Goal: Task Accomplishment & Management: Manage account settings

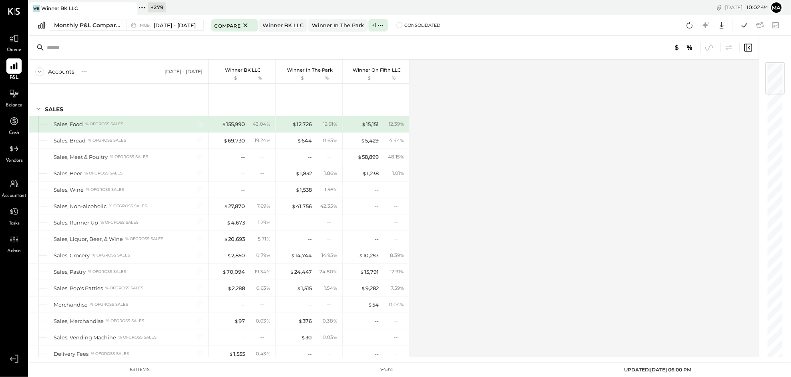
click at [133, 6] on icon at bounding box center [130, 9] width 10 height 10
click at [35, 7] on icon at bounding box center [34, 7] width 10 height 10
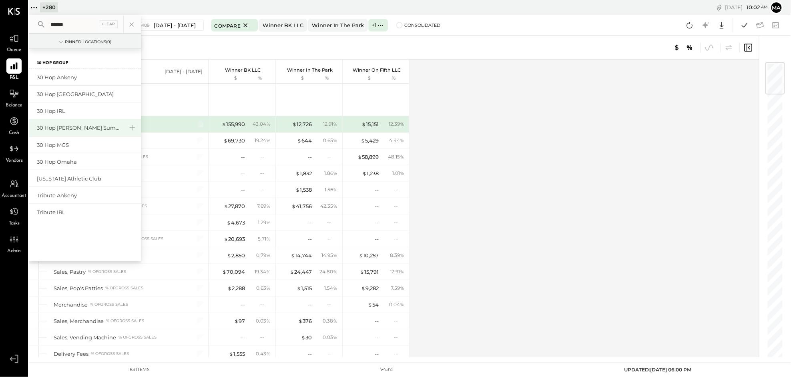
type input "******"
click at [82, 127] on div "30 Hop [PERSON_NAME] Summit" at bounding box center [80, 128] width 86 height 8
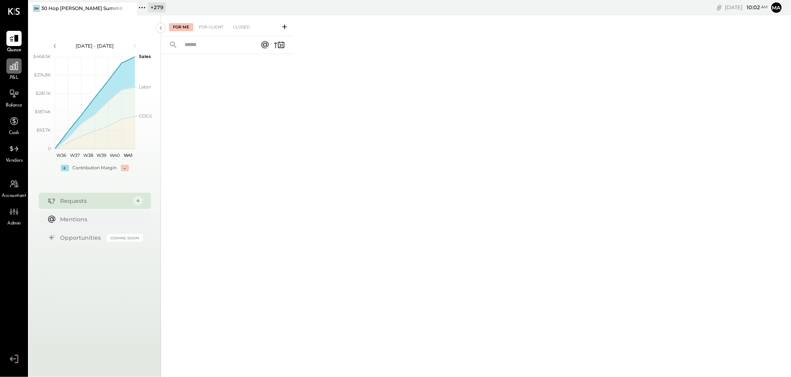
click at [12, 69] on icon at bounding box center [14, 66] width 10 height 10
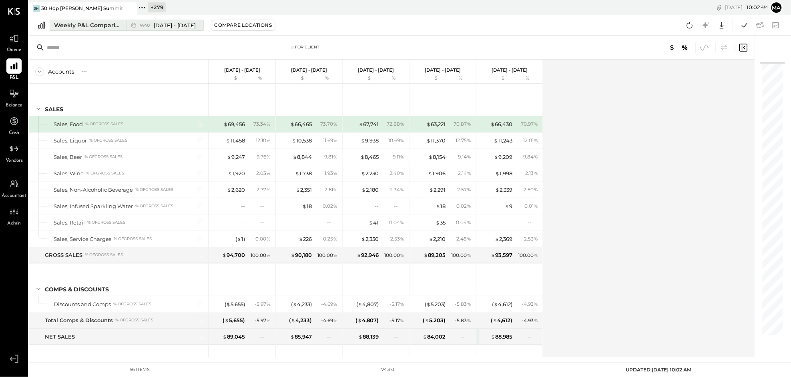
click at [126, 21] on div "W40 Sep 29 - Oct 5, 2025" at bounding box center [162, 25] width 73 height 10
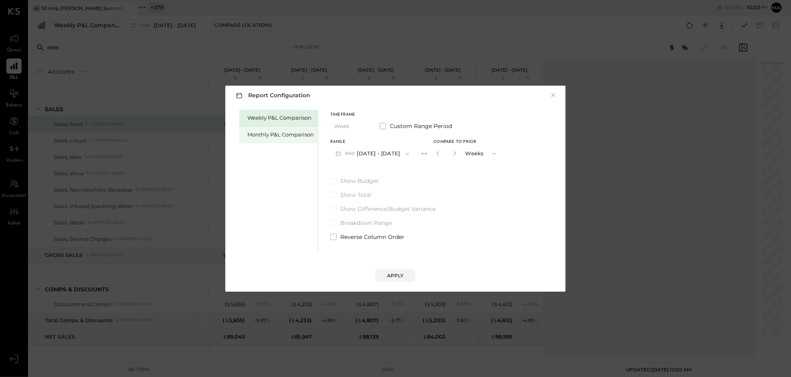
click at [293, 133] on div "Monthly P&L Comparison" at bounding box center [280, 135] width 66 height 8
click at [396, 149] on button "M10 Oct 1 - 31, 2025" at bounding box center [371, 153] width 83 height 15
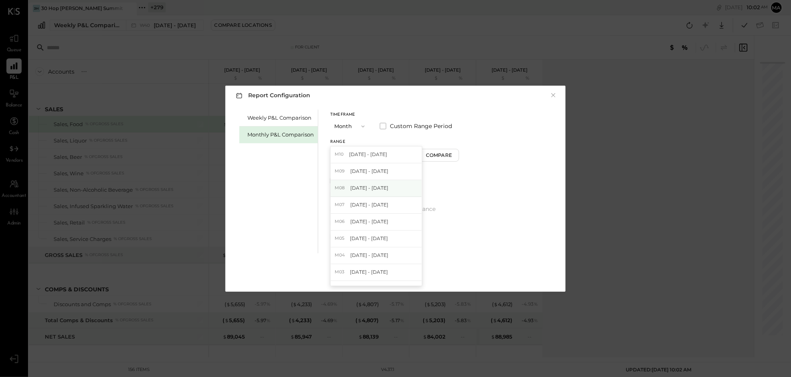
click at [376, 190] on span "[DATE] - [DATE]" at bounding box center [369, 188] width 38 height 7
click at [396, 271] on button "Apply" at bounding box center [396, 275] width 40 height 13
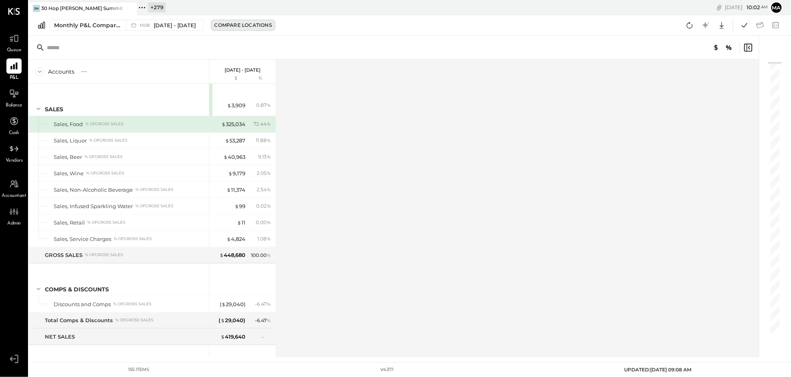
click at [224, 23] on div "Compare Locations" at bounding box center [243, 25] width 57 height 7
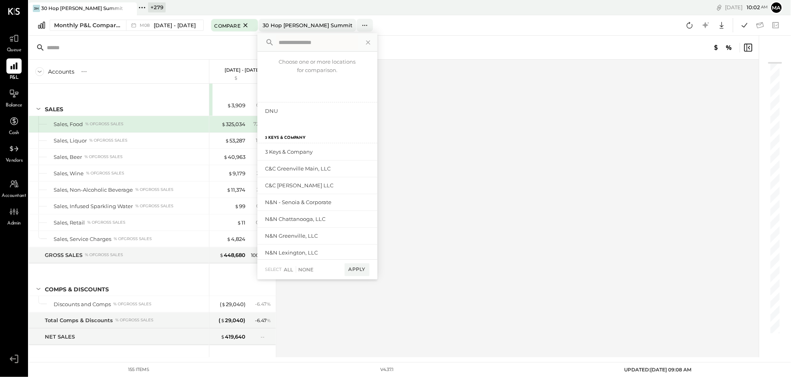
drag, startPoint x: 446, startPoint y: 74, endPoint x: 486, endPoint y: 129, distance: 67.4
click at [449, 77] on div "Accounts S % GL Aug 1 - 31, 2025 $ % SALES Sales, Food % of GROSS SALES Sales, …" at bounding box center [395, 209] width 732 height 298
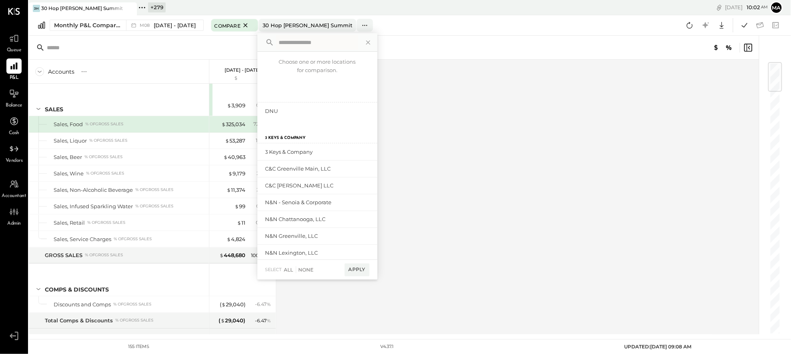
click at [300, 44] on input "text" at bounding box center [317, 42] width 82 height 14
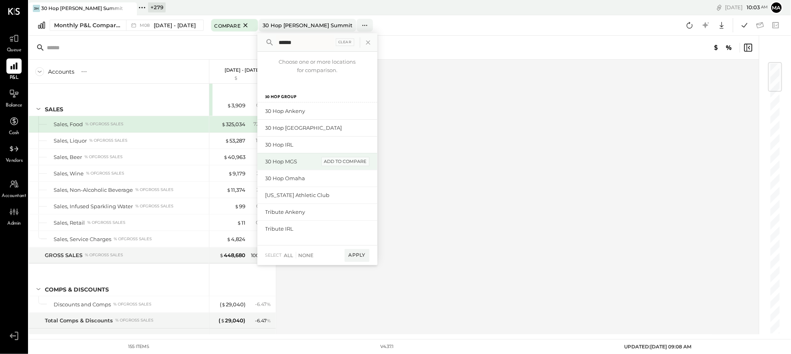
type input "******"
click at [342, 162] on div "add to compare" at bounding box center [346, 162] width 48 height 10
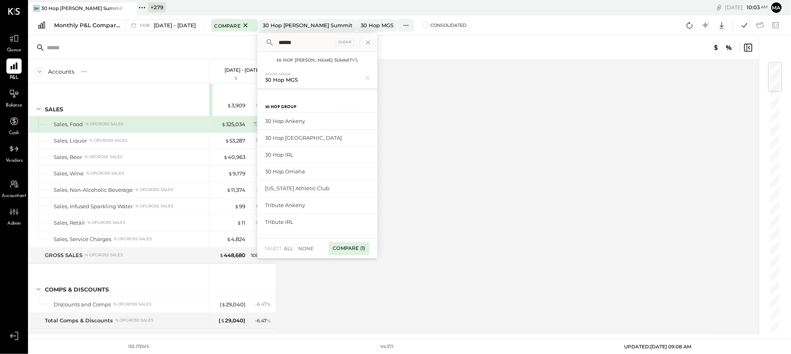
click at [345, 251] on div "Compare (1)" at bounding box center [349, 248] width 40 height 13
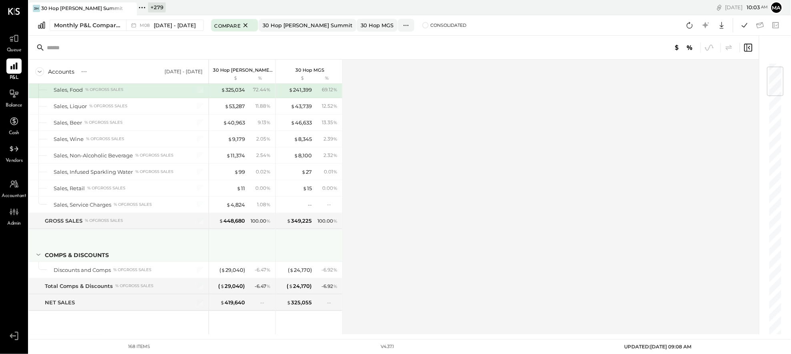
scroll to position [42, 0]
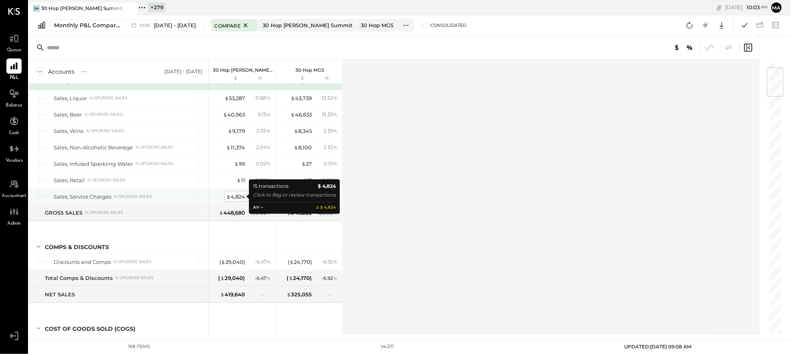
click at [237, 197] on div "$ 4,824" at bounding box center [235, 197] width 19 height 8
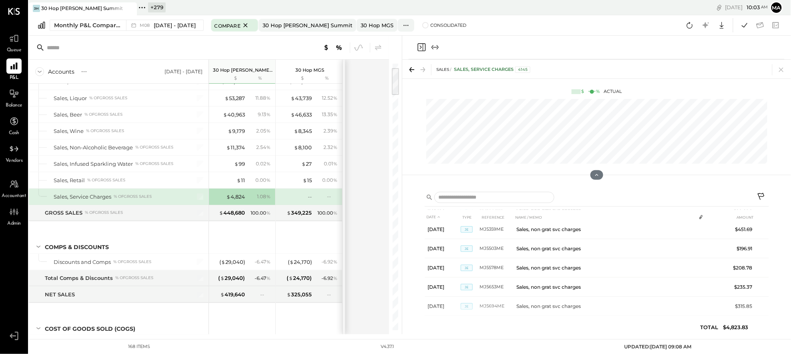
scroll to position [133, 0]
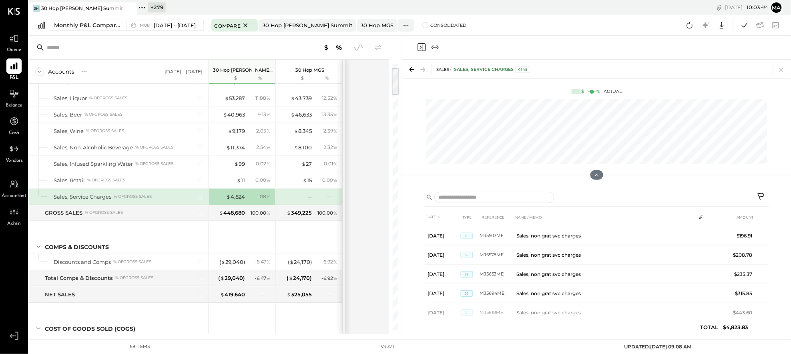
click at [402, 199] on div "Accounts S % GL [DATE] - [DATE] 30 Hop [PERSON_NAME] Summit $ % 30 Hop MGS $ % …" at bounding box center [410, 185] width 762 height 299
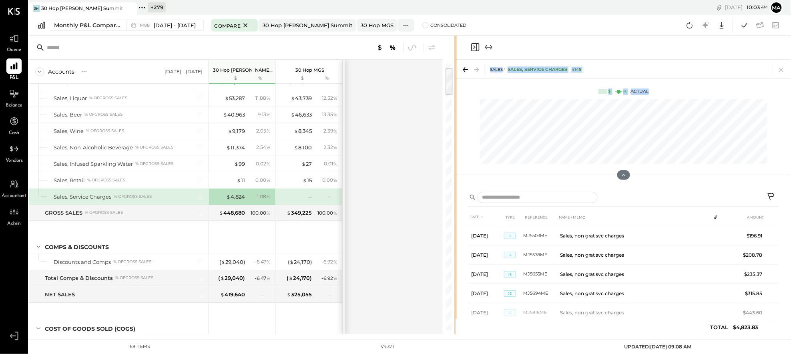
drag, startPoint x: 402, startPoint y: 199, endPoint x: 457, endPoint y: 195, distance: 55.4
click at [457, 195] on div "Accounts S % GL [DATE] - [DATE] 30 Hop [PERSON_NAME] Summit $ % 30 Hop MGS $ % …" at bounding box center [410, 185] width 762 height 299
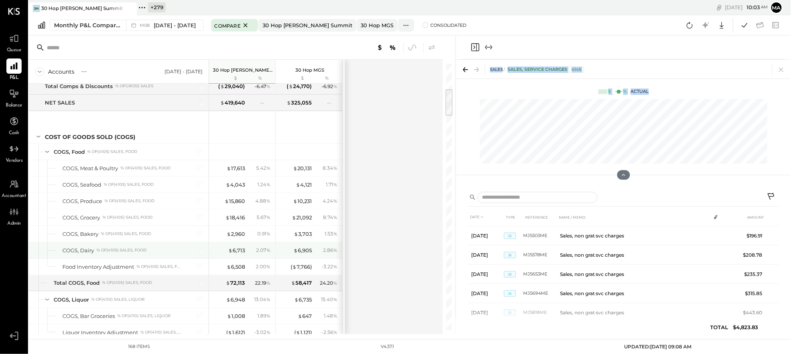
scroll to position [273, 0]
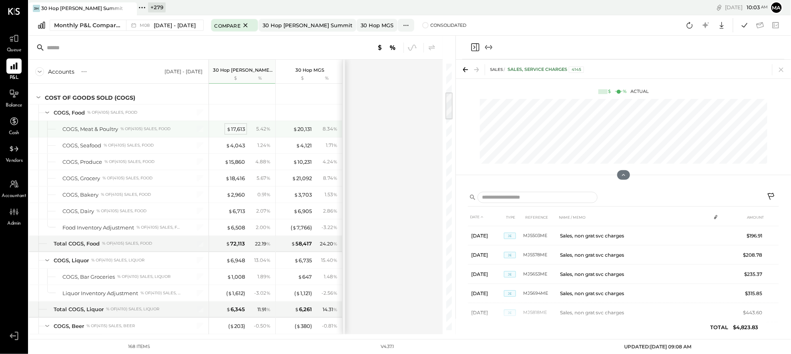
click at [238, 129] on div "$ 17,613" at bounding box center [236, 129] width 18 height 8
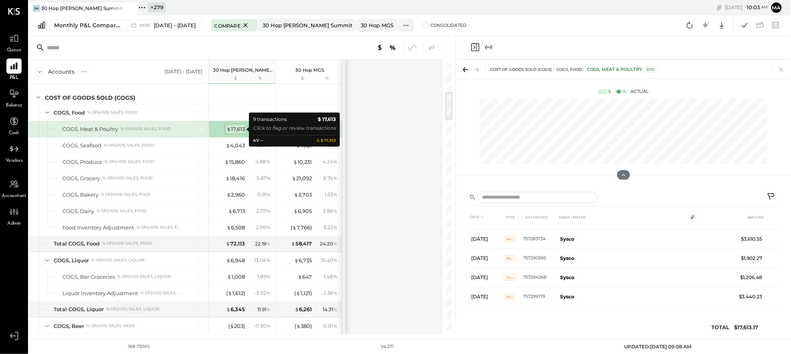
scroll to position [91, 0]
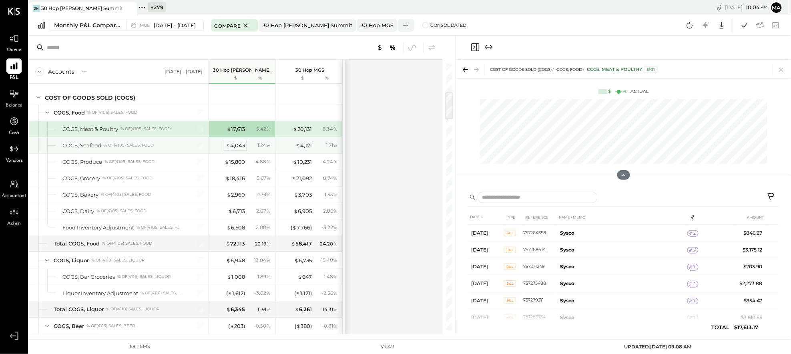
click at [236, 146] on div "$ 4,043" at bounding box center [235, 146] width 19 height 8
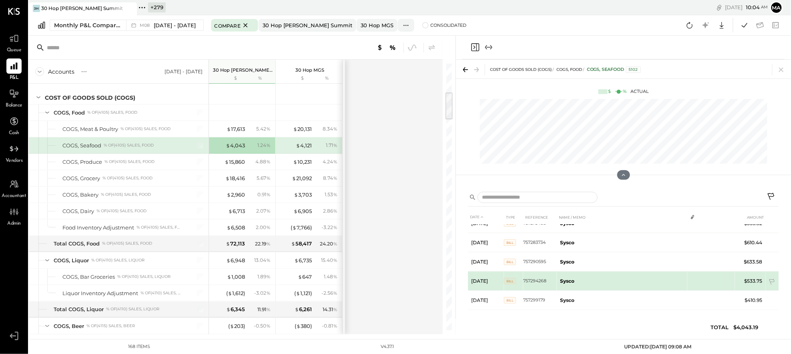
scroll to position [53, 0]
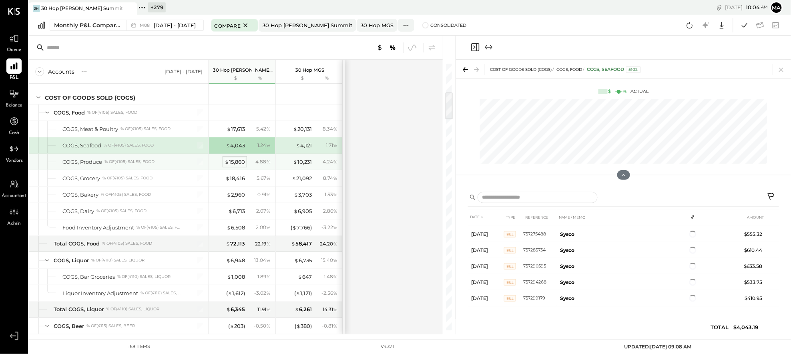
click at [235, 162] on div "$ 15,860" at bounding box center [235, 162] width 20 height 8
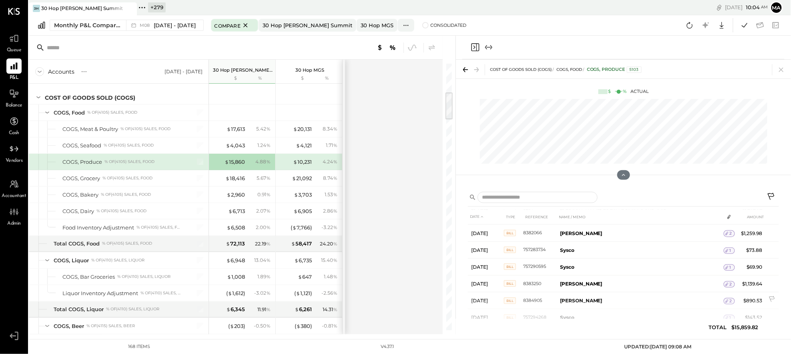
scroll to position [809, 0]
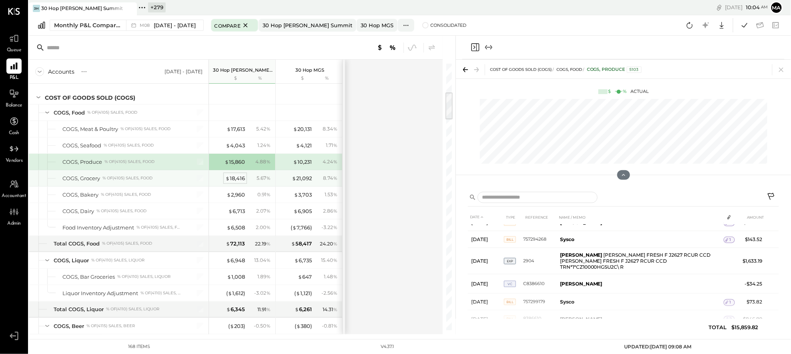
click at [238, 181] on div "$ 18,416" at bounding box center [235, 179] width 20 height 8
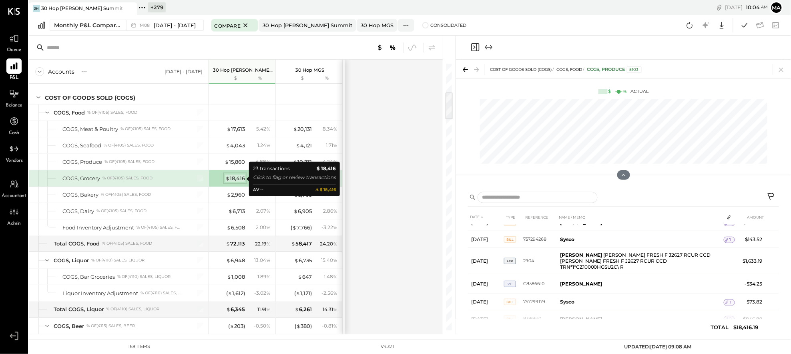
scroll to position [361, 0]
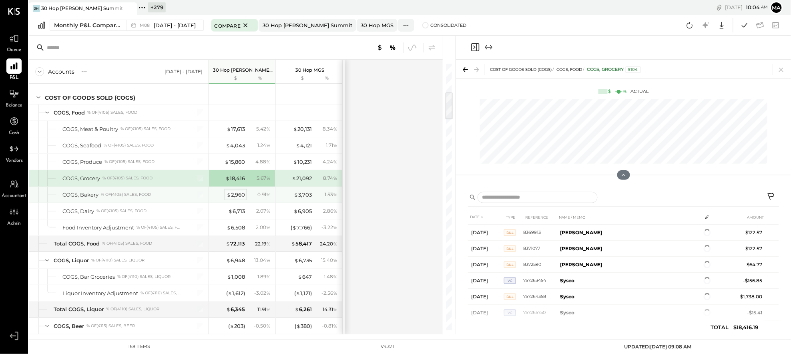
click at [233, 196] on div "$ 2,960" at bounding box center [236, 195] width 18 height 8
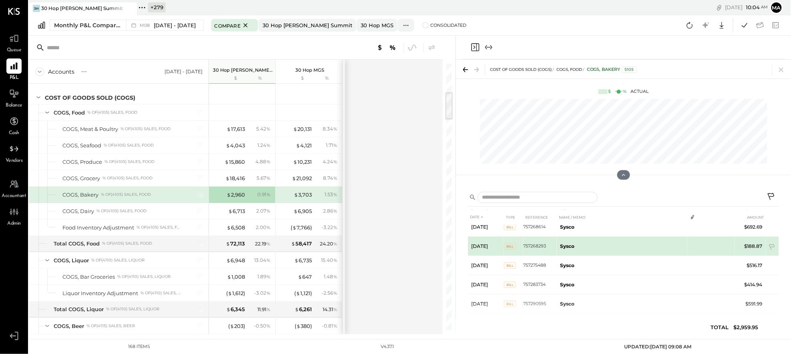
scroll to position [72, 0]
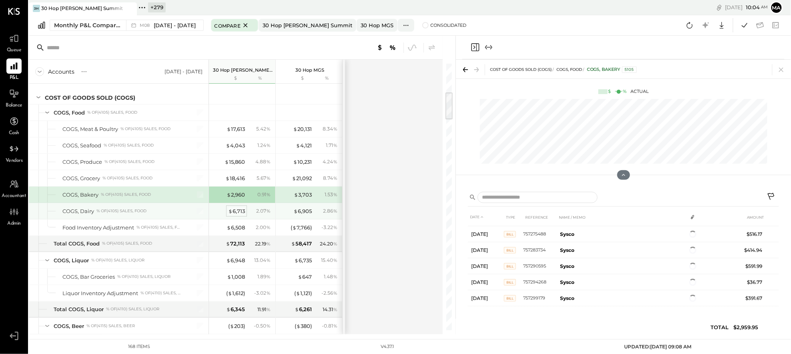
click at [238, 210] on div "$ 6,713" at bounding box center [236, 211] width 17 height 8
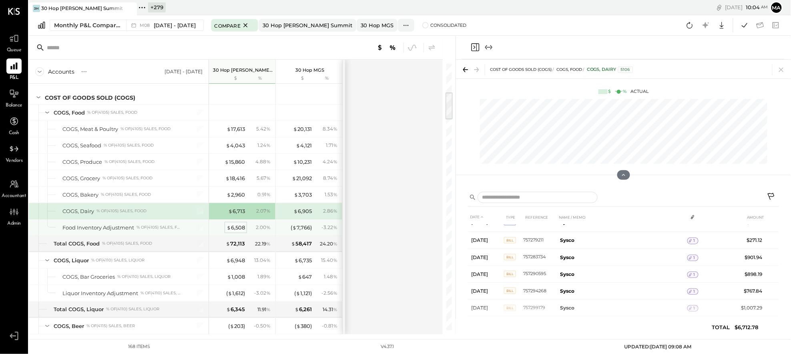
scroll to position [73, 0]
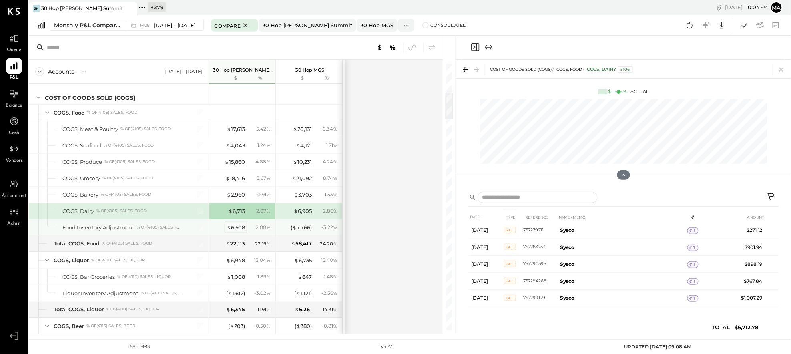
click at [233, 227] on div "$ 6,508" at bounding box center [236, 228] width 18 height 8
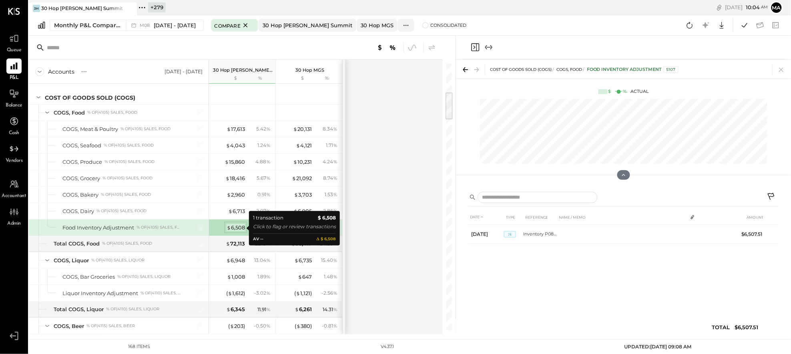
scroll to position [0, 0]
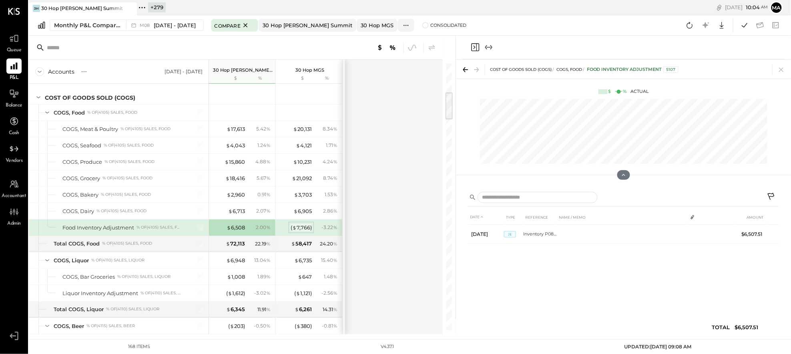
click at [302, 227] on div "( $ 7,766 )" at bounding box center [301, 228] width 21 height 8
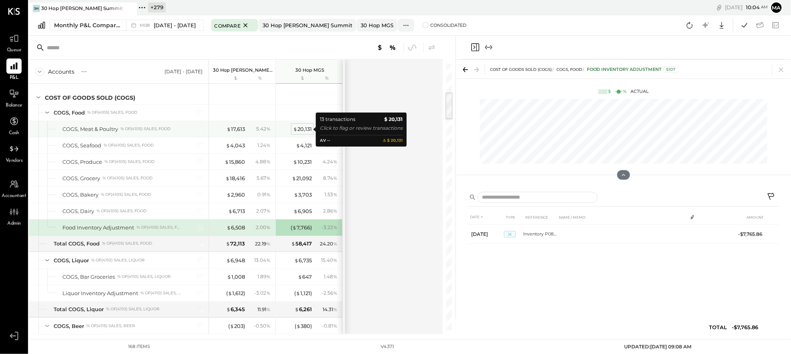
click at [303, 129] on div "$ 20,131" at bounding box center [302, 129] width 19 height 8
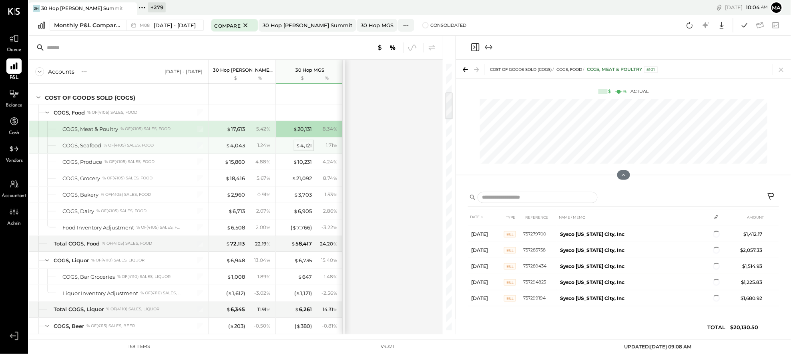
click at [304, 147] on div "$ 4,121" at bounding box center [304, 146] width 16 height 8
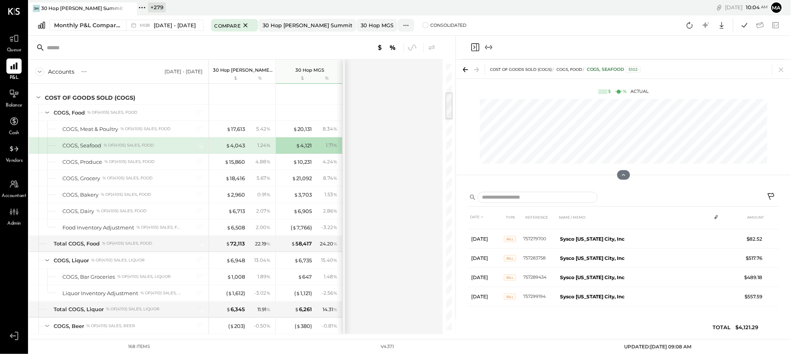
scroll to position [130, 0]
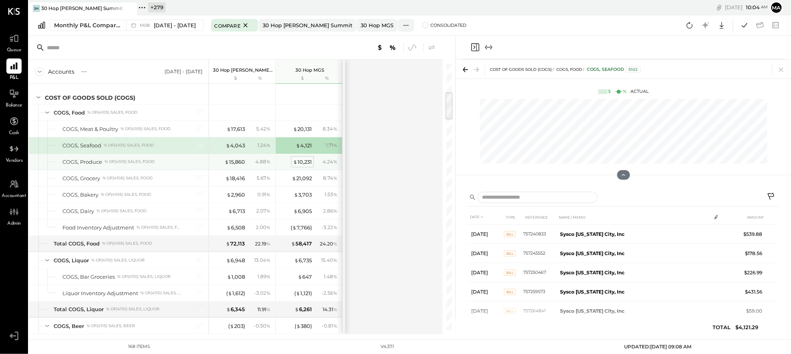
click at [301, 162] on div "$ 10,231" at bounding box center [302, 162] width 19 height 8
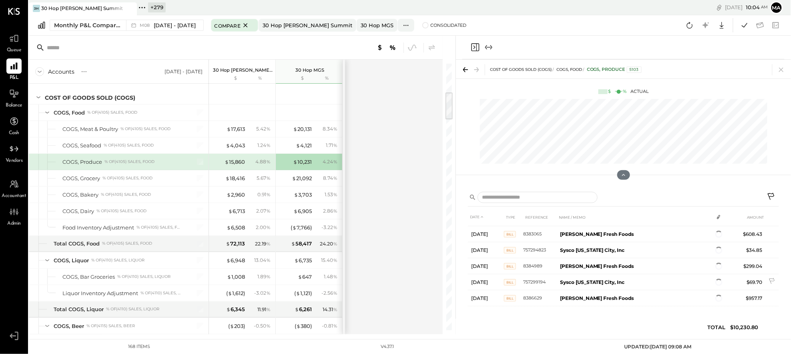
scroll to position [319, 0]
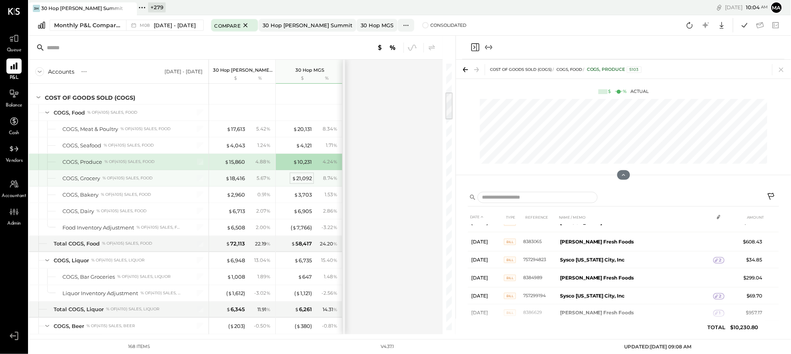
click at [303, 179] on div "$ 21,092" at bounding box center [302, 179] width 20 height 8
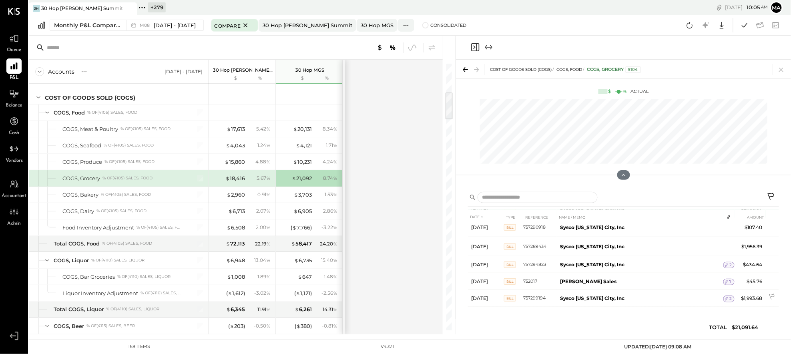
scroll to position [412, 0]
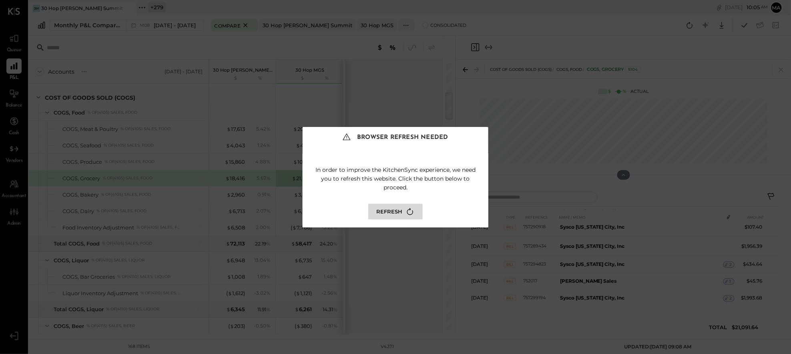
click at [731, 280] on div "Browser Refresh Needed In order to improve the KitchenSync experience, we need …" at bounding box center [395, 177] width 791 height 354
click at [396, 210] on button "Refresh" at bounding box center [395, 212] width 54 height 16
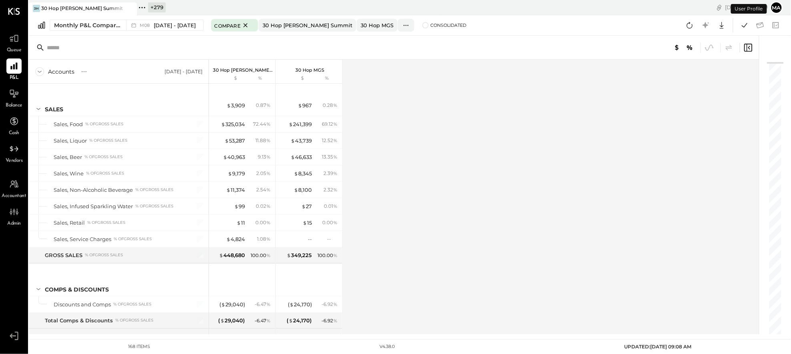
scroll to position [235, 0]
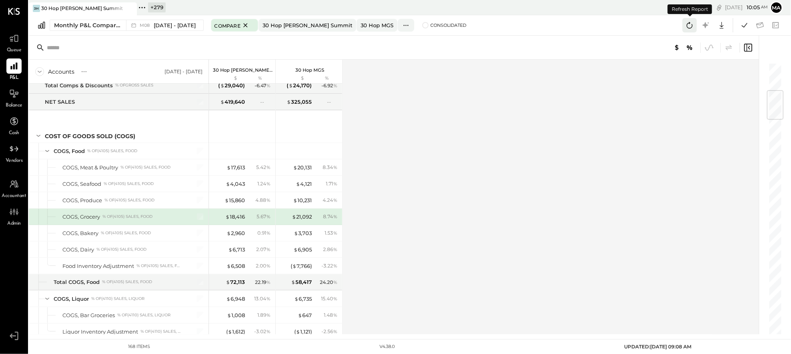
click at [691, 25] on icon at bounding box center [690, 25] width 10 height 10
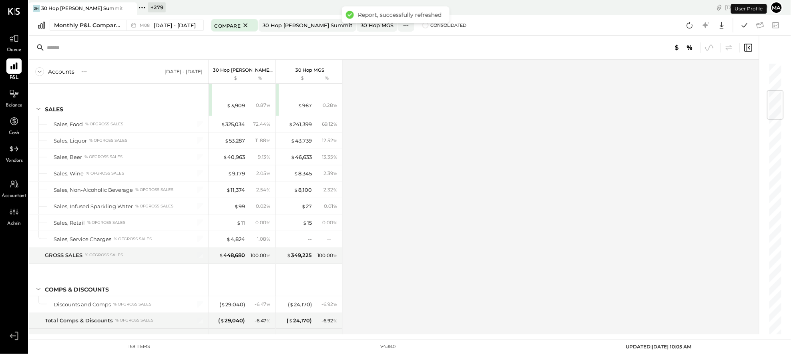
scroll to position [235, 0]
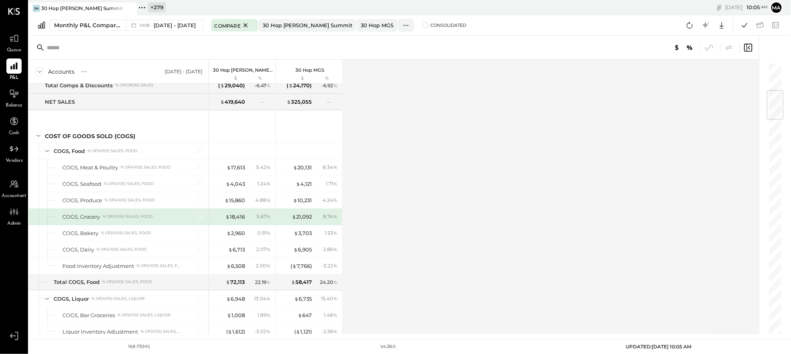
drag, startPoint x: 618, startPoint y: 348, endPoint x: 718, endPoint y: 344, distance: 99.4
click at [718, 344] on div "168 items v 4.38.0 UPDATED: [DATE] 10:05 AM" at bounding box center [410, 346] width 762 height 15
click at [659, 317] on div "Accounts S % GL [DATE] - [DATE] 30 Hop [PERSON_NAME] Summit $ % 30 Hop MGS $ % …" at bounding box center [395, 197] width 732 height 275
click at [303, 217] on div "$ 21,092" at bounding box center [302, 217] width 20 height 8
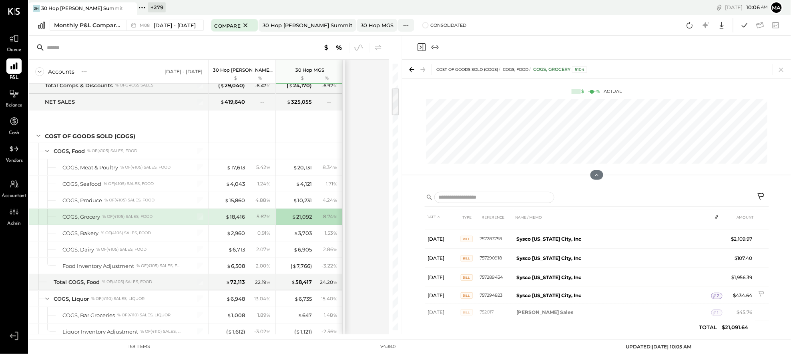
scroll to position [412, 0]
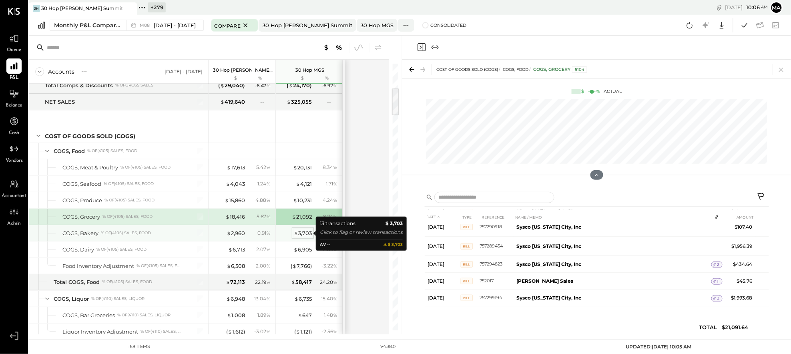
click at [303, 233] on div "$ 3,703" at bounding box center [303, 233] width 18 height 8
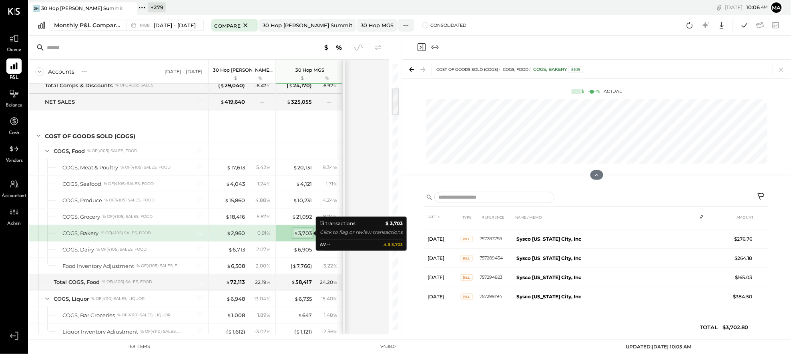
scroll to position [169, 0]
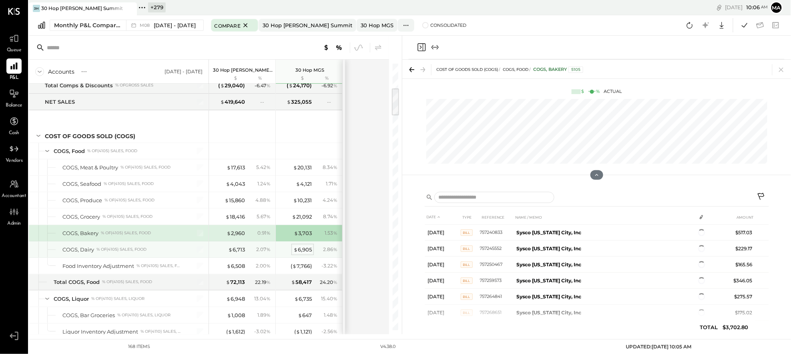
click at [304, 250] on div "$ 6,905" at bounding box center [303, 250] width 18 height 8
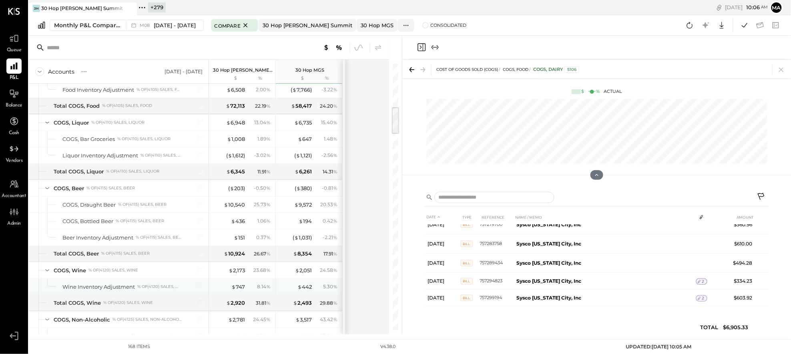
scroll to position [413, 0]
click at [233, 121] on div "$ 6,948" at bounding box center [235, 121] width 19 height 8
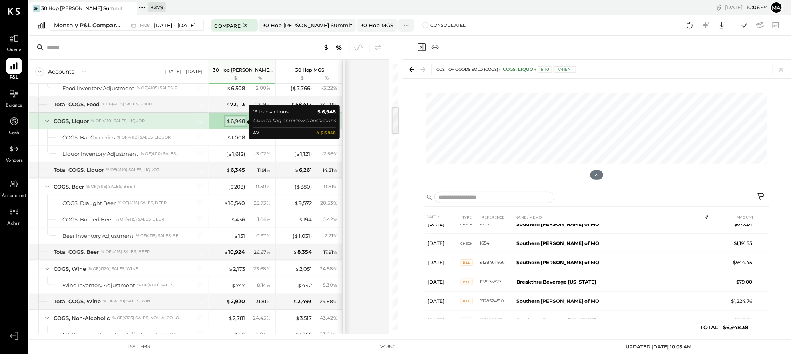
scroll to position [149, 0]
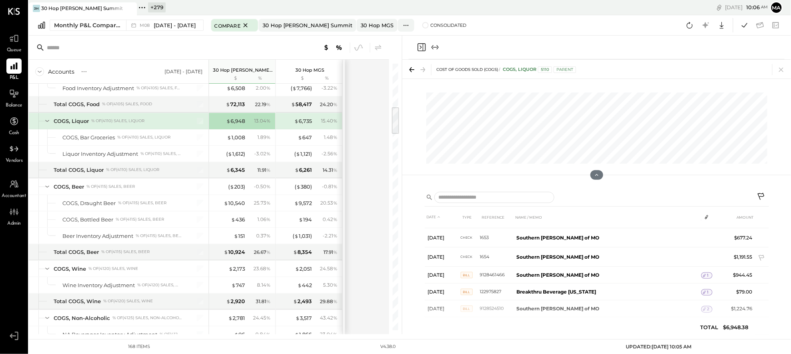
scroll to position [143, 0]
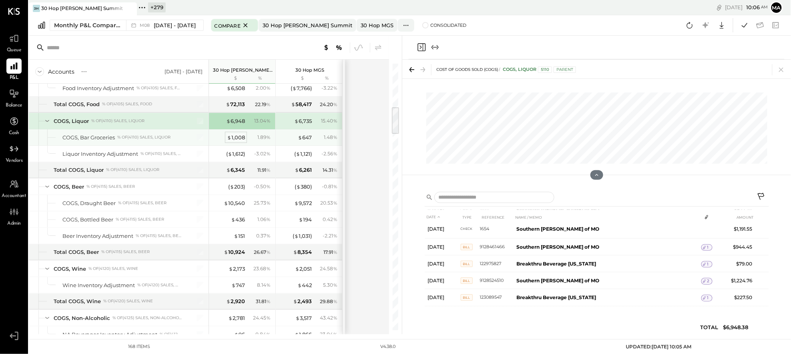
click at [236, 139] on div "$ 1,008" at bounding box center [236, 138] width 18 height 8
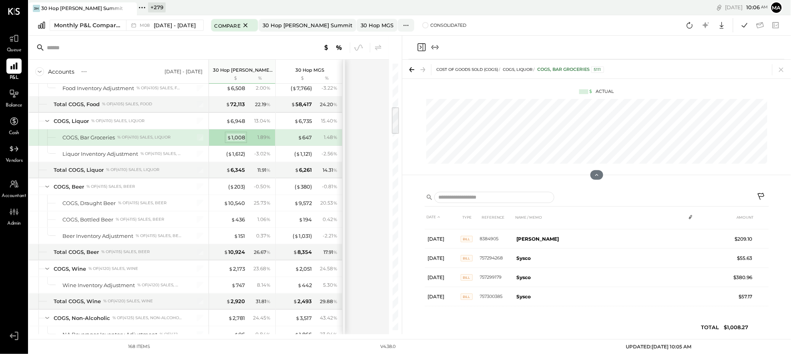
scroll to position [72, 0]
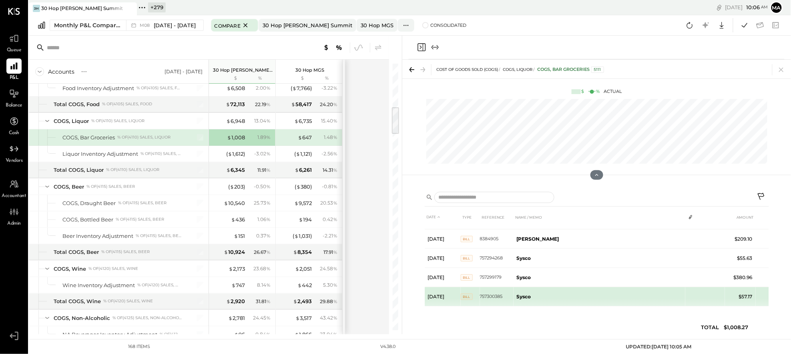
scroll to position [72, 0]
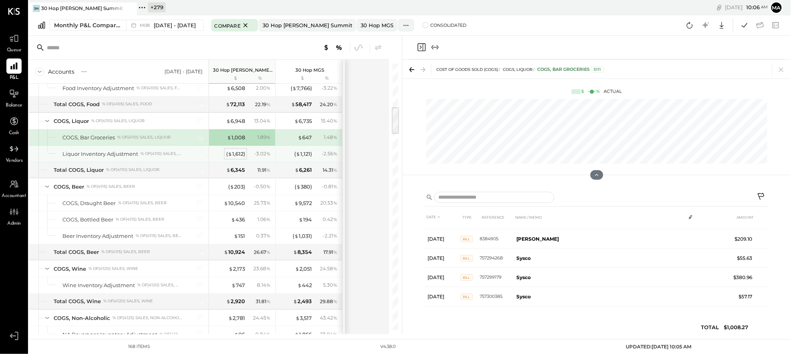
click at [233, 154] on div "( $ 1,612 )" at bounding box center [235, 154] width 19 height 8
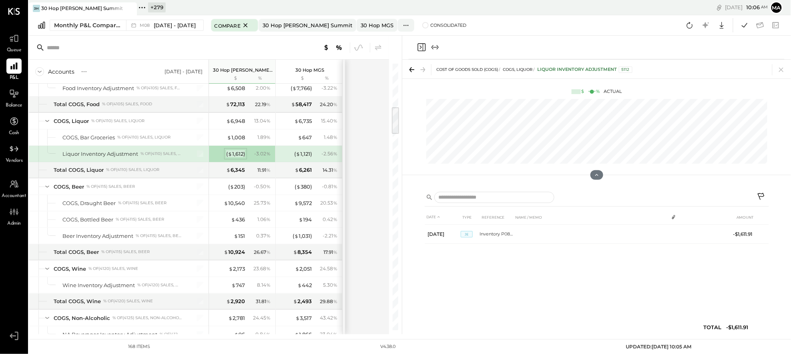
scroll to position [0, 0]
click at [310, 120] on div "$ 6,735" at bounding box center [303, 121] width 18 height 8
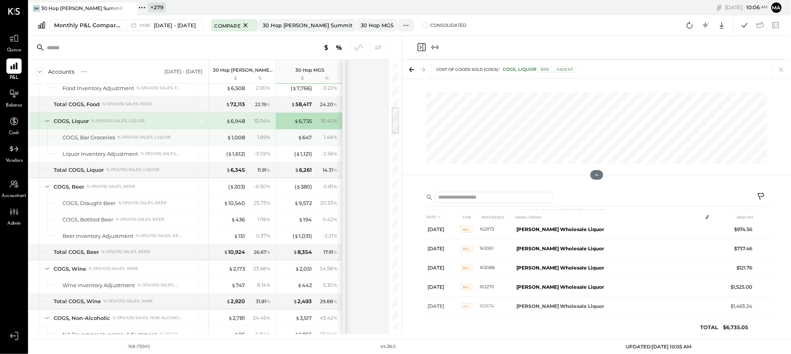
scroll to position [91, 0]
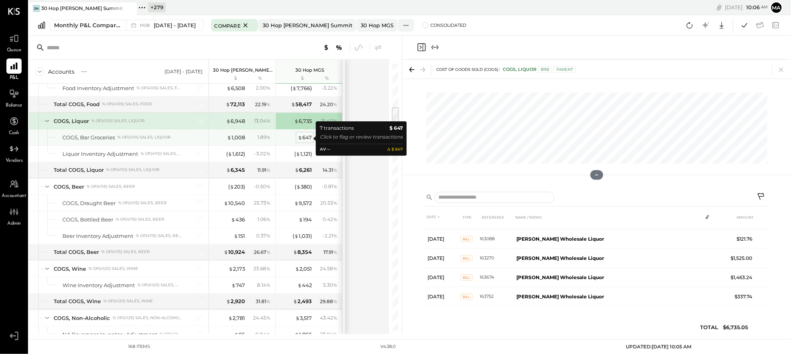
click at [310, 139] on div "$ 647" at bounding box center [305, 138] width 14 height 8
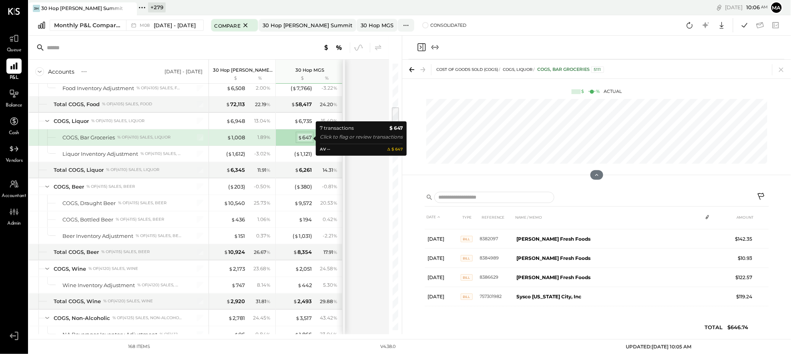
scroll to position [53, 0]
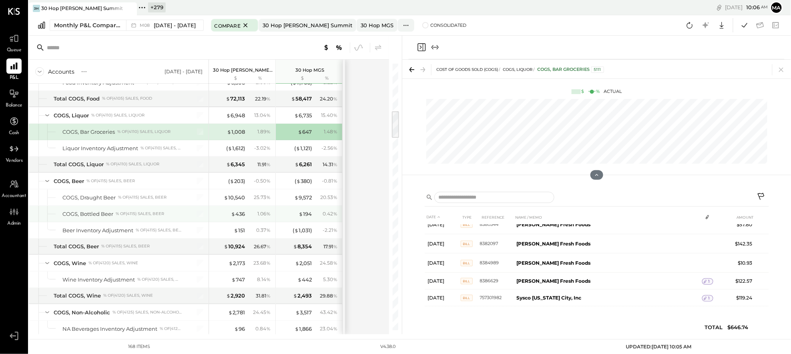
scroll to position [450, 0]
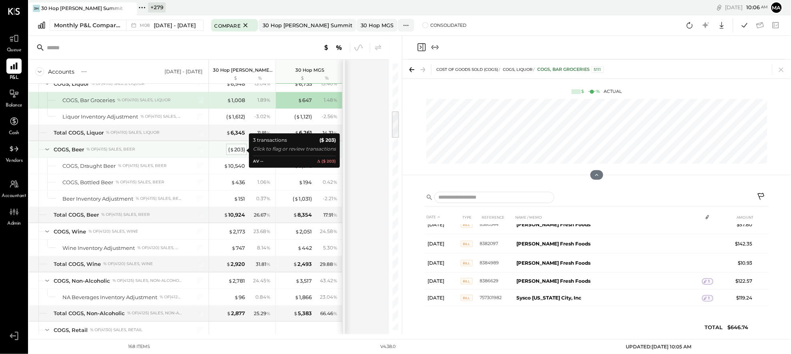
click at [236, 149] on div "( $ 203 )" at bounding box center [236, 150] width 17 height 8
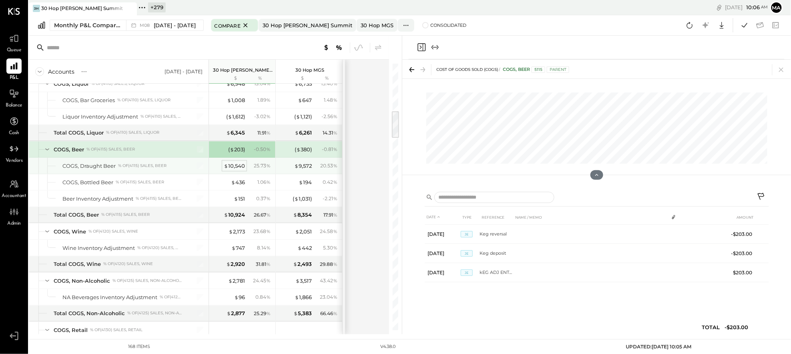
click at [237, 167] on div "$ 10,540" at bounding box center [234, 166] width 21 height 8
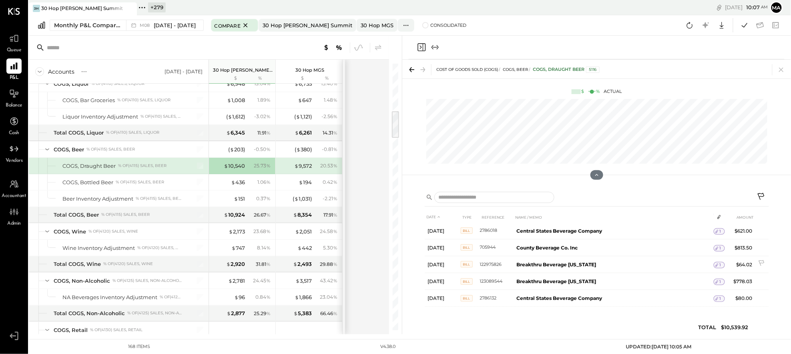
scroll to position [285, 0]
click at [237, 181] on div "$ 436" at bounding box center [238, 183] width 14 height 8
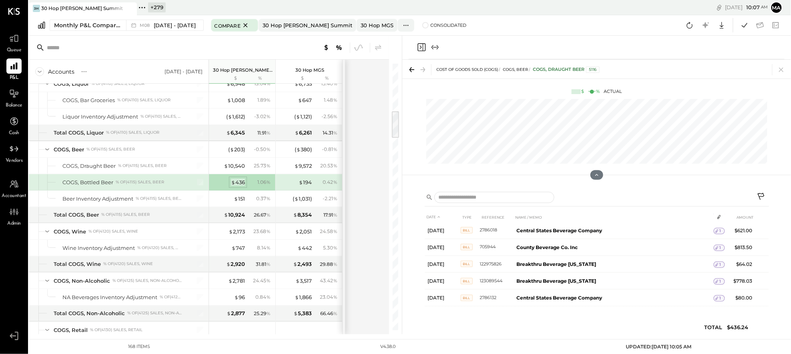
scroll to position [0, 0]
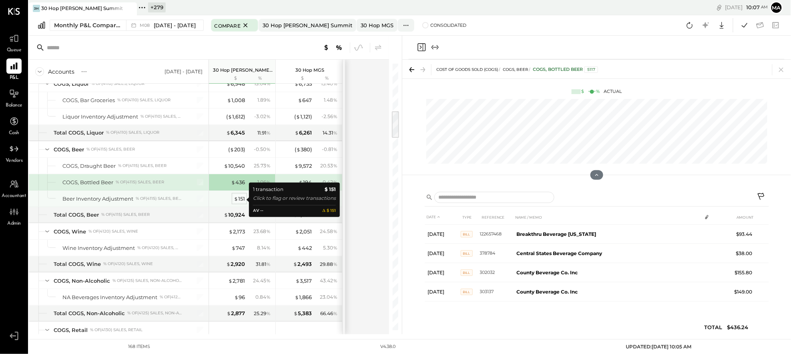
click at [241, 199] on div "$ 151" at bounding box center [239, 199] width 11 height 8
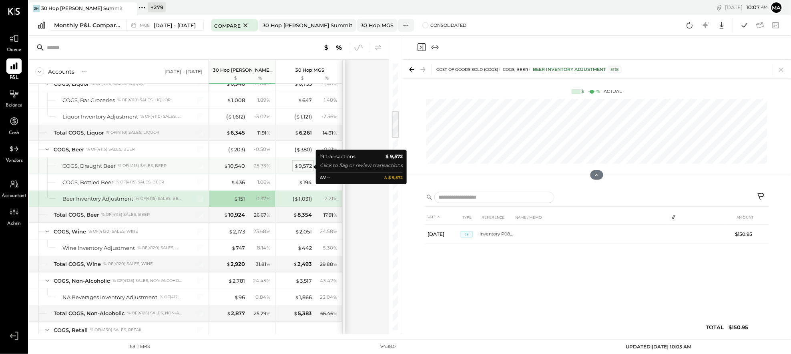
click at [305, 165] on div "$ 9,572" at bounding box center [303, 166] width 18 height 8
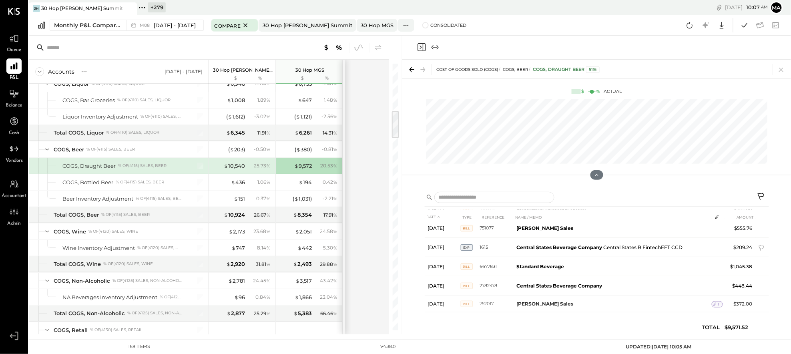
scroll to position [281, 0]
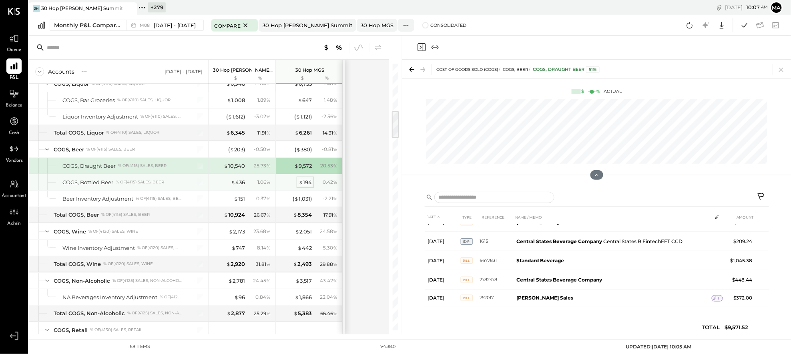
click at [307, 182] on div "$ 194" at bounding box center [305, 183] width 13 height 8
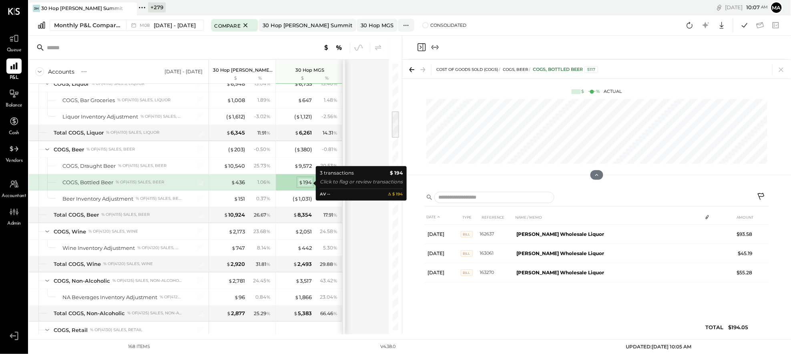
scroll to position [0, 0]
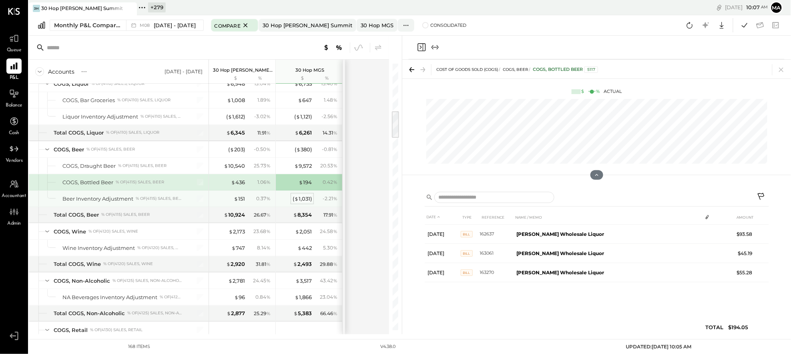
click at [306, 197] on div "( $ 1,031 )" at bounding box center [302, 199] width 19 height 8
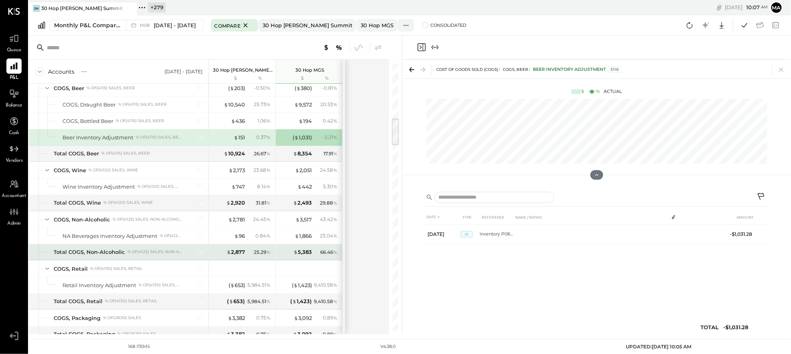
scroll to position [540, 0]
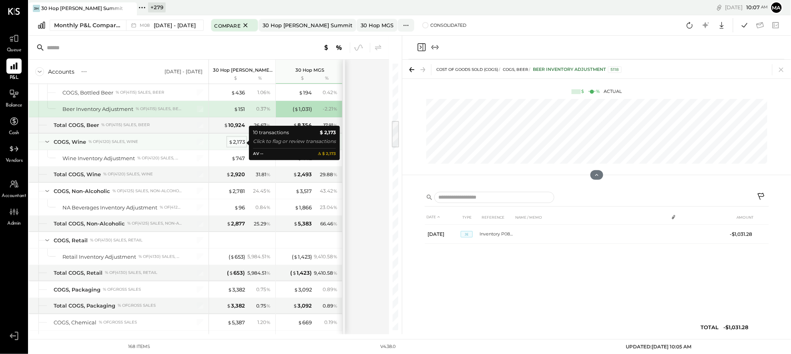
click at [240, 142] on div "$ 2,173" at bounding box center [237, 142] width 16 height 8
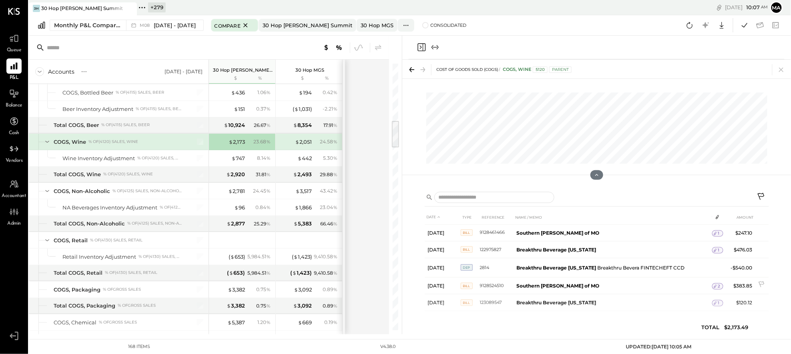
scroll to position [90, 0]
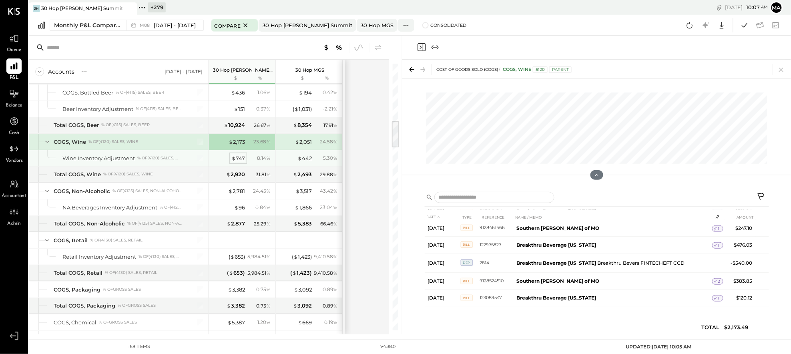
click at [241, 160] on div "$ 747" at bounding box center [238, 159] width 14 height 8
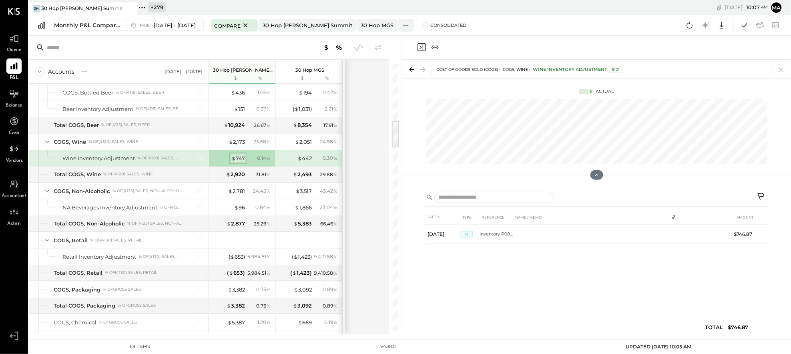
scroll to position [0, 0]
click at [308, 141] on div "$ 2,051" at bounding box center [303, 142] width 17 height 8
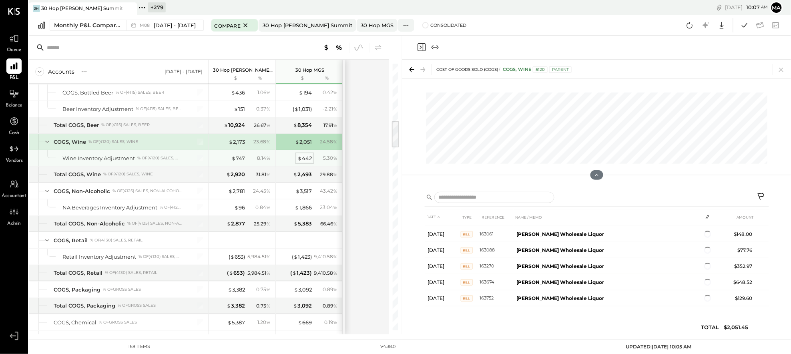
scroll to position [53, 0]
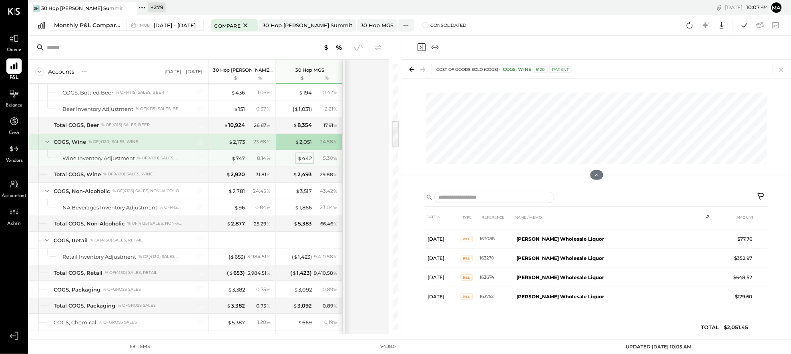
click at [307, 156] on div "$ 442" at bounding box center [305, 159] width 14 height 8
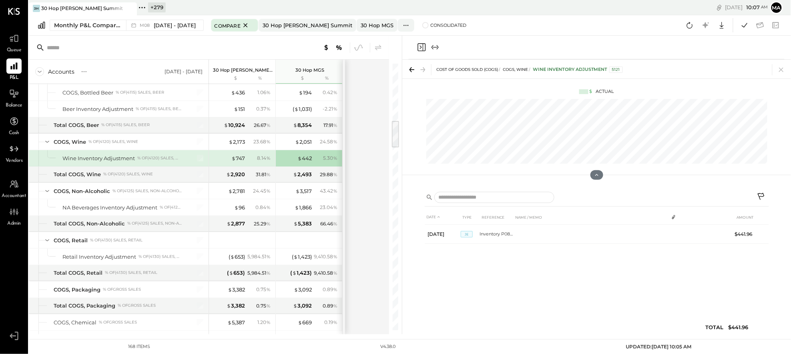
scroll to position [0, 0]
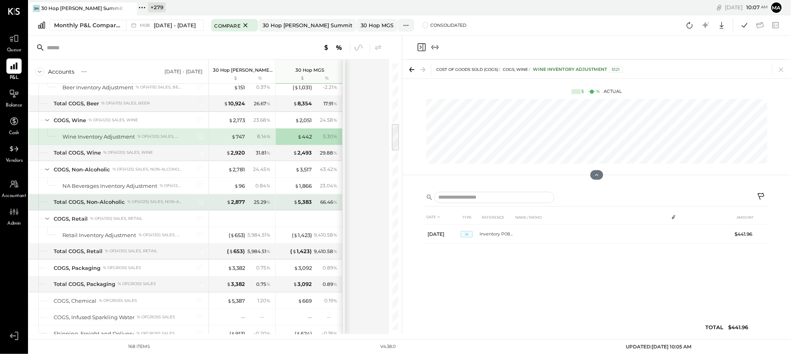
scroll to position [577, 0]
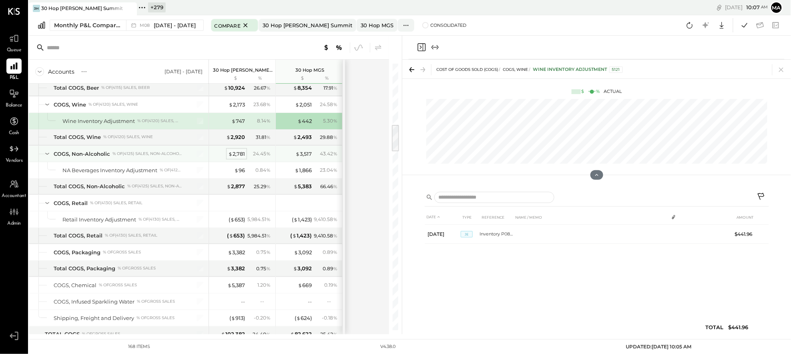
click at [237, 155] on div "$ 2,781" at bounding box center [236, 154] width 17 height 8
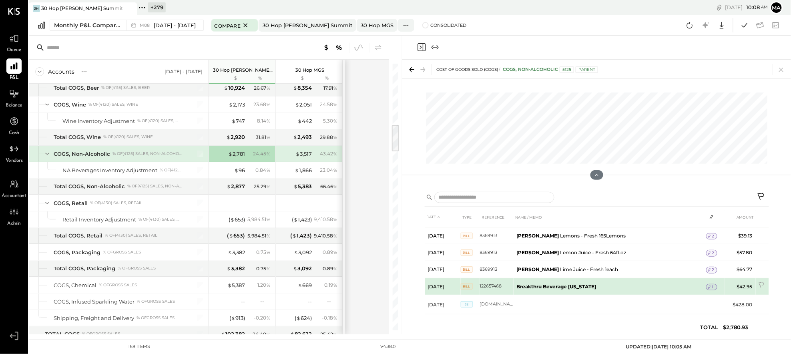
scroll to position [15, 0]
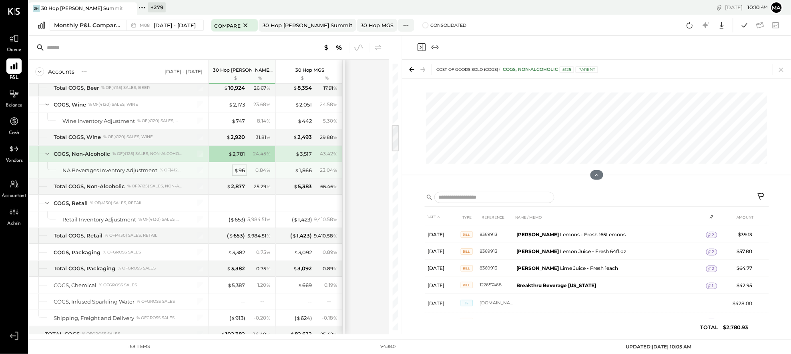
click at [239, 170] on div "$ 96" at bounding box center [239, 171] width 11 height 8
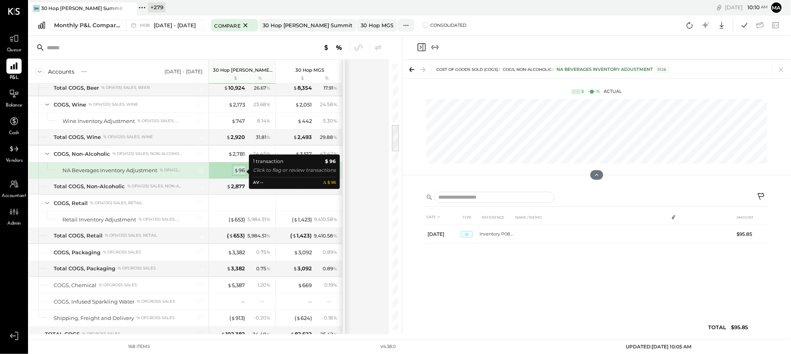
scroll to position [0, 0]
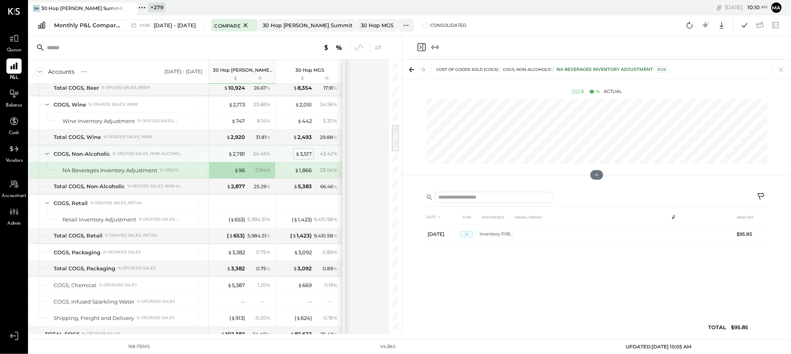
click at [306, 154] on div "$ 3,517" at bounding box center [304, 154] width 16 height 8
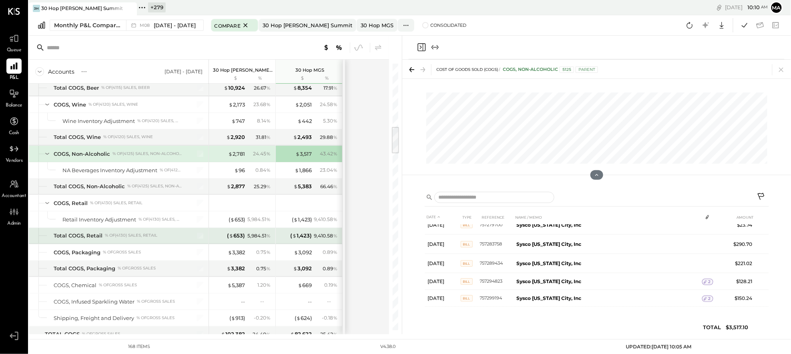
scroll to position [632, 0]
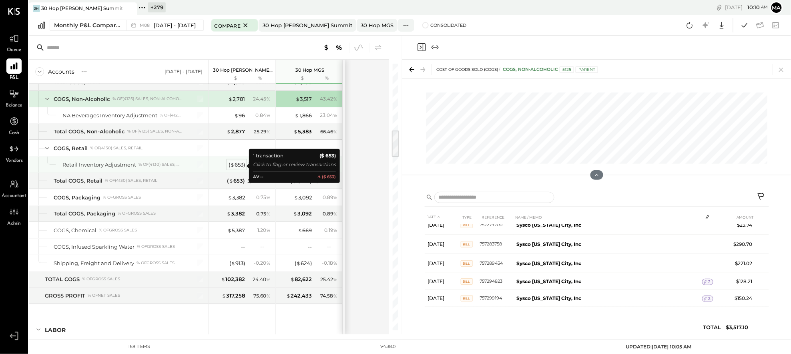
click at [239, 165] on div "( $ 653 )" at bounding box center [237, 165] width 16 height 8
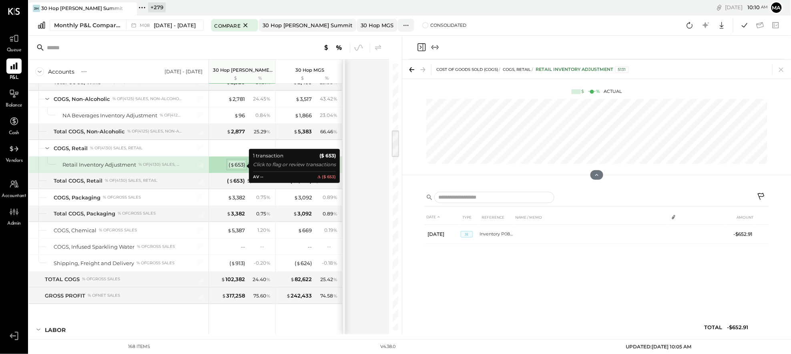
scroll to position [0, 0]
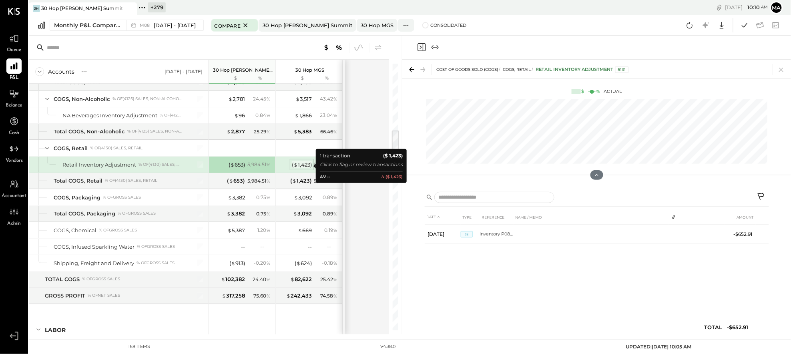
click at [304, 165] on div "( $ 1,423 )" at bounding box center [302, 165] width 20 height 8
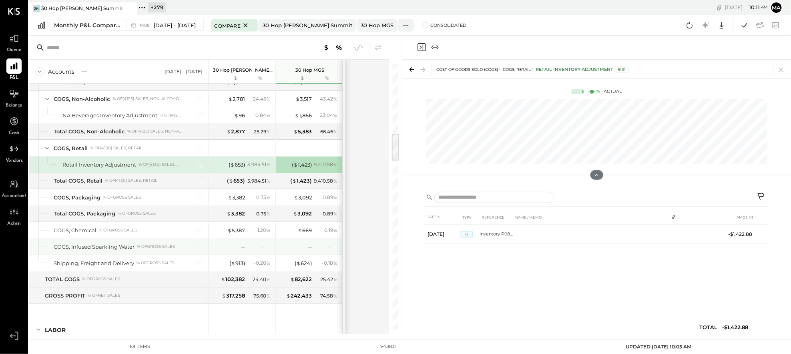
scroll to position [663, 0]
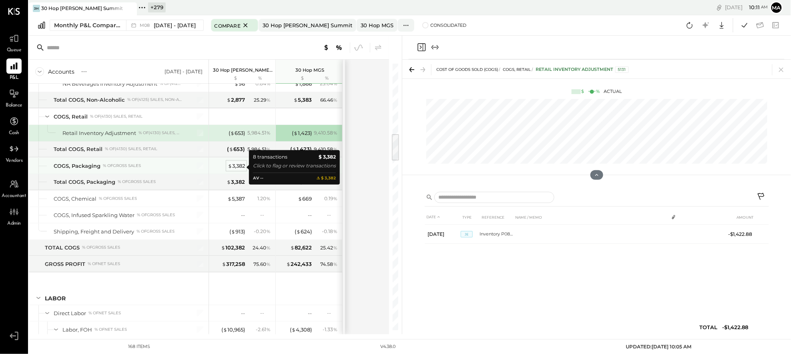
click at [236, 166] on div "$ 3,382" at bounding box center [236, 166] width 17 height 8
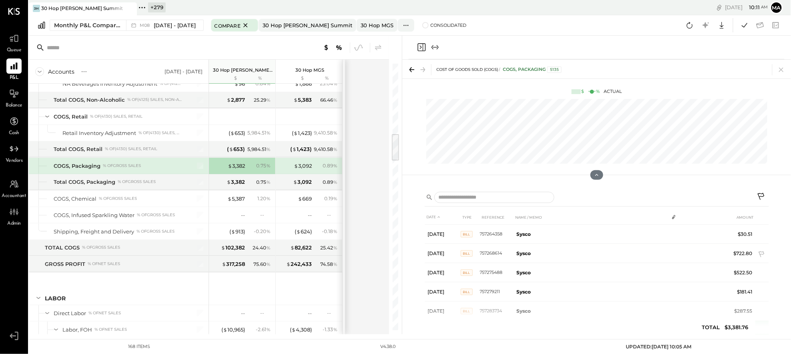
scroll to position [72, 0]
drag, startPoint x: 307, startPoint y: 166, endPoint x: 314, endPoint y: 169, distance: 8.1
click at [307, 166] on div "$ 3,092" at bounding box center [303, 166] width 18 height 8
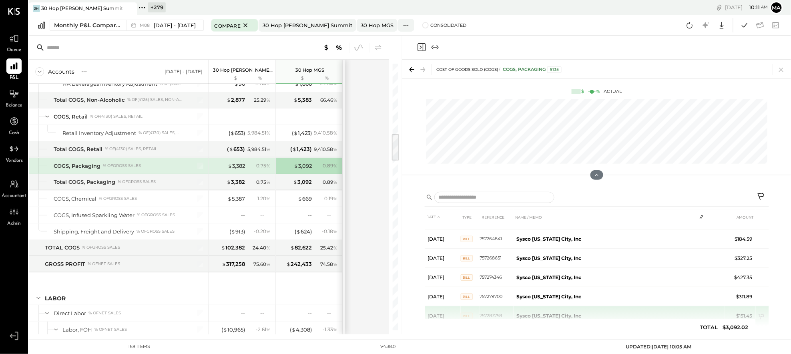
scroll to position [130, 0]
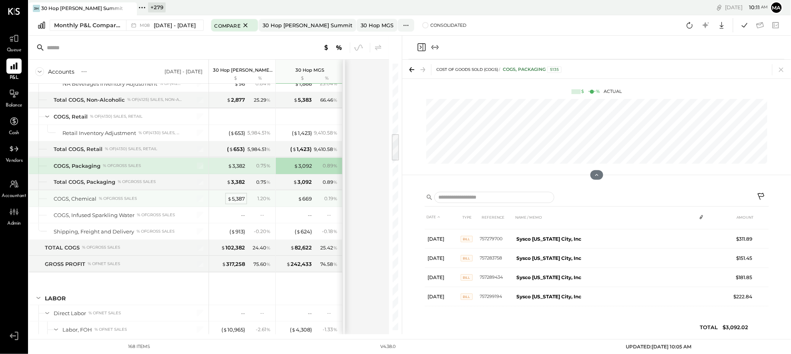
click at [233, 197] on div "$ 5,387" at bounding box center [236, 199] width 18 height 8
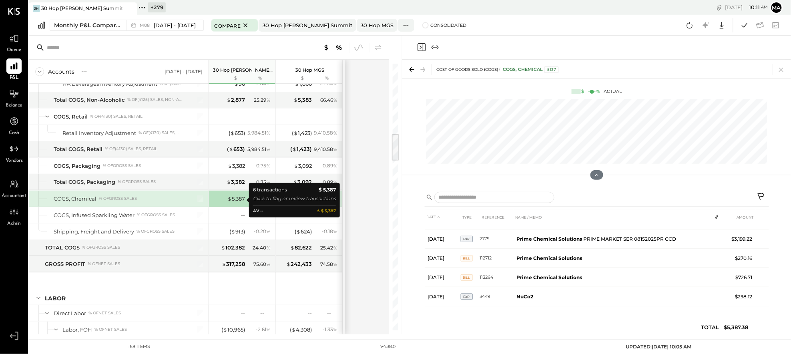
scroll to position [34, 0]
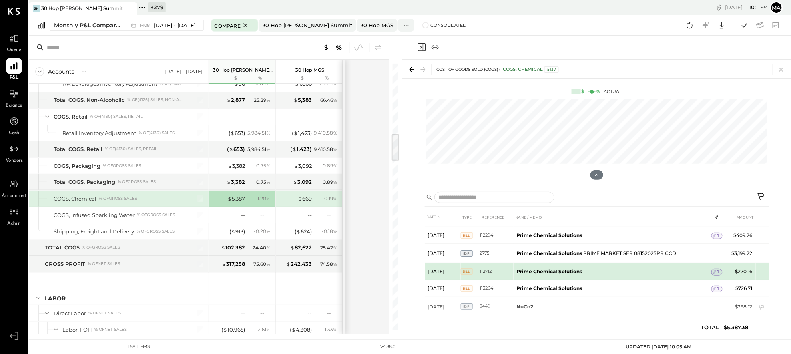
scroll to position [24, 0]
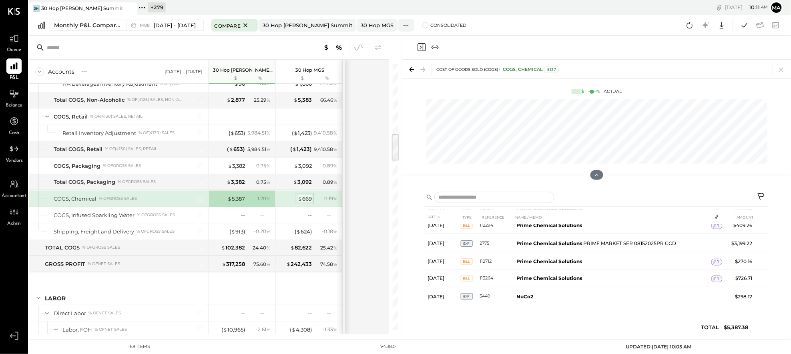
click at [306, 198] on div "$ 669" at bounding box center [305, 199] width 14 height 8
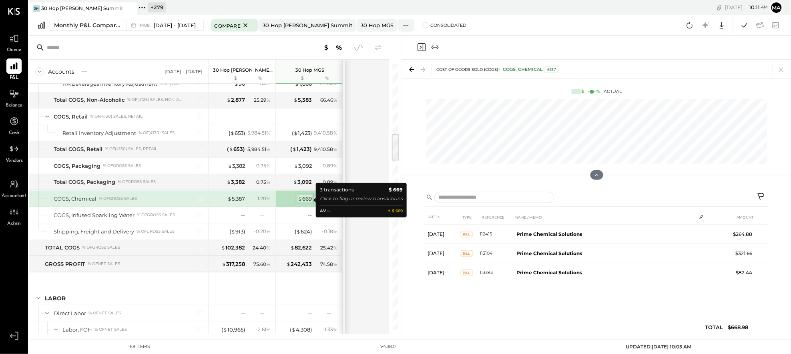
scroll to position [0, 0]
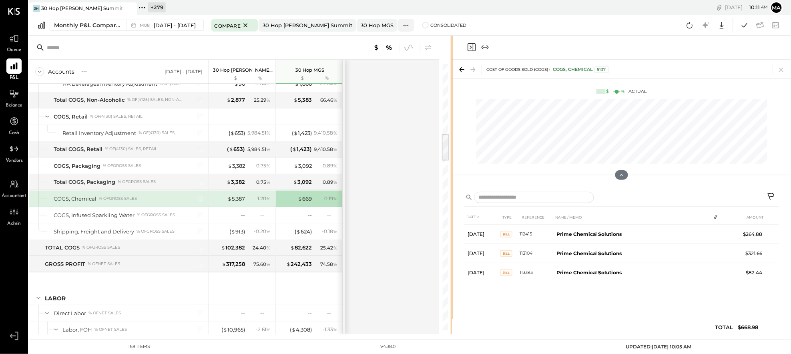
drag, startPoint x: 402, startPoint y: 197, endPoint x: 453, endPoint y: 193, distance: 51.4
click at [453, 193] on div "Accounts S % GL [DATE] - [DATE] 30 Hop [PERSON_NAME] Summit $ % 30 Hop MGS $ % …" at bounding box center [410, 185] width 762 height 299
click at [234, 199] on div "$ 5,387" at bounding box center [236, 199] width 18 height 8
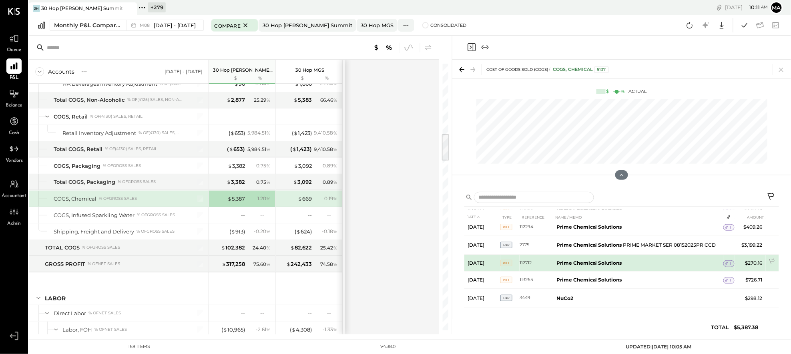
scroll to position [24, 0]
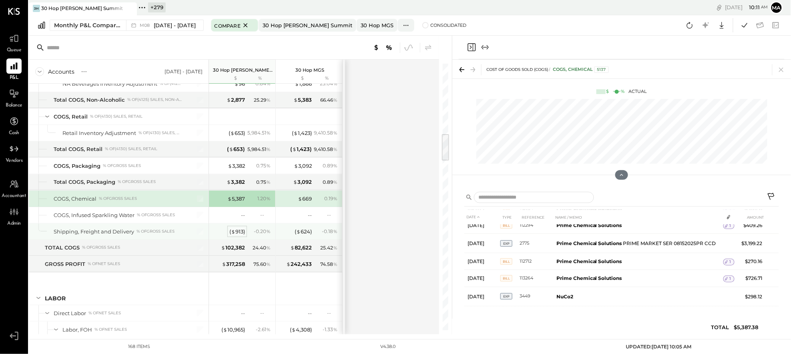
click at [233, 233] on span "$" at bounding box center [233, 231] width 4 height 6
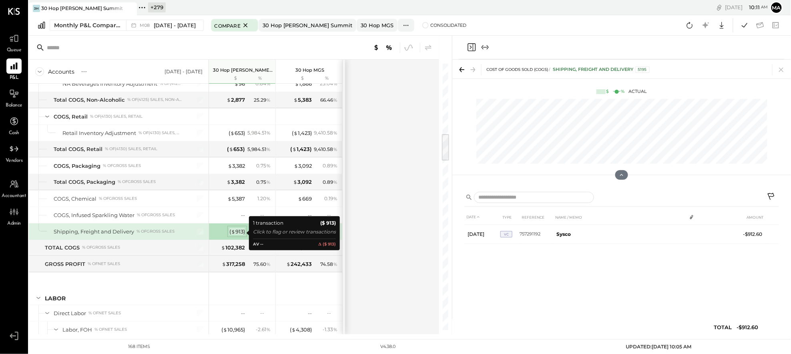
scroll to position [0, 0]
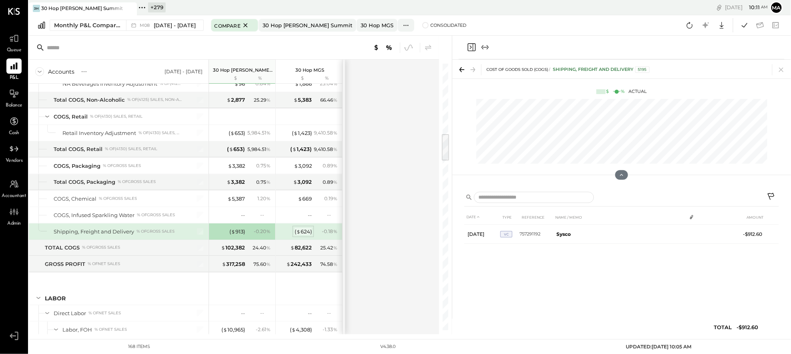
click at [304, 229] on div "( $ 624 )" at bounding box center [303, 232] width 17 height 8
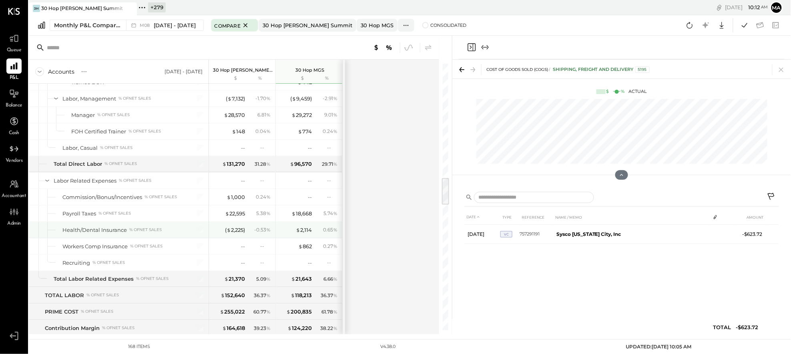
scroll to position [1080, 0]
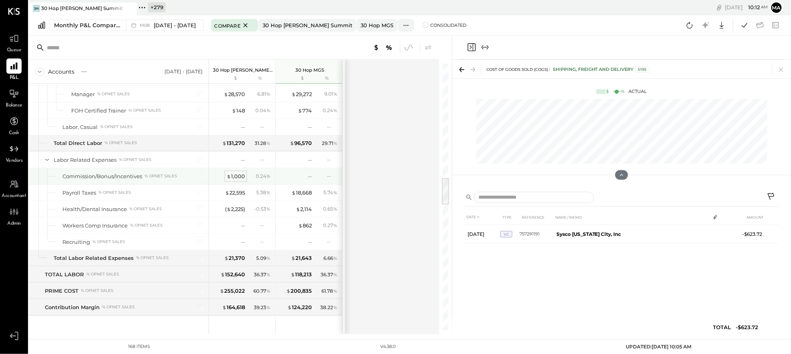
click at [232, 175] on div "$ 1,000" at bounding box center [236, 177] width 18 height 8
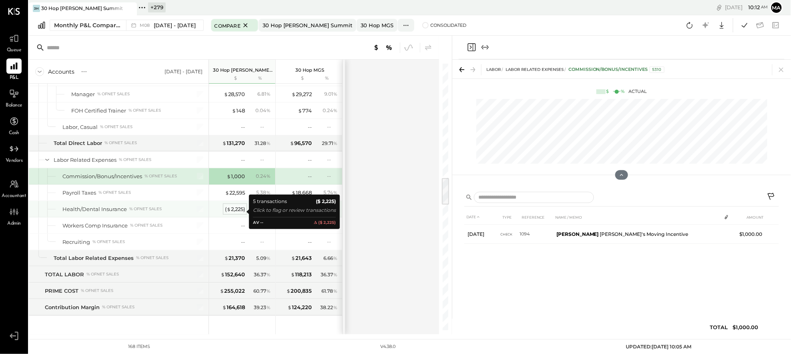
click at [237, 211] on div "( $ 2,225 )" at bounding box center [235, 209] width 20 height 8
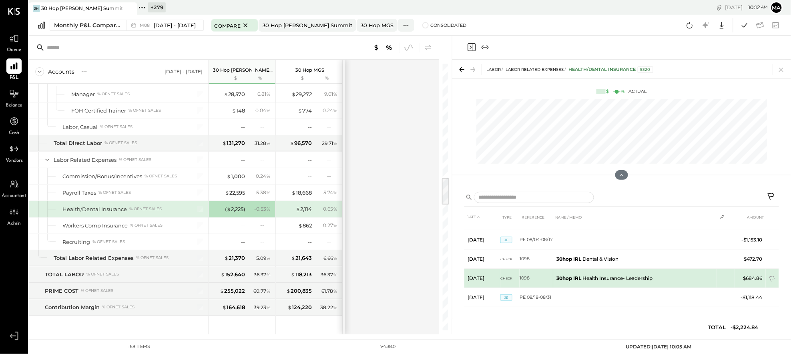
scroll to position [14, 0]
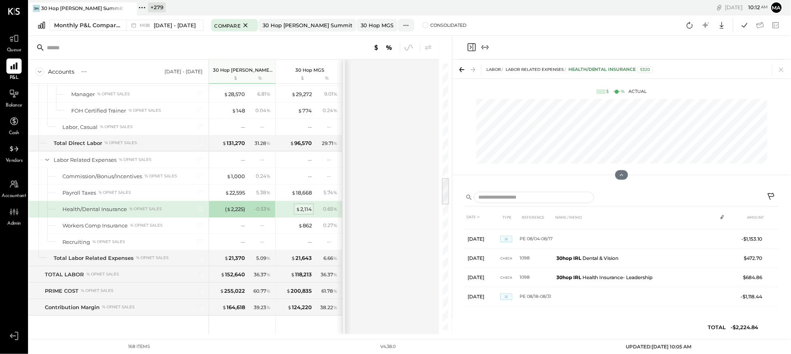
click at [303, 212] on div "$ 2,114" at bounding box center [304, 209] width 16 height 8
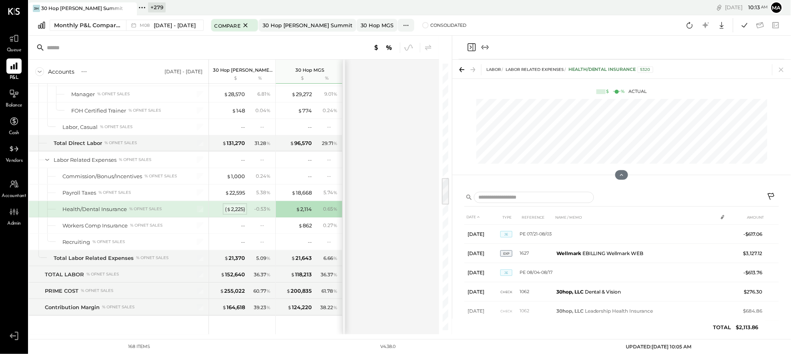
click at [233, 211] on div "( $ 2,225 )" at bounding box center [235, 209] width 20 height 8
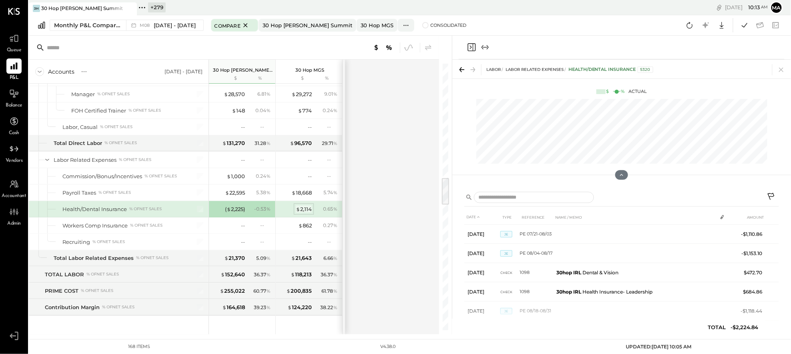
click at [299, 212] on span "$" at bounding box center [298, 209] width 4 height 6
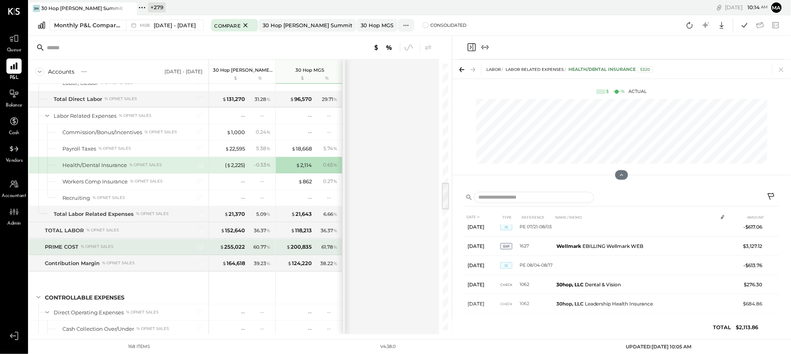
scroll to position [1127, 0]
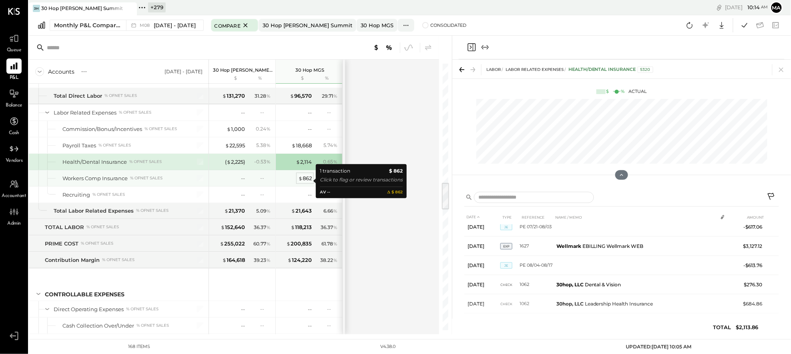
click at [308, 180] on div "$ 862" at bounding box center [305, 179] width 14 height 8
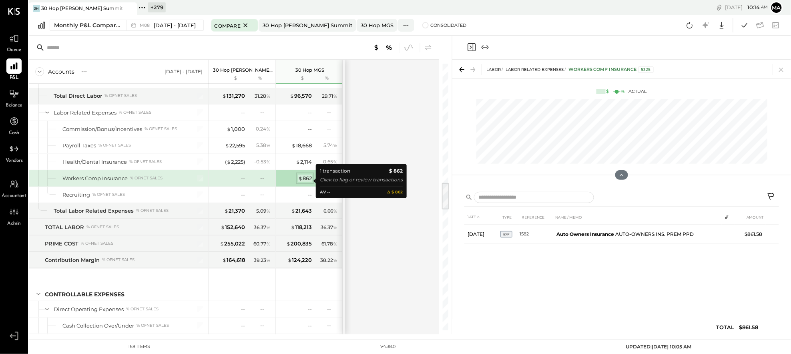
scroll to position [0, 0]
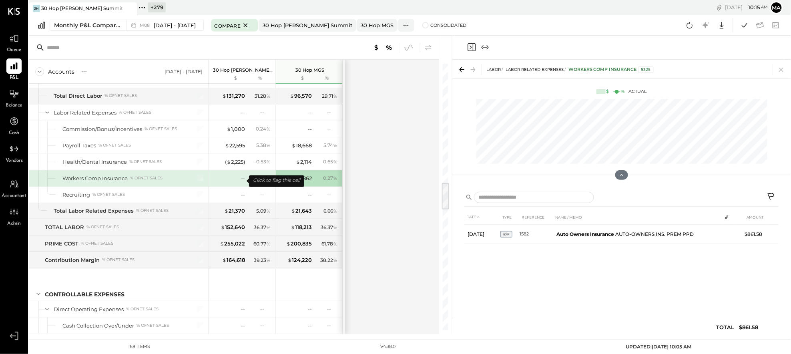
click at [237, 181] on div "--" at bounding box center [229, 179] width 32 height 8
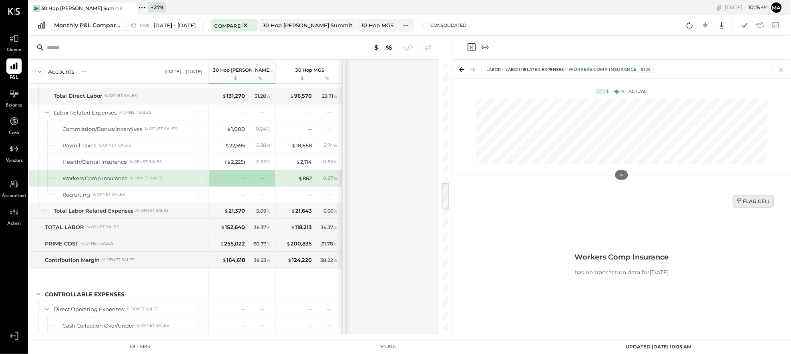
click at [752, 200] on div "Flag Cell" at bounding box center [754, 201] width 34 height 7
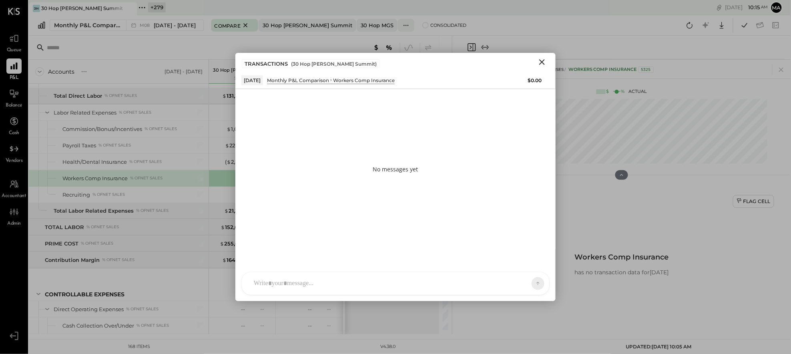
click at [372, 284] on div "AM [PERSON_NAME] [PERSON_NAME] DB [PERSON_NAME] C [PERSON_NAME] ES [PERSON_NAME…" at bounding box center [395, 283] width 308 height 23
click at [360, 241] on div at bounding box center [396, 249] width 292 height 32
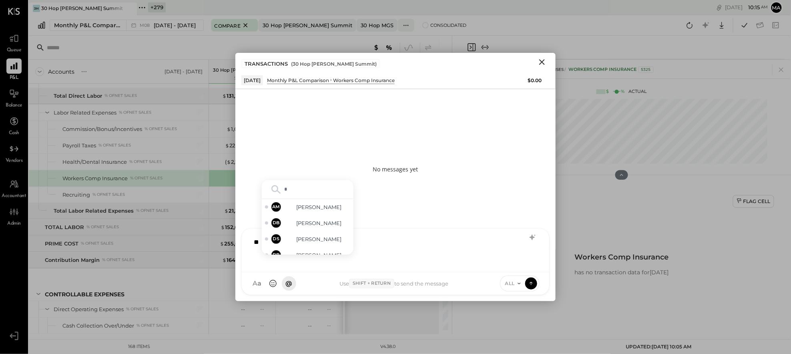
type input "**"
type input "***"
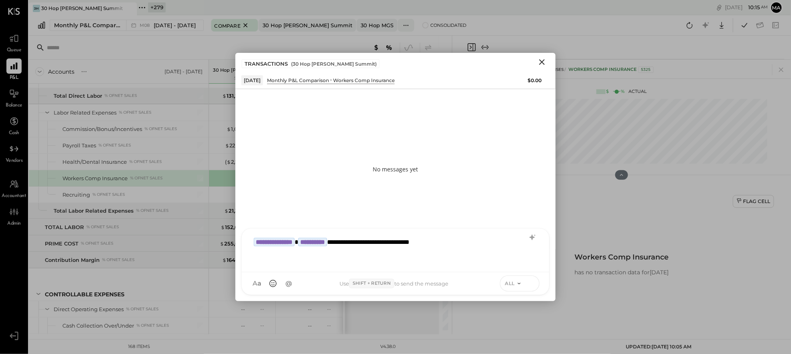
click at [536, 282] on button at bounding box center [531, 283] width 12 height 12
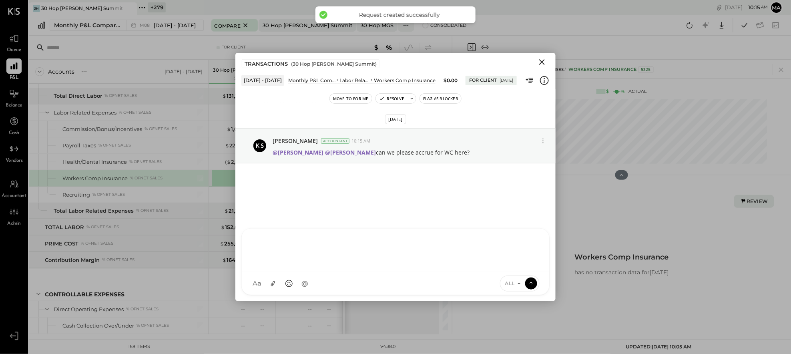
click at [543, 61] on icon "Close" at bounding box center [542, 62] width 6 height 6
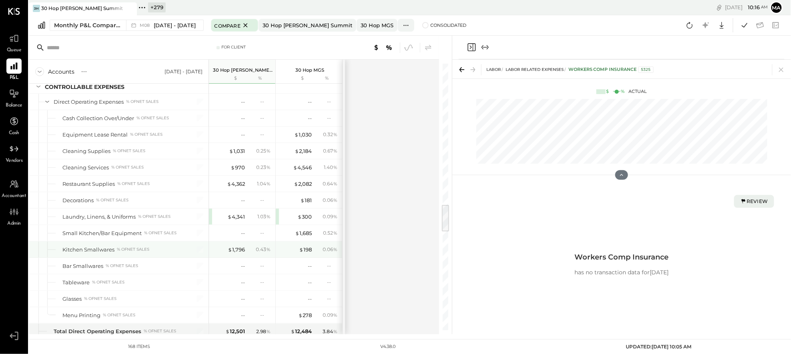
scroll to position [1337, 0]
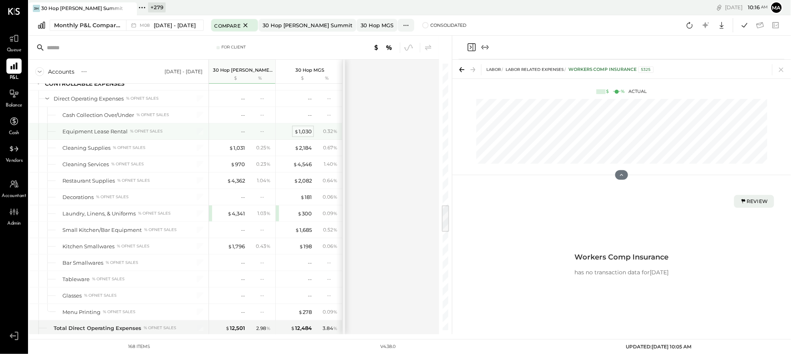
click at [306, 135] on div "$ 1,030" at bounding box center [303, 132] width 18 height 8
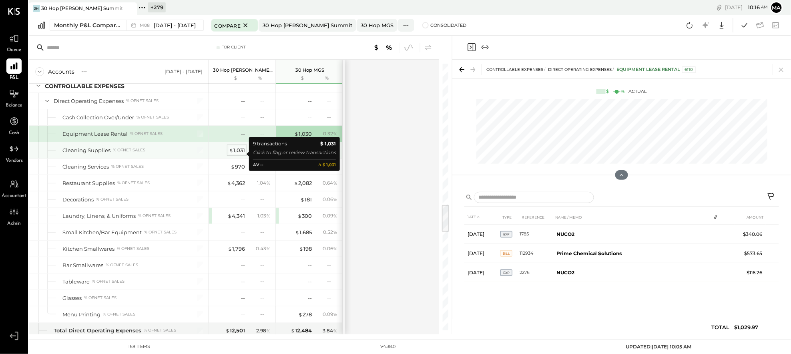
scroll to position [1336, 0]
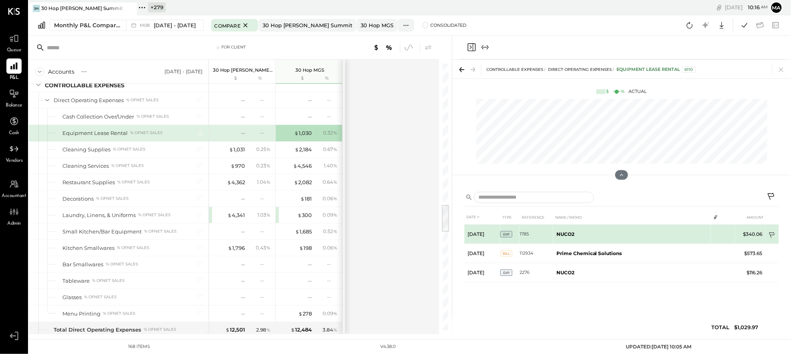
click at [774, 231] on td at bounding box center [772, 235] width 13 height 15
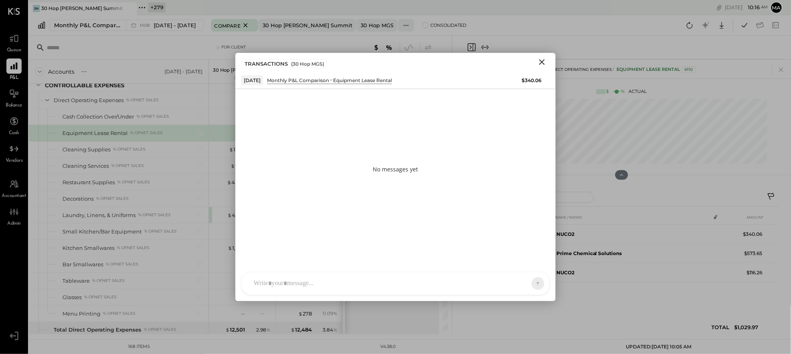
click at [475, 280] on div at bounding box center [388, 284] width 277 height 18
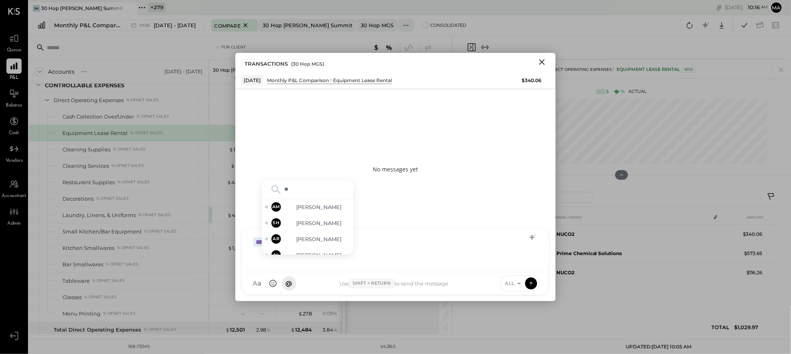
type input "***"
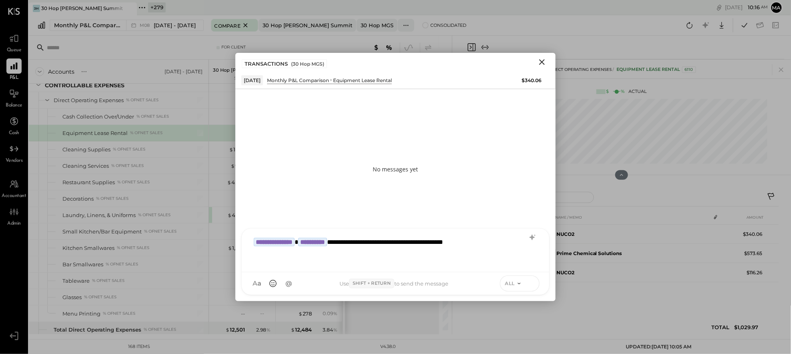
click at [531, 281] on icon at bounding box center [531, 283] width 7 height 8
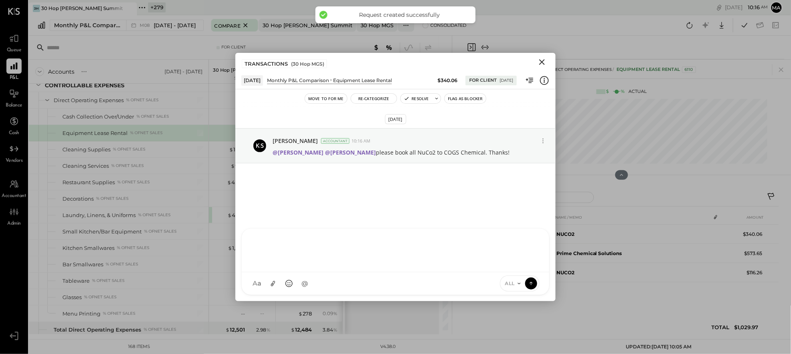
click at [541, 62] on icon "Close" at bounding box center [542, 62] width 10 height 10
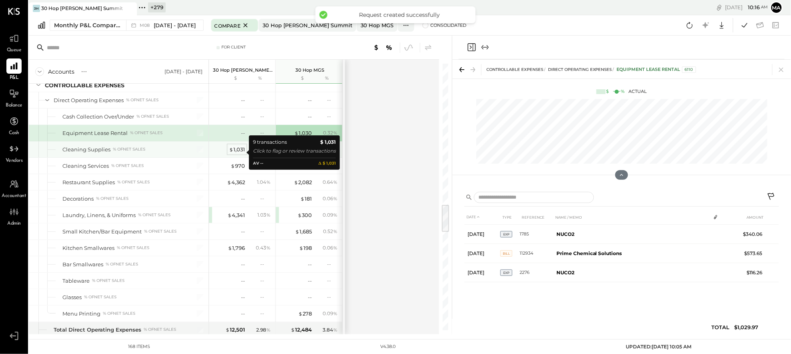
click at [240, 151] on div "$ 1,031" at bounding box center [237, 150] width 16 height 8
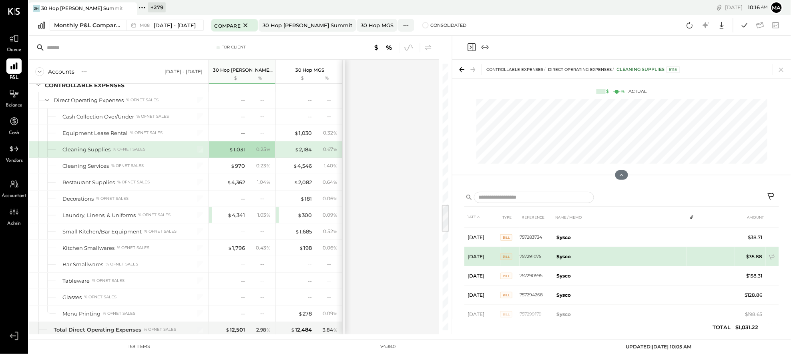
scroll to position [91, 0]
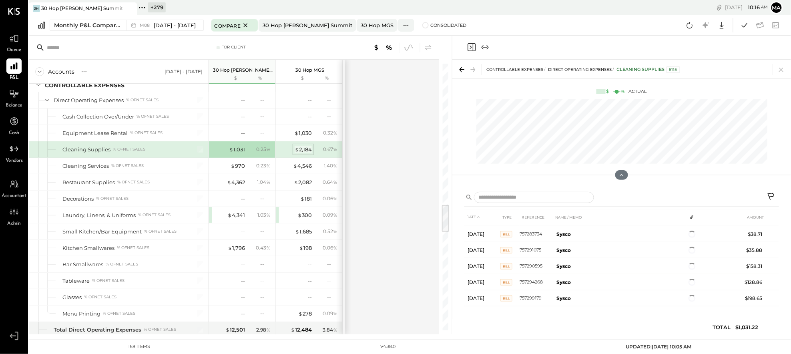
click at [303, 151] on div "$ 2,184" at bounding box center [303, 150] width 17 height 8
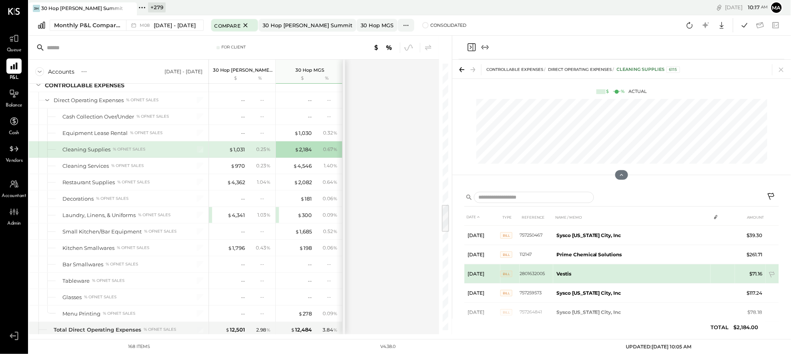
scroll to position [42, 0]
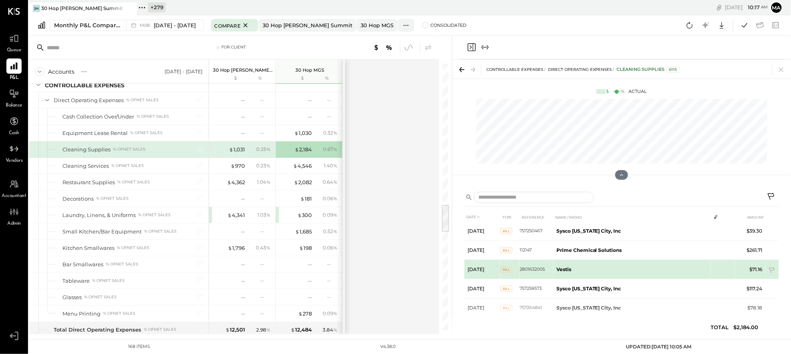
click at [734, 268] on tr "[DATE] BILL 2801632005 Vestis $71.16" at bounding box center [621, 269] width 315 height 19
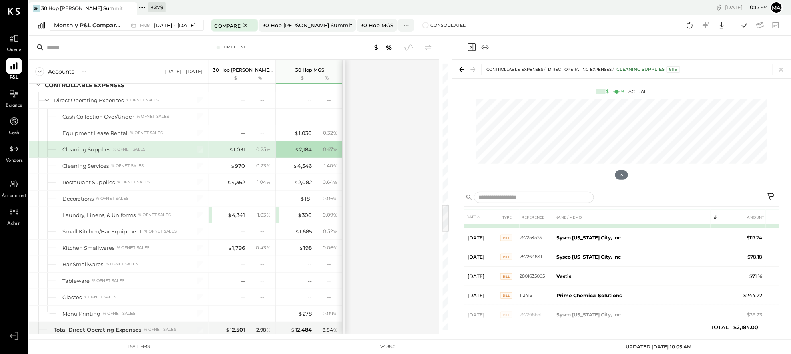
scroll to position [93, 0]
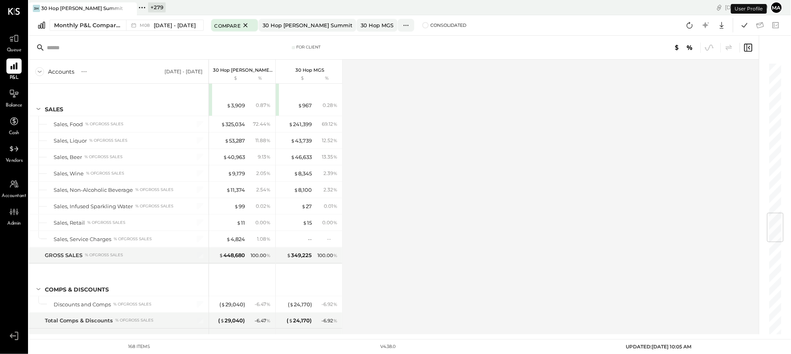
scroll to position [1271, 0]
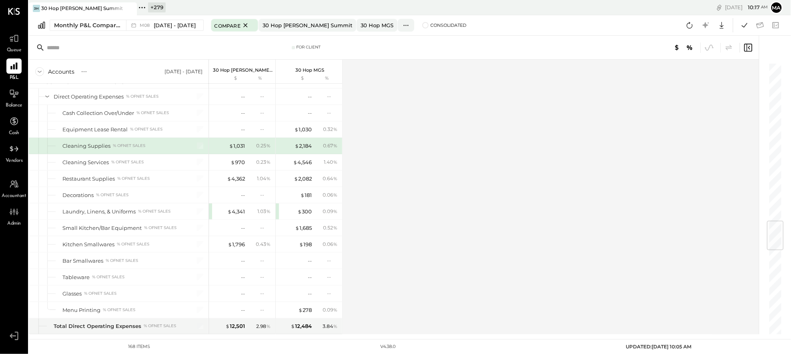
scroll to position [1339, 0]
click at [238, 148] on div "$ 1,031" at bounding box center [237, 147] width 16 height 8
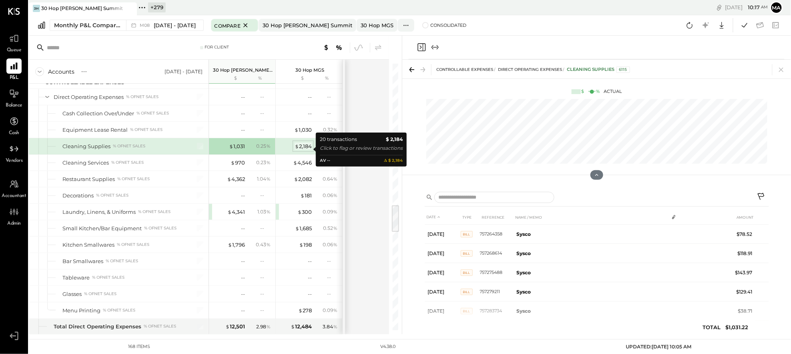
click at [310, 149] on div "$ 2,184" at bounding box center [303, 147] width 17 height 8
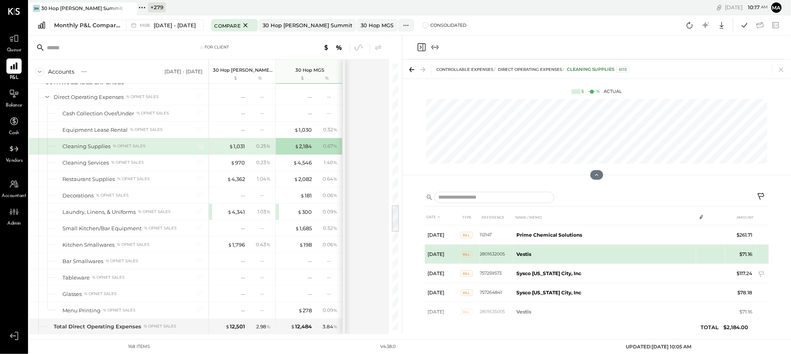
scroll to position [57, 0]
click at [760, 253] on icon at bounding box center [762, 255] width 8 height 8
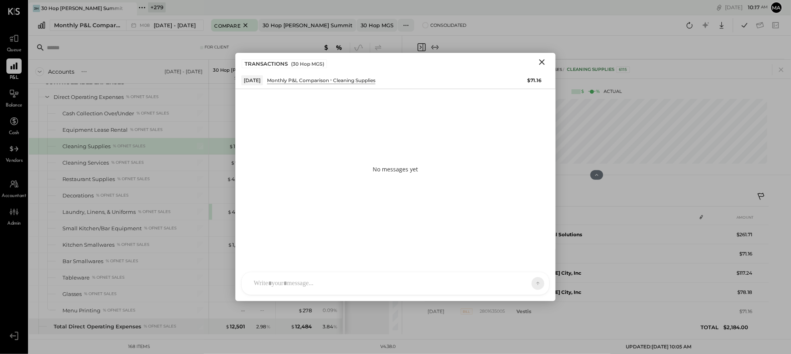
click at [444, 281] on div at bounding box center [388, 284] width 277 height 18
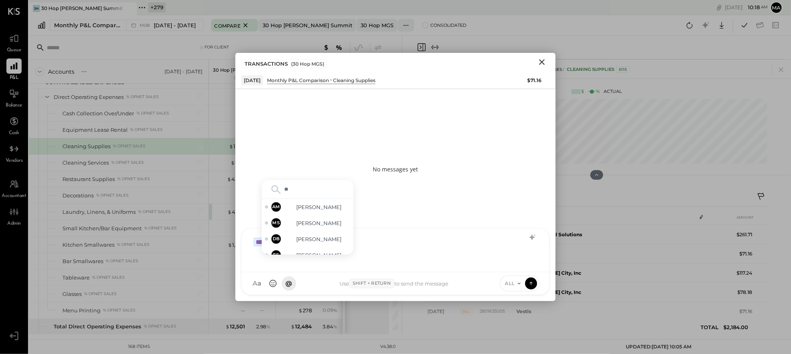
type input "***"
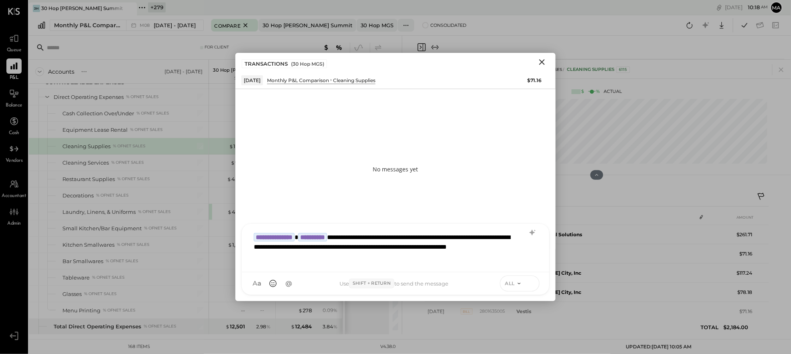
click at [530, 281] on icon at bounding box center [531, 283] width 7 height 8
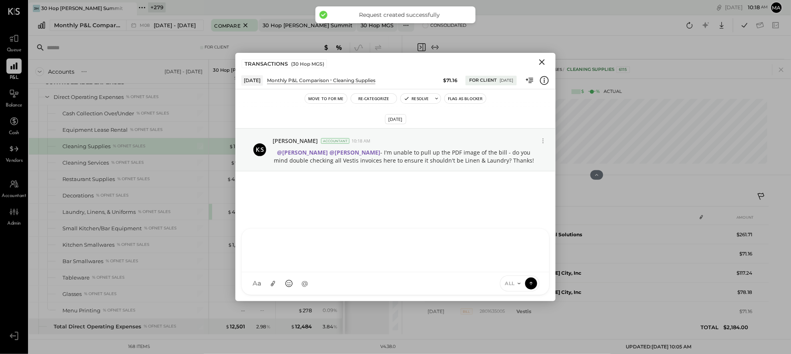
click at [543, 62] on icon "Close" at bounding box center [542, 62] width 6 height 6
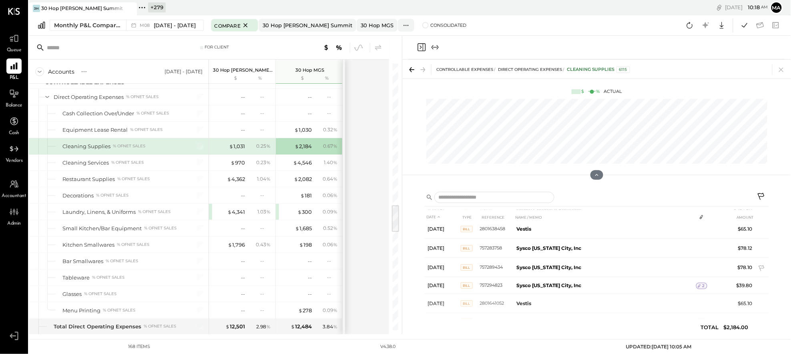
scroll to position [298, 0]
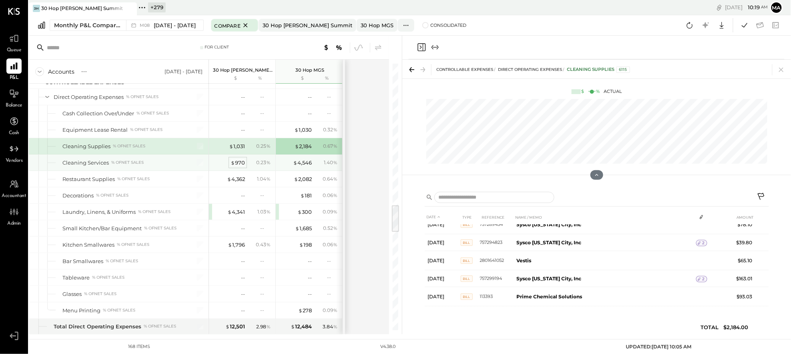
click at [244, 165] on div "$ 970" at bounding box center [238, 163] width 14 height 8
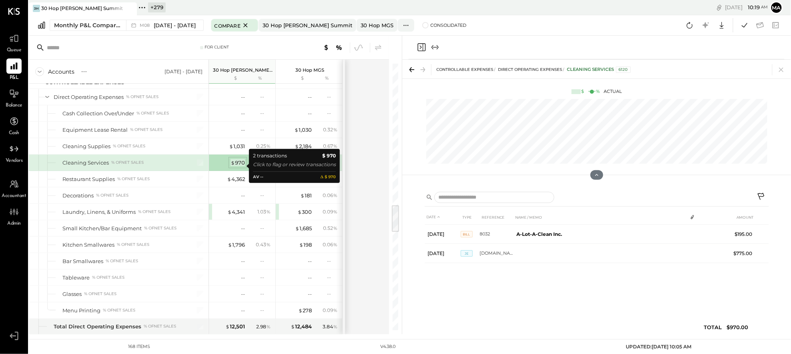
scroll to position [0, 0]
click at [241, 166] on div "$ 970" at bounding box center [238, 163] width 14 height 8
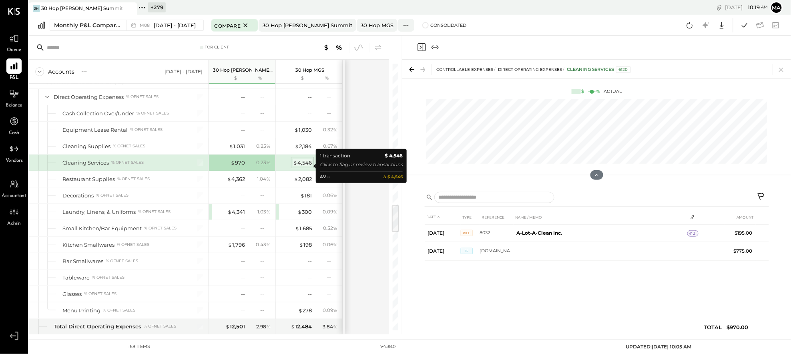
click at [304, 166] on div "$ 4,546" at bounding box center [302, 163] width 19 height 8
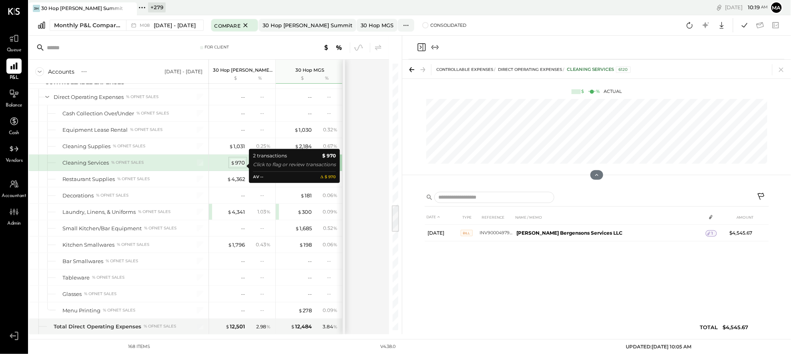
click at [239, 166] on div "$ 970" at bounding box center [238, 163] width 14 height 8
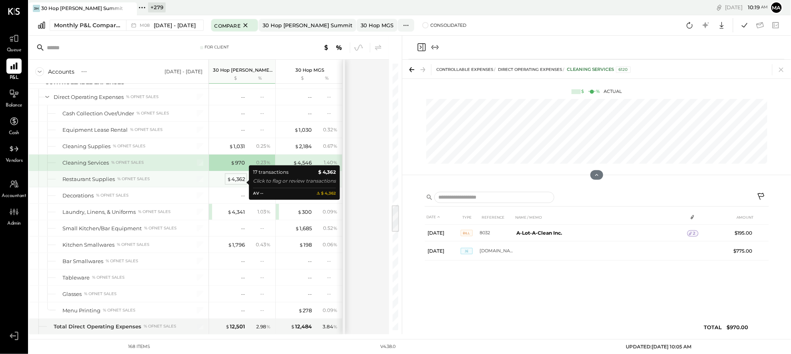
click at [235, 183] on div "$ 4,362" at bounding box center [236, 179] width 18 height 8
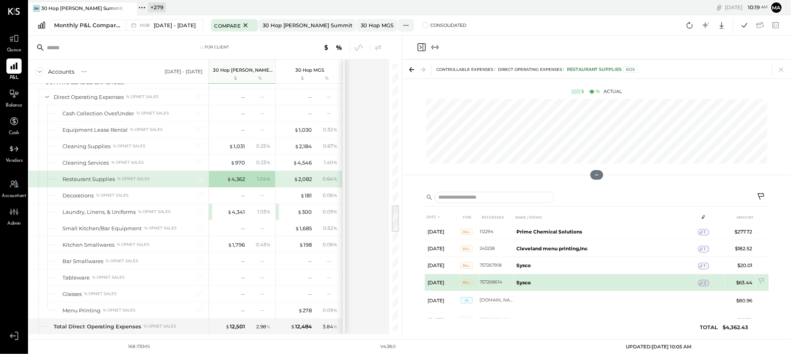
scroll to position [28, 0]
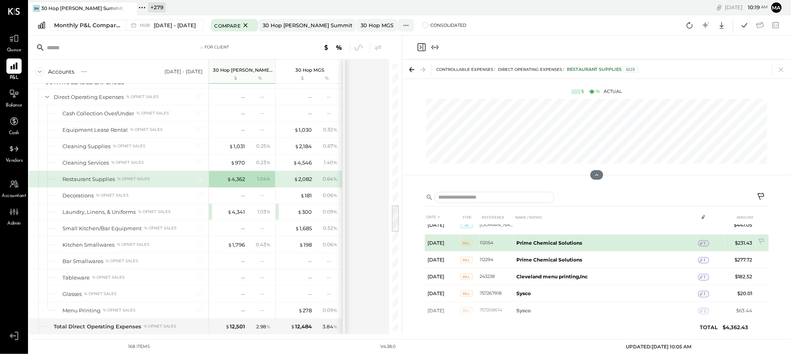
click at [705, 243] on span "1" at bounding box center [705, 244] width 2 height 6
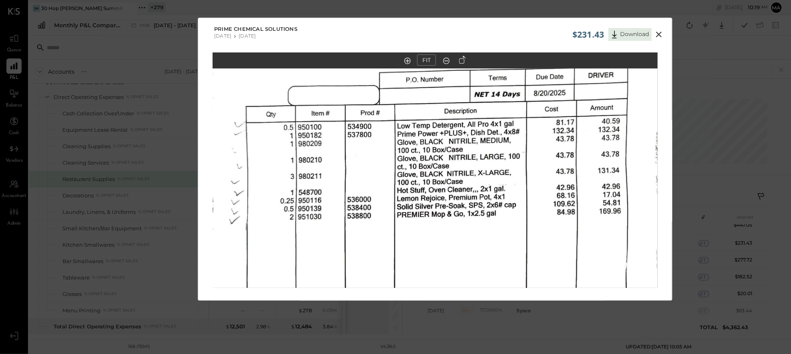
scroll to position [17, 0]
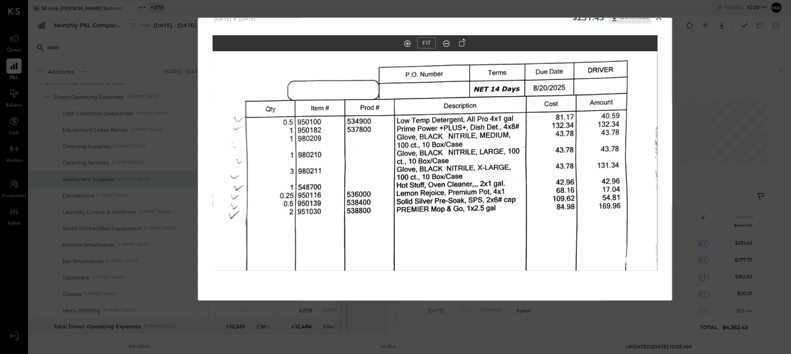
drag, startPoint x: 464, startPoint y: 219, endPoint x: 464, endPoint y: 231, distance: 12.0
click at [464, 231] on img at bounding box center [434, 154] width 445 height 572
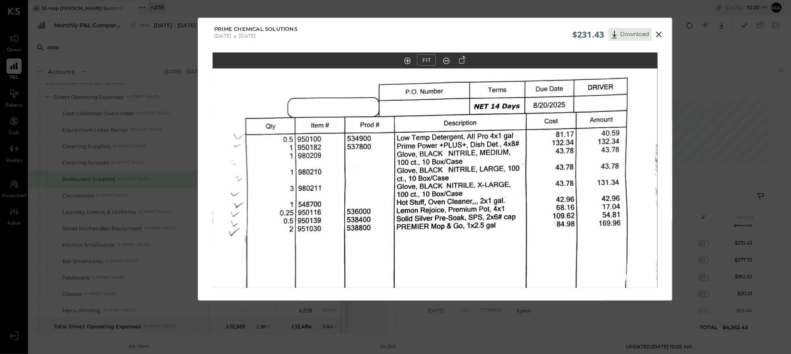
scroll to position [8, 0]
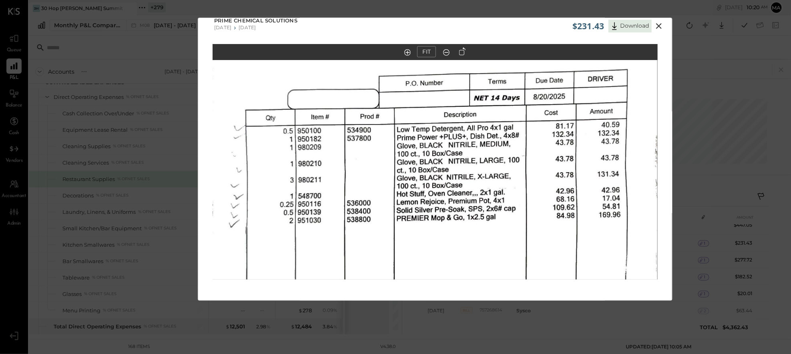
click at [659, 24] on icon at bounding box center [659, 26] width 10 height 10
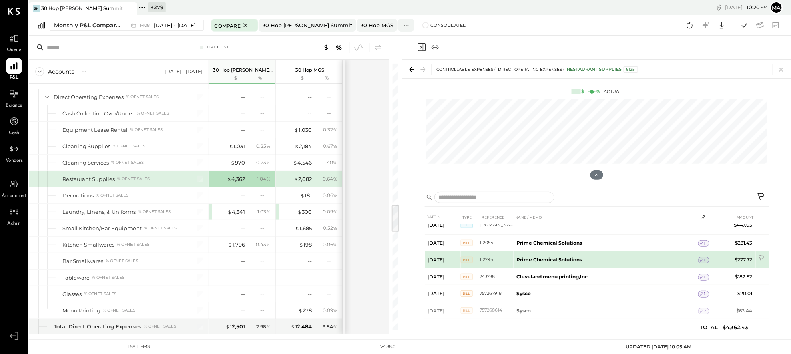
click at [705, 259] on span "1" at bounding box center [705, 260] width 2 height 6
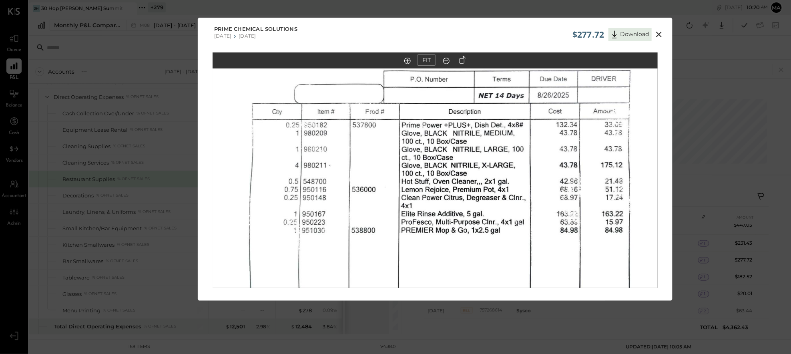
click at [657, 33] on icon at bounding box center [659, 35] width 6 height 6
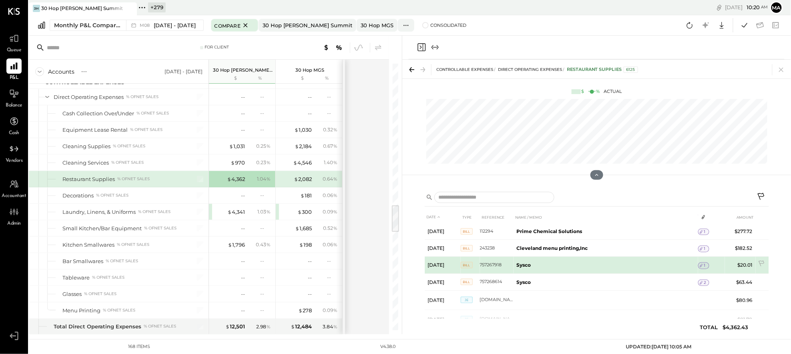
scroll to position [64, 0]
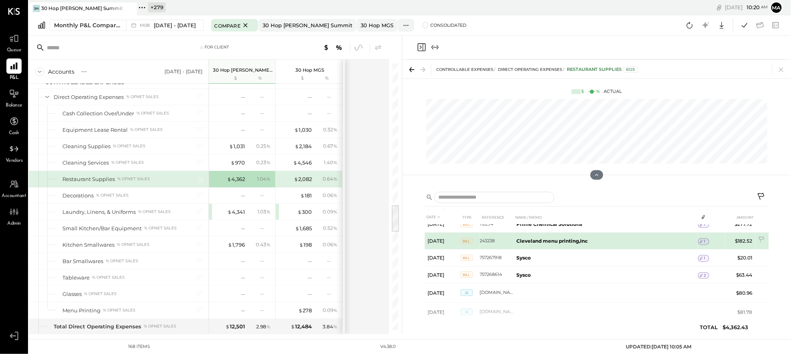
click at [700, 239] on icon at bounding box center [702, 242] width 6 height 6
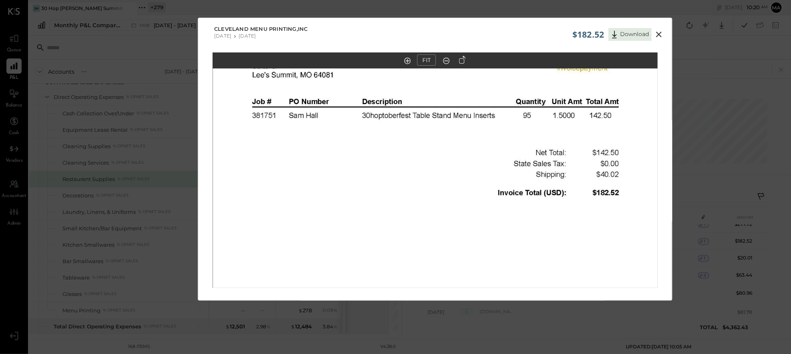
drag, startPoint x: 440, startPoint y: 162, endPoint x: 442, endPoint y: 258, distance: 96.5
click at [442, 261] on img at bounding box center [435, 210] width 445 height 576
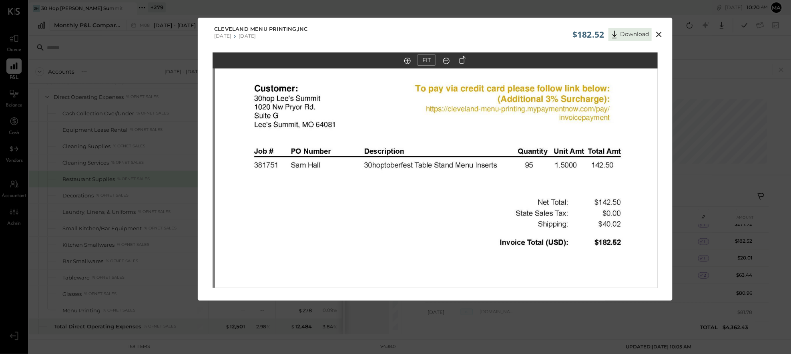
click at [659, 34] on icon at bounding box center [659, 35] width 6 height 6
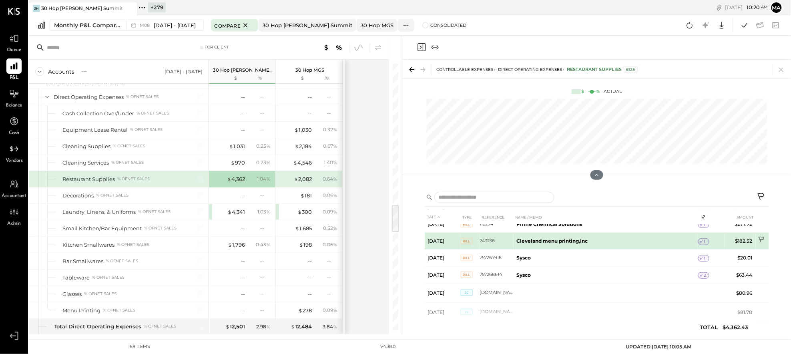
click at [761, 239] on icon at bounding box center [762, 240] width 8 height 8
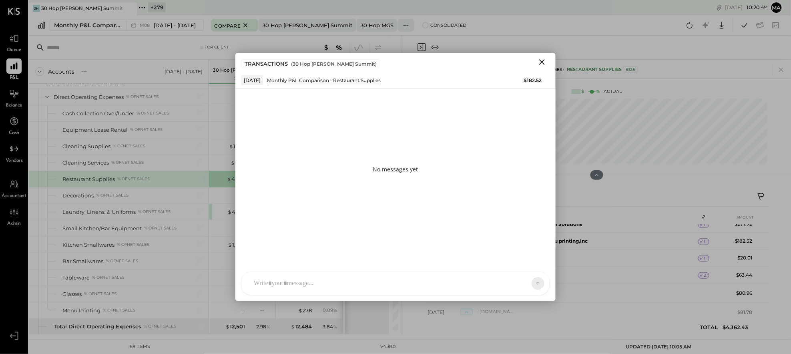
click at [452, 281] on div "AM [PERSON_NAME] [PERSON_NAME] DB [PERSON_NAME] C [PERSON_NAME] ES [PERSON_NAME…" at bounding box center [395, 283] width 308 height 23
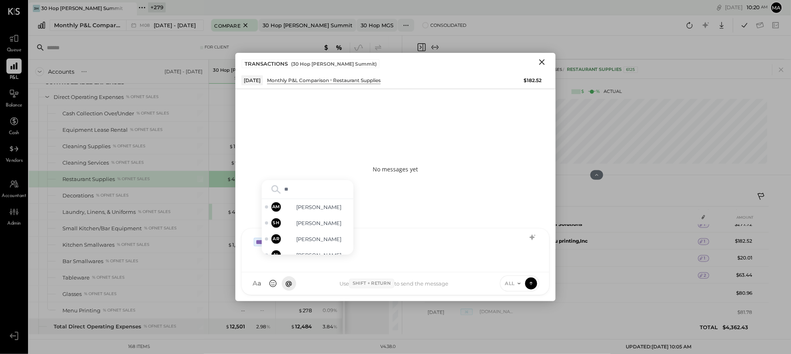
type input "***"
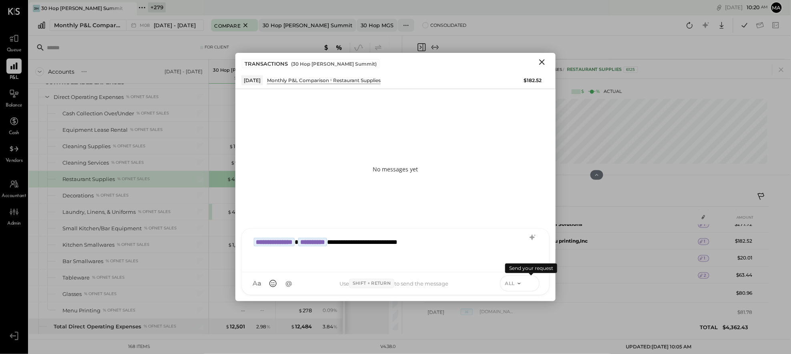
click at [532, 283] on icon at bounding box center [531, 283] width 7 height 8
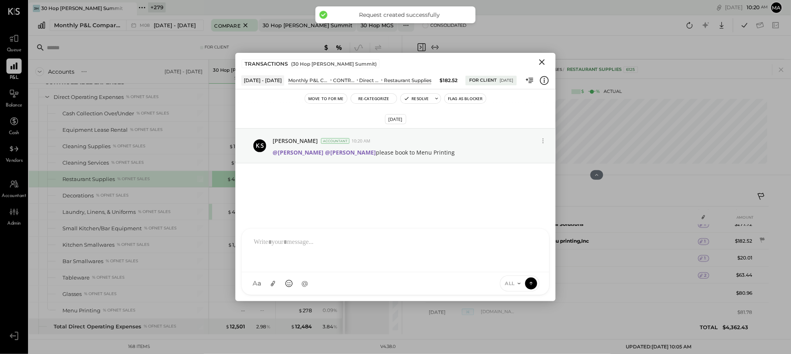
click at [542, 61] on icon "Close" at bounding box center [542, 62] width 10 height 10
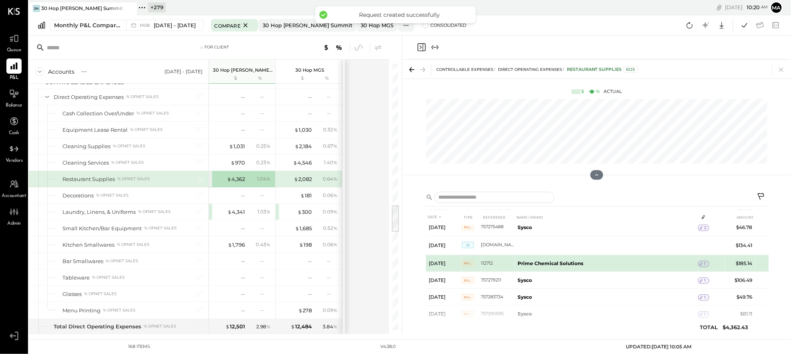
scroll to position [166, 0]
click at [705, 265] on span "1" at bounding box center [705, 265] width 2 height 6
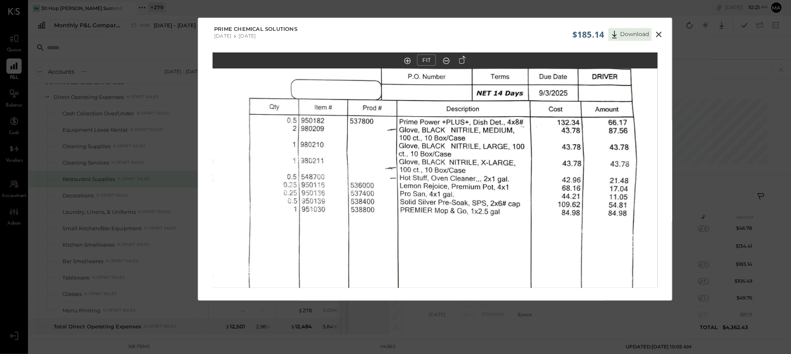
click at [659, 33] on icon at bounding box center [659, 35] width 10 height 10
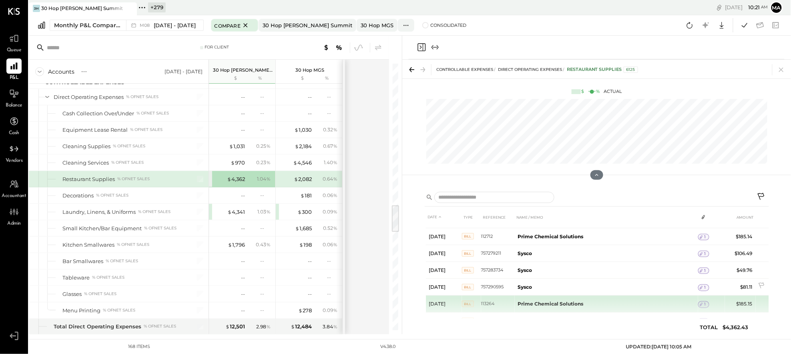
scroll to position [217, 0]
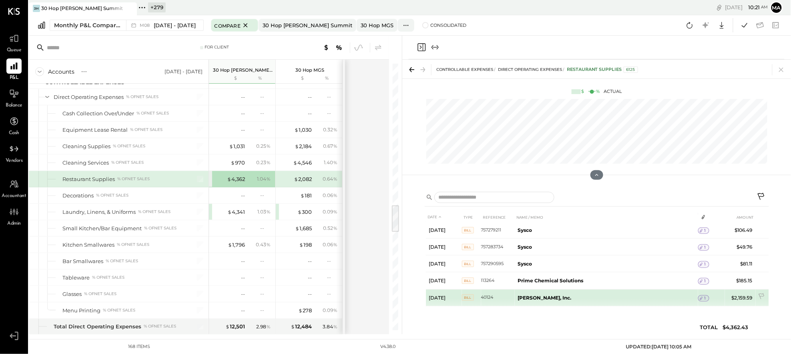
click at [706, 296] on div "1" at bounding box center [703, 298] width 11 height 6
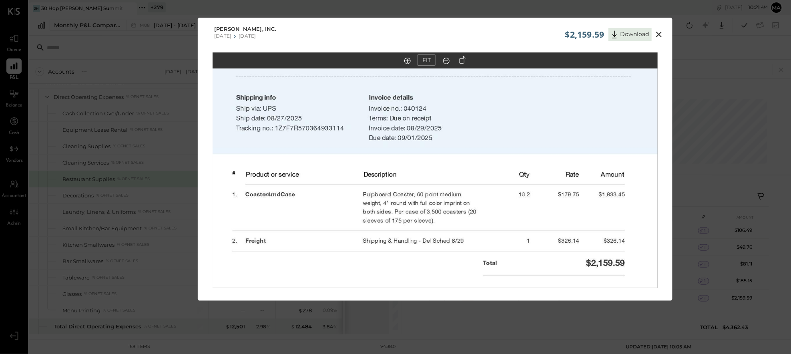
click at [660, 32] on icon at bounding box center [659, 35] width 6 height 6
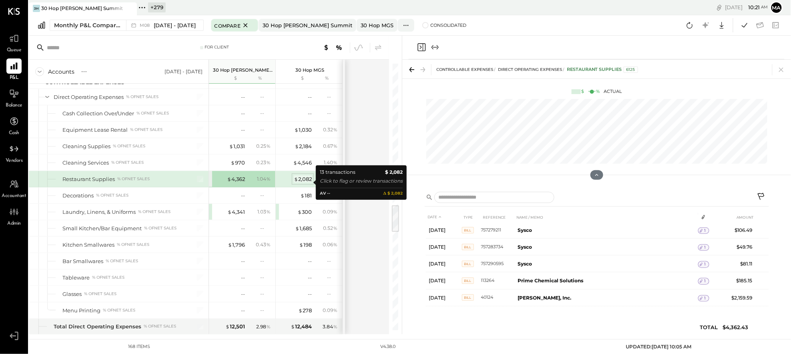
click at [302, 181] on div "$ 2,082" at bounding box center [303, 179] width 18 height 8
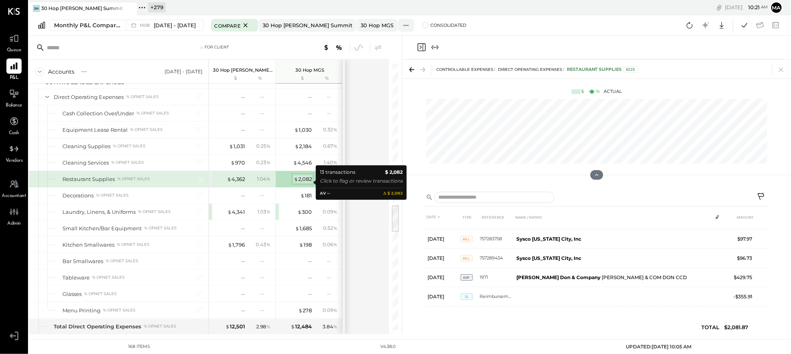
scroll to position [169, 0]
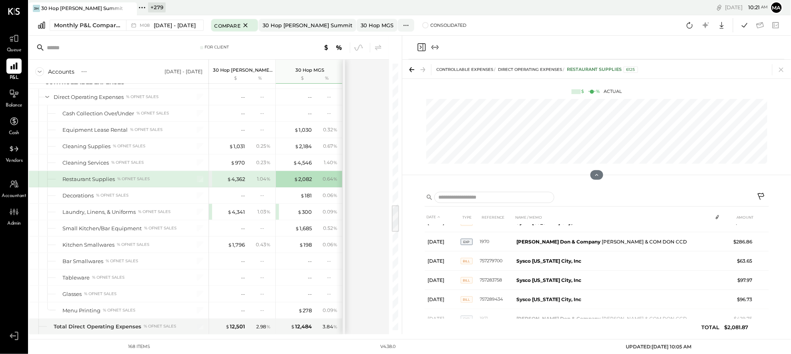
scroll to position [169, 0]
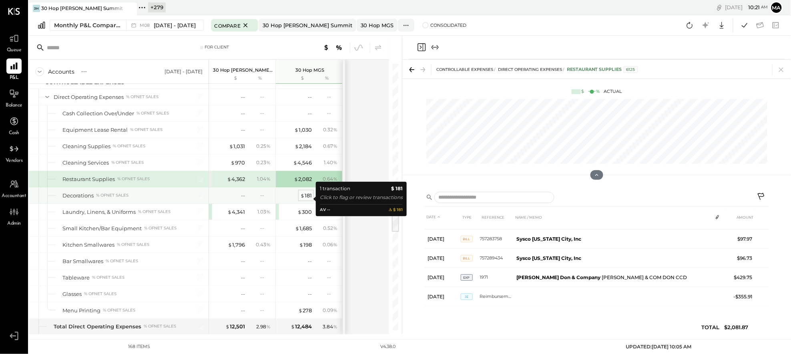
click at [307, 198] on div "$ 181" at bounding box center [306, 196] width 12 height 8
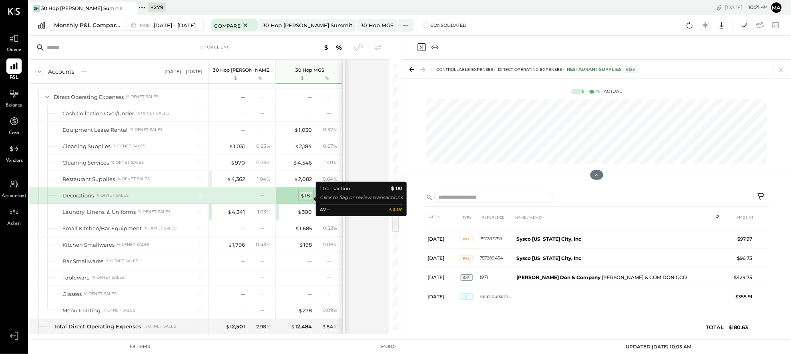
scroll to position [0, 0]
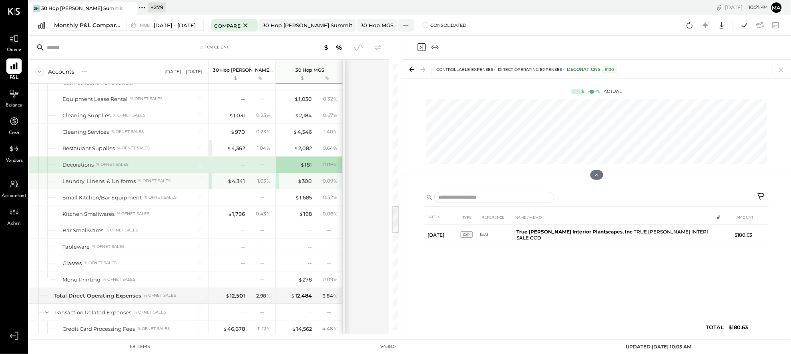
scroll to position [1347, 0]
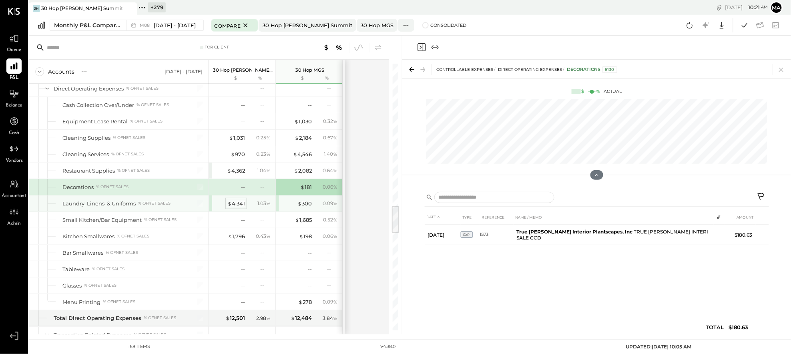
click at [242, 207] on div "$ 4,341" at bounding box center [236, 204] width 18 height 8
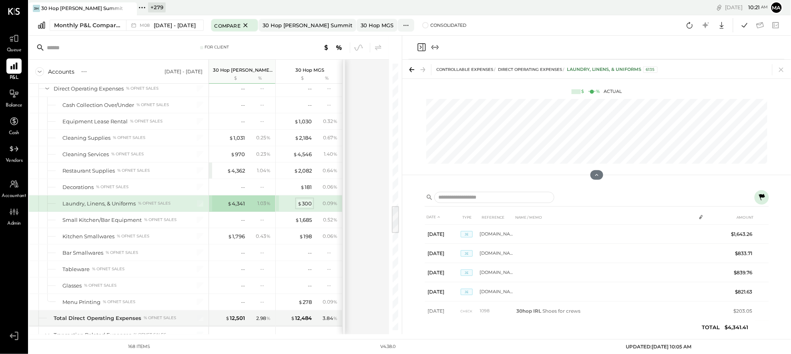
click at [308, 204] on div "$ 300" at bounding box center [305, 204] width 14 height 8
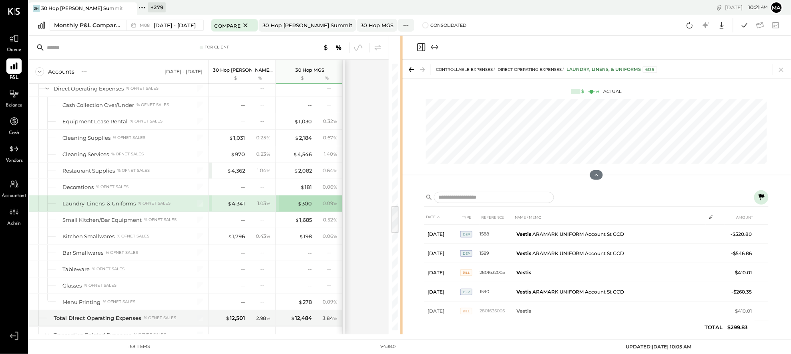
drag, startPoint x: 401, startPoint y: 202, endPoint x: 434, endPoint y: 203, distance: 32.4
click at [451, 199] on div "For Client Accounts S % GL Aug 1 - 31, 2025 30 Hop Lee's Summit $ % 30 Hop MGS …" at bounding box center [410, 185] width 762 height 299
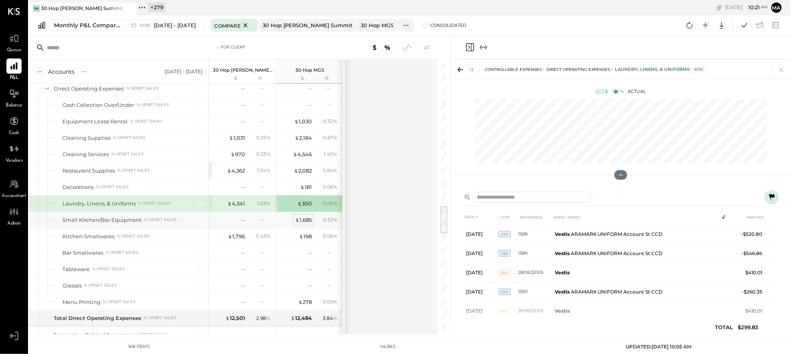
click at [307, 222] on div "$ 1,685" at bounding box center [303, 220] width 17 height 8
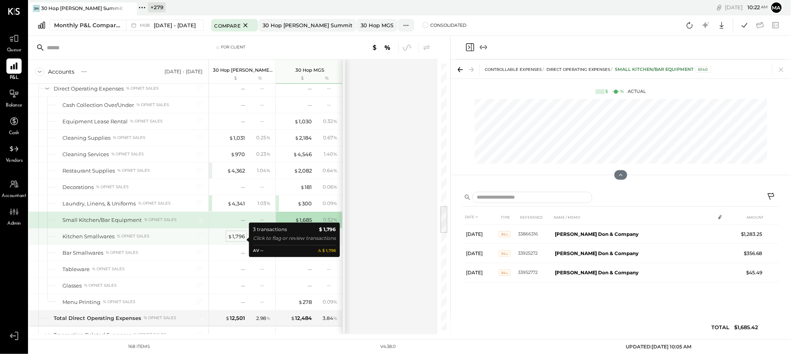
click at [239, 239] on div "$ 1,796" at bounding box center [236, 237] width 17 height 8
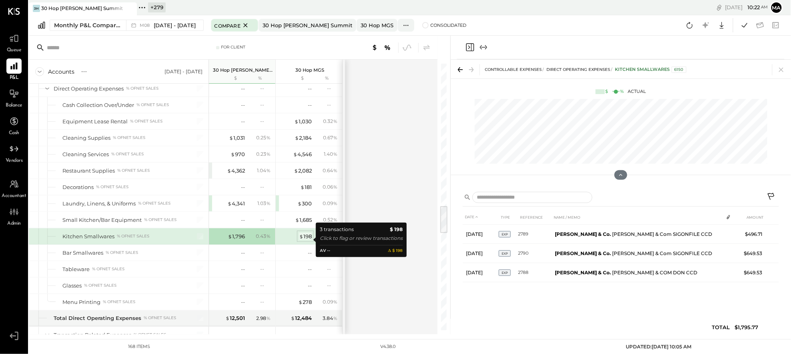
click at [309, 240] on div "$ 198" at bounding box center [305, 237] width 13 height 8
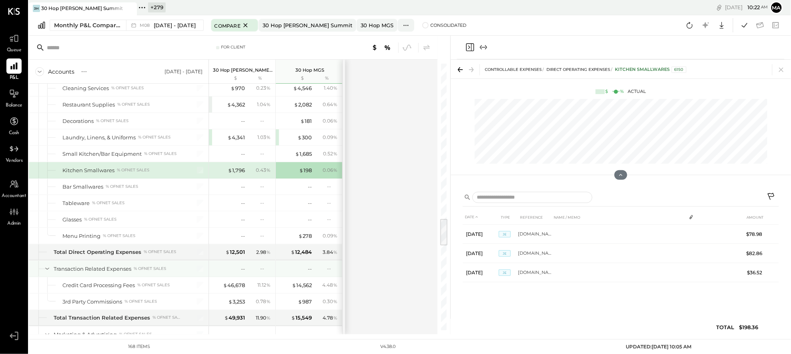
scroll to position [1466, 0]
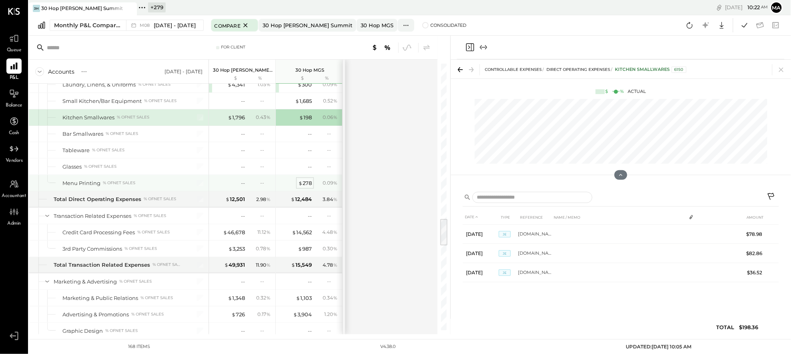
click at [308, 187] on div "$ 278" at bounding box center [305, 183] width 14 height 8
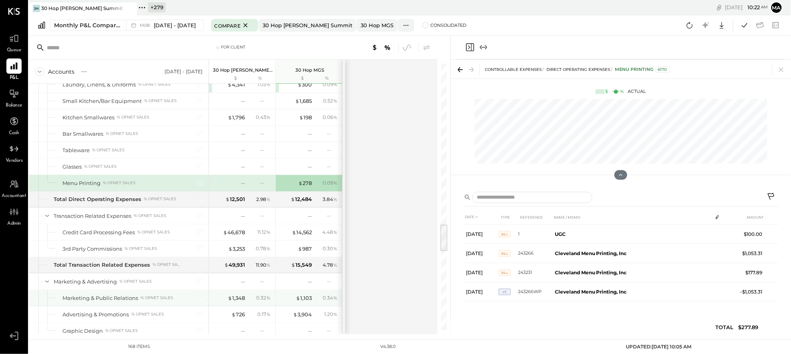
scroll to position [1520, 0]
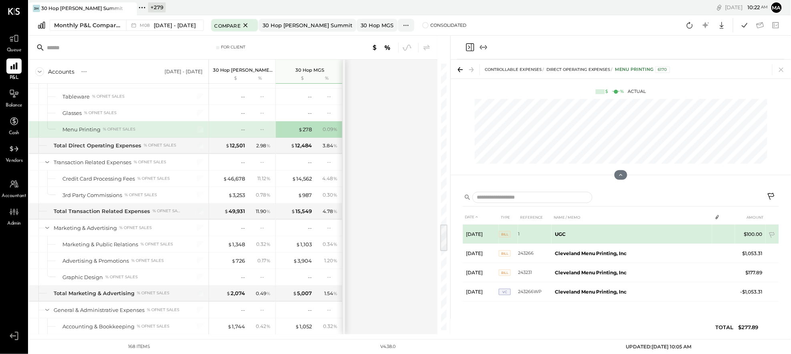
click at [726, 233] on tr "Aug 2, 25 BILL 1 UGC $100.00" at bounding box center [621, 234] width 316 height 19
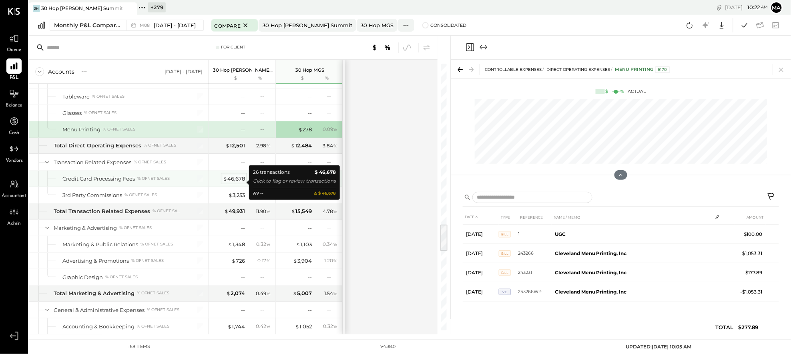
click at [237, 181] on div "$ 46,678" at bounding box center [234, 179] width 22 height 8
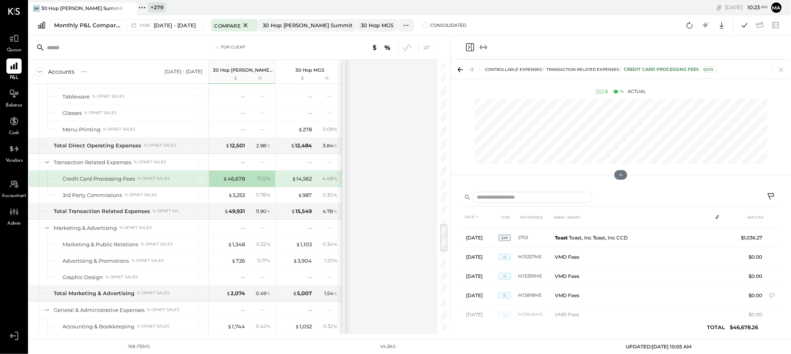
scroll to position [362, 0]
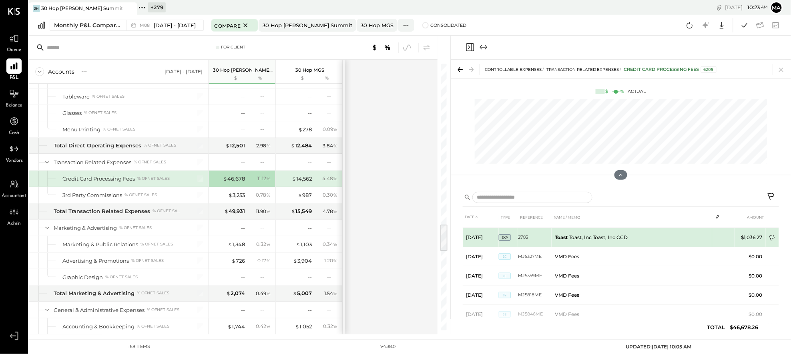
click at [772, 238] on icon at bounding box center [773, 239] width 8 height 8
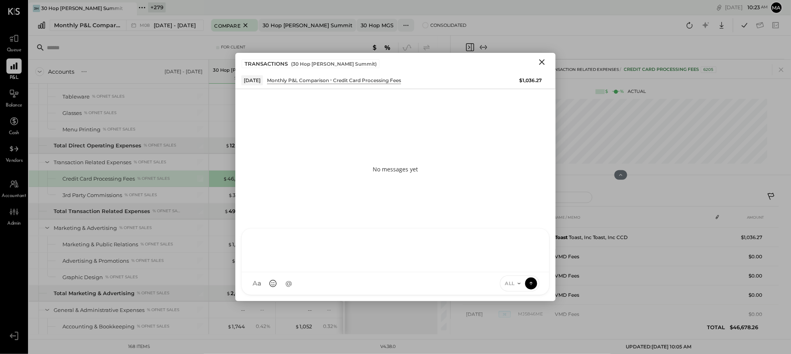
click at [444, 265] on div at bounding box center [396, 249] width 292 height 32
type input "****"
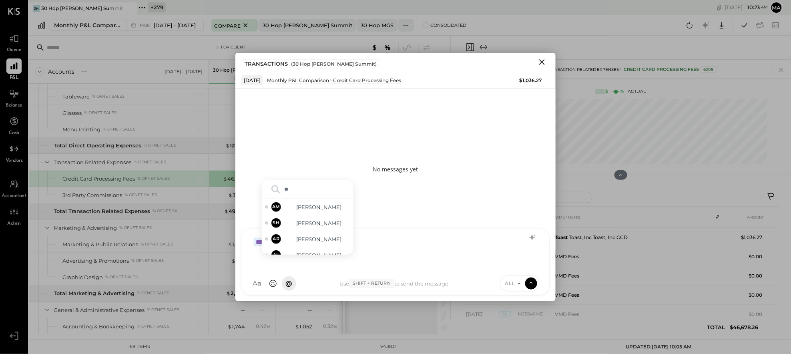
type input "***"
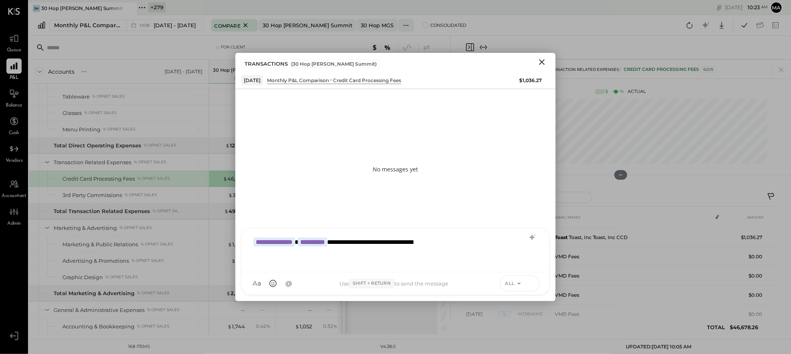
click at [533, 279] on button at bounding box center [531, 283] width 12 height 12
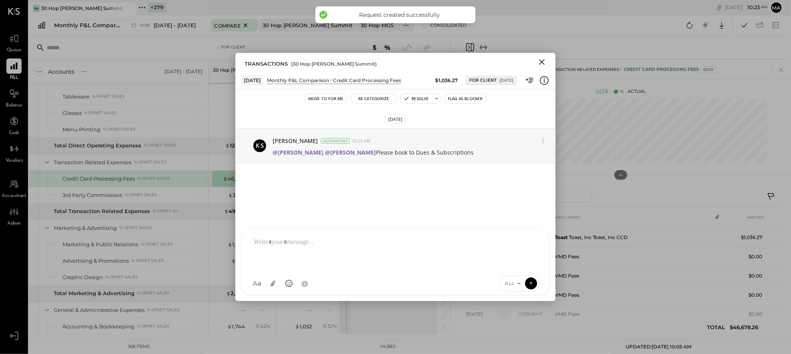
click at [543, 61] on icon "Close" at bounding box center [542, 62] width 6 height 6
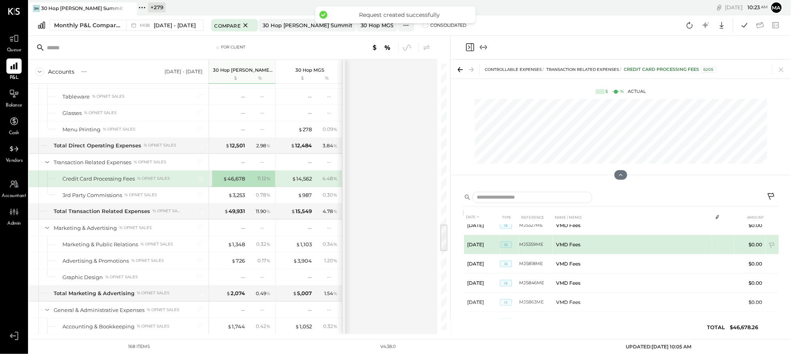
scroll to position [418, 0]
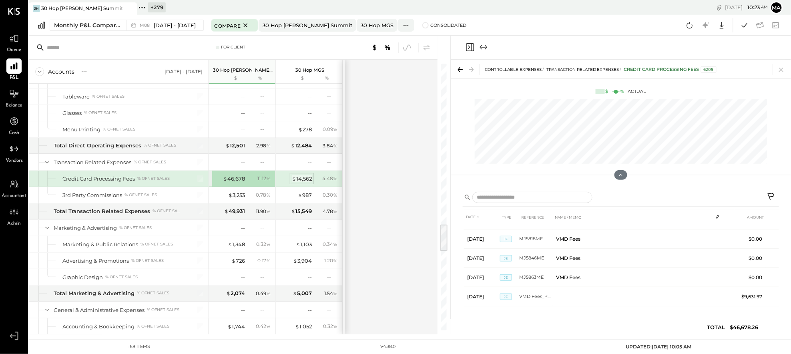
click at [298, 181] on div "$ 14,562" at bounding box center [302, 179] width 20 height 8
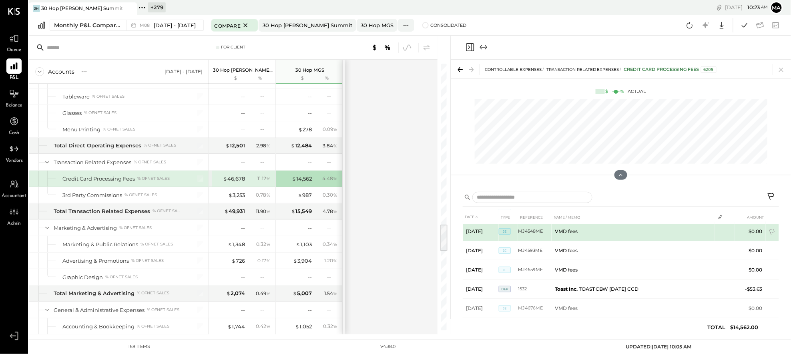
scroll to position [108, 0]
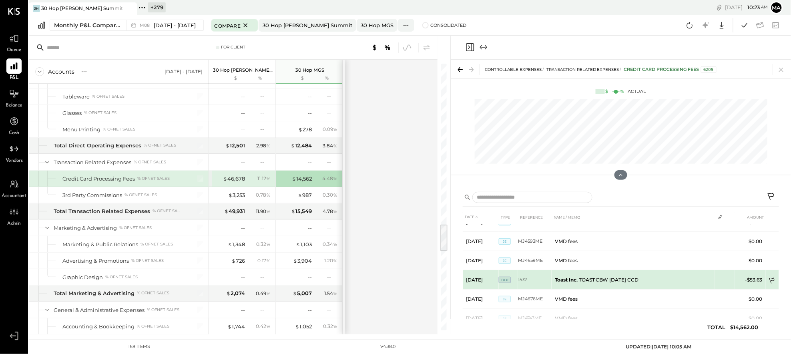
click at [774, 279] on icon at bounding box center [773, 281] width 8 height 8
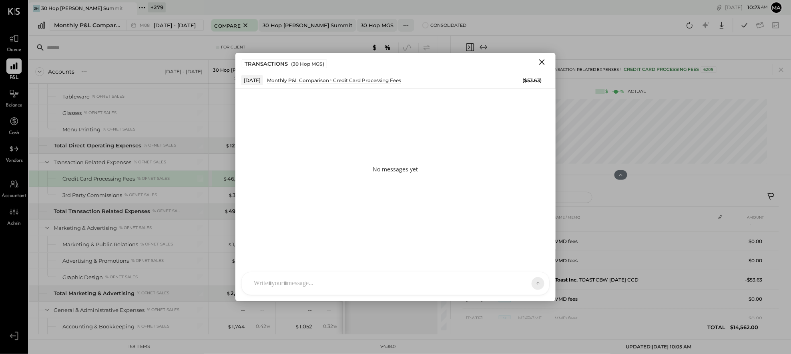
click at [426, 287] on div "AM [PERSON_NAME] [PERSON_NAME] DB [PERSON_NAME] C [PERSON_NAME] ES [PERSON_NAME…" at bounding box center [395, 283] width 308 height 23
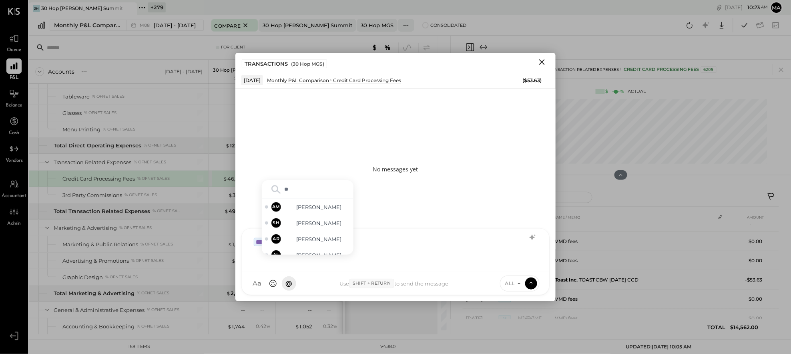
type input "***"
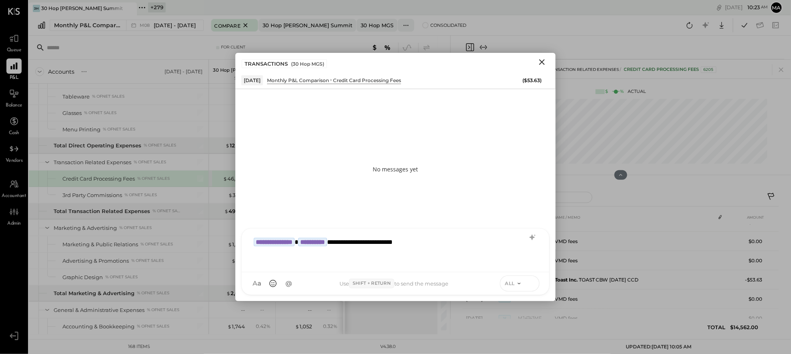
click at [534, 282] on icon at bounding box center [531, 283] width 7 height 8
click at [542, 59] on icon "Close" at bounding box center [542, 62] width 10 height 10
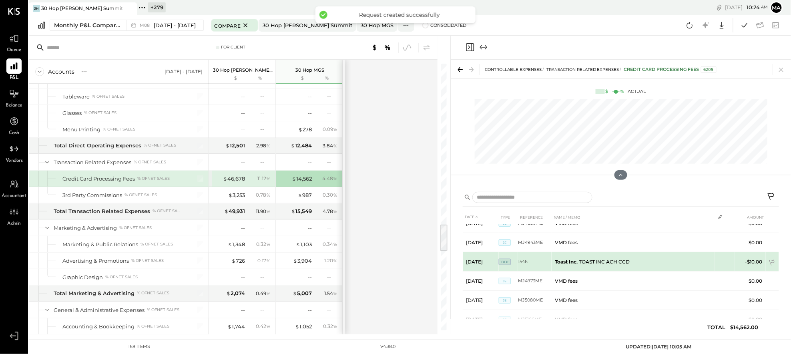
scroll to position [265, 0]
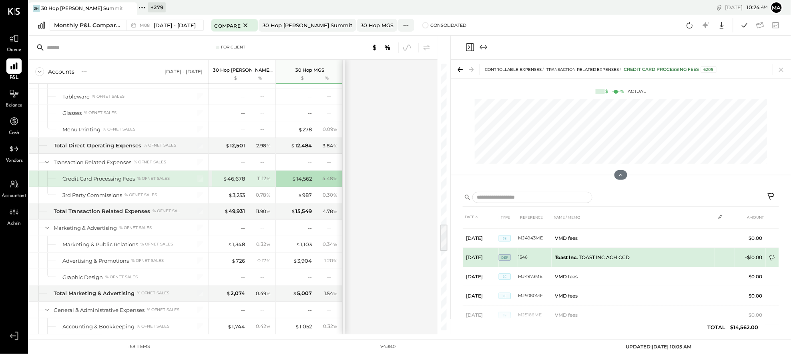
click at [771, 258] on icon at bounding box center [773, 259] width 8 height 8
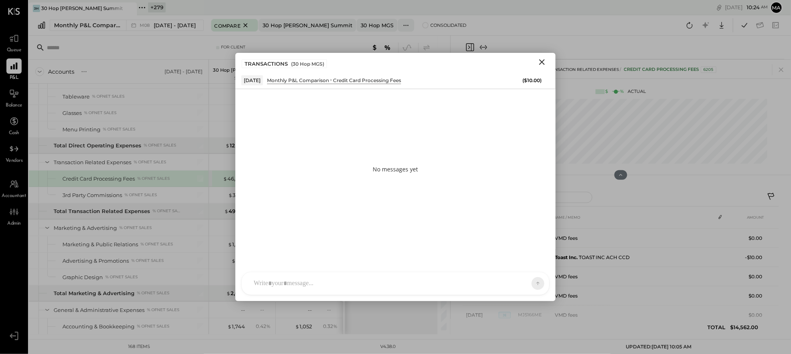
click at [469, 286] on div at bounding box center [396, 283] width 308 height 22
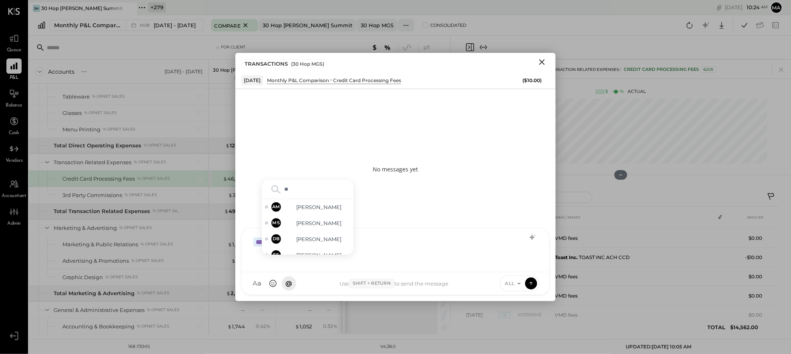
type input "***"
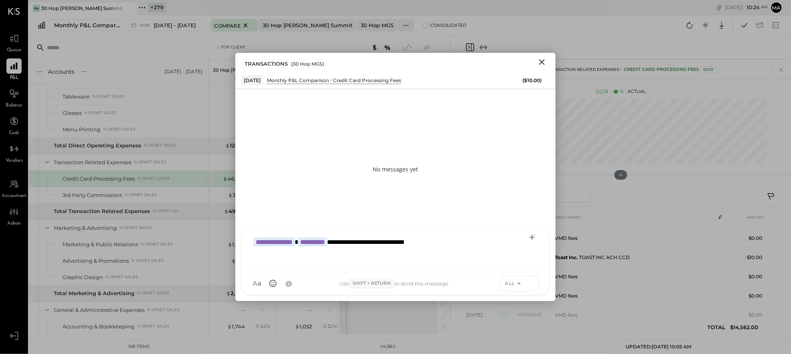
click at [532, 282] on icon at bounding box center [531, 282] width 3 height 2
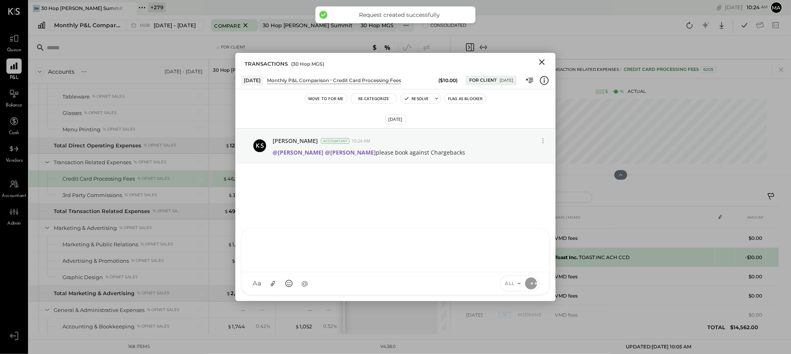
drag, startPoint x: 541, startPoint y: 63, endPoint x: 628, endPoint y: 249, distance: 205.1
click at [541, 63] on icon "Close" at bounding box center [542, 62] width 6 height 6
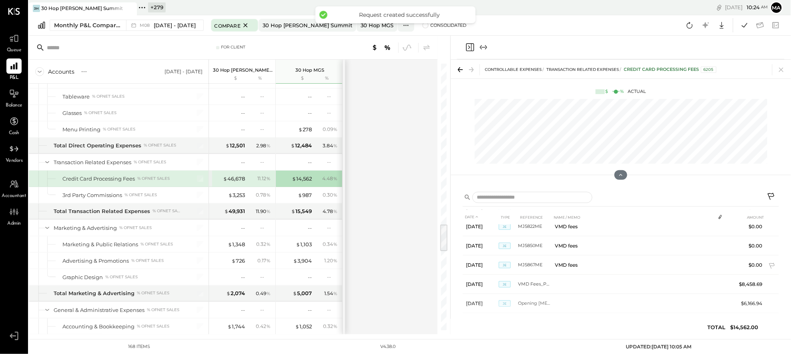
scroll to position [515, 0]
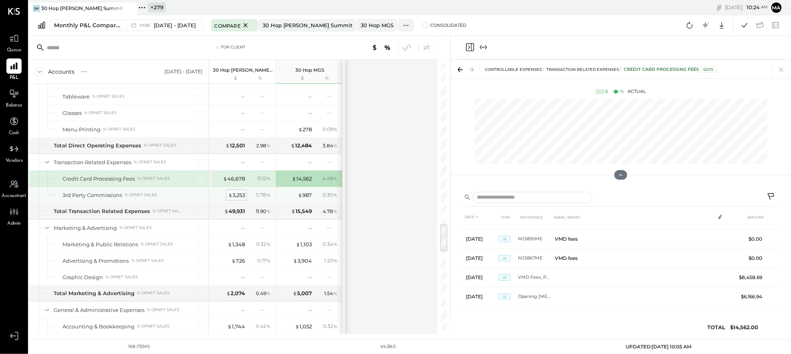
click at [232, 199] on div "$ 3,253" at bounding box center [236, 195] width 17 height 8
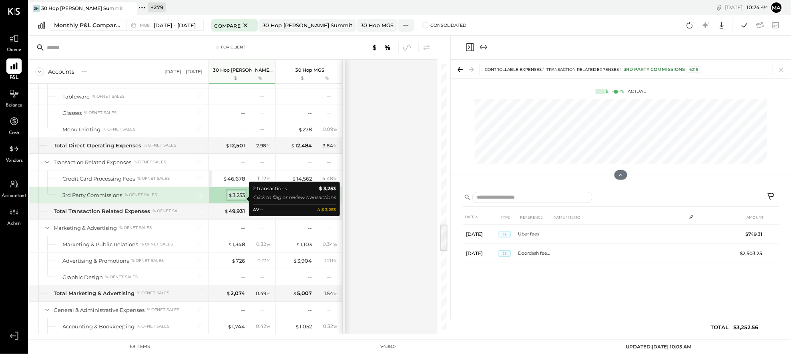
scroll to position [0, 0]
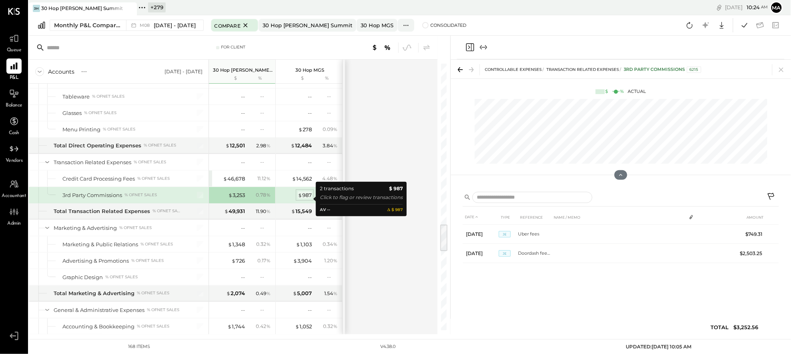
click at [303, 197] on div "$ 987" at bounding box center [305, 195] width 14 height 8
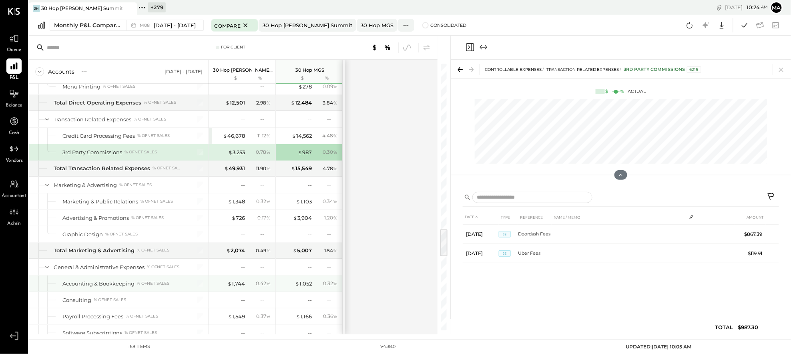
scroll to position [1589, 0]
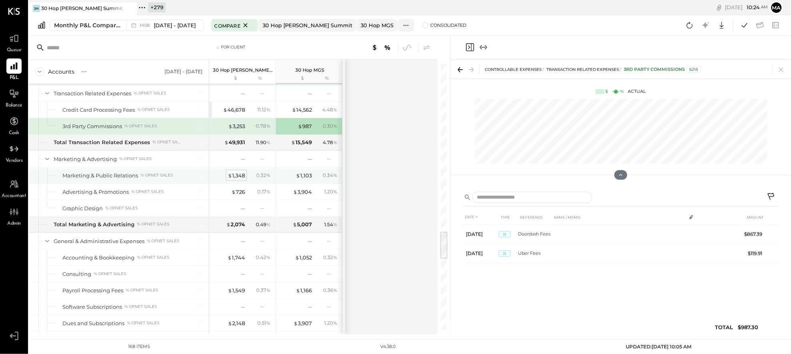
click at [239, 179] on div "$ 1,348" at bounding box center [236, 176] width 17 height 8
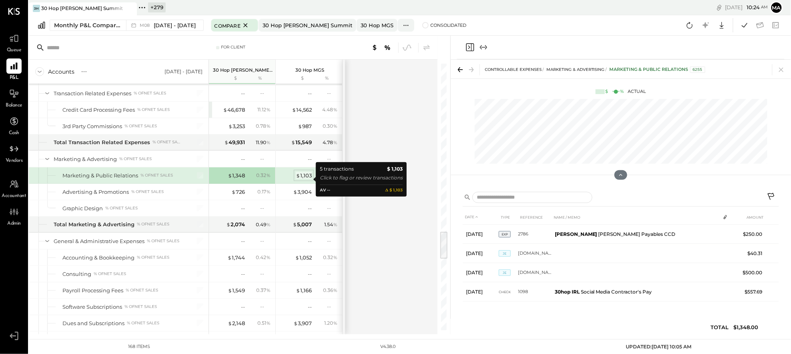
click at [306, 178] on div "$ 1,103" at bounding box center [304, 176] width 16 height 8
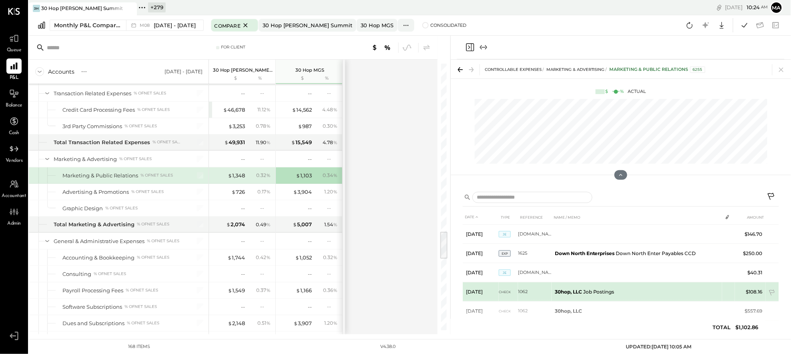
scroll to position [14, 0]
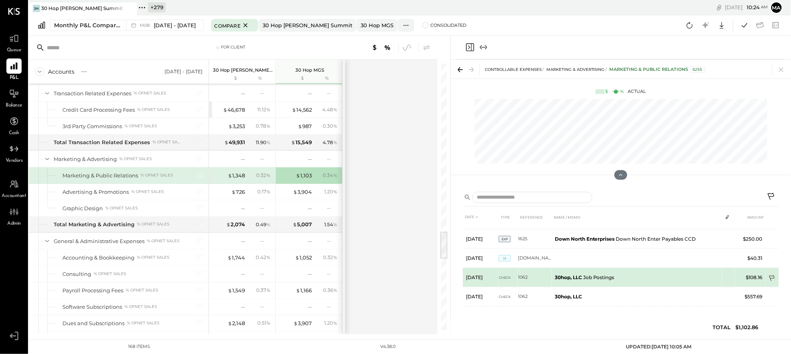
click at [772, 275] on icon at bounding box center [773, 279] width 8 height 8
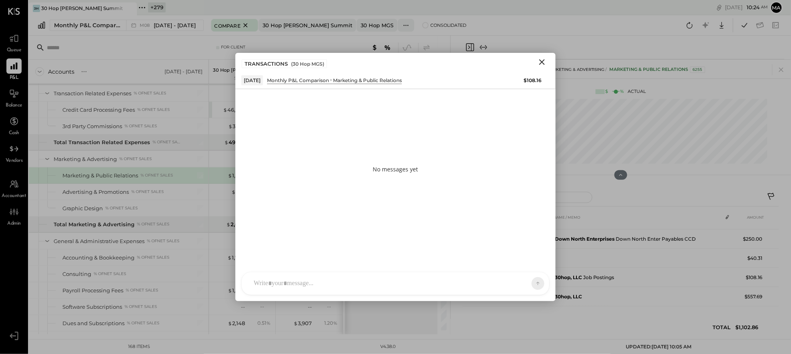
click at [498, 280] on div at bounding box center [388, 284] width 277 height 18
type input "***"
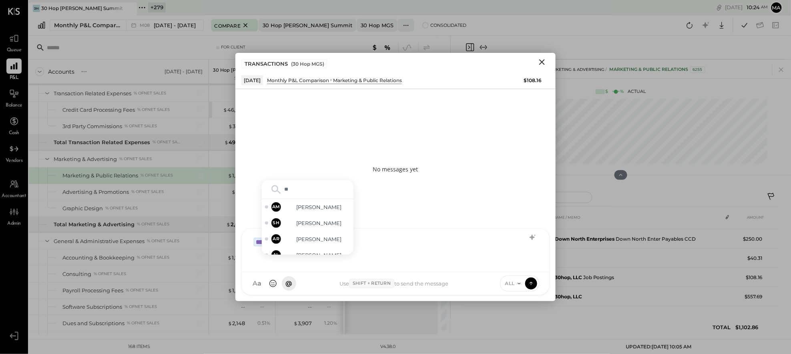
type input "***"
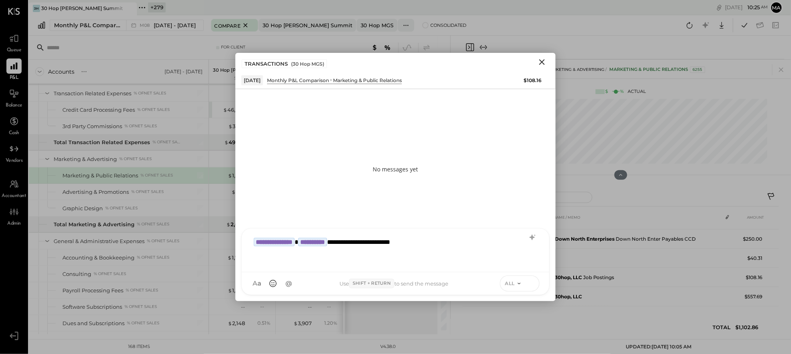
click at [531, 282] on icon at bounding box center [531, 283] width 7 height 8
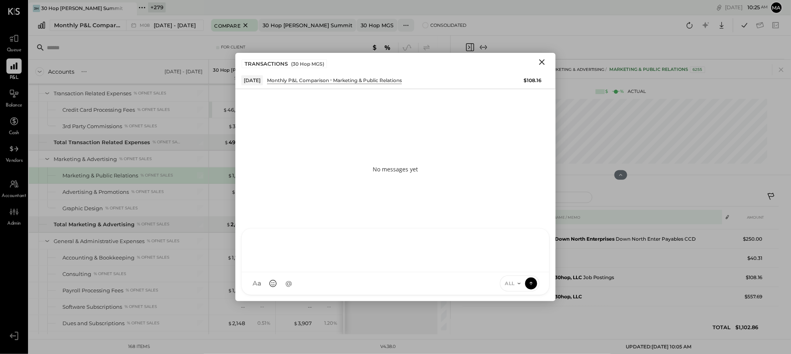
drag, startPoint x: 542, startPoint y: 60, endPoint x: 586, endPoint y: 213, distance: 158.9
click at [542, 60] on icon "Close" at bounding box center [542, 62] width 10 height 10
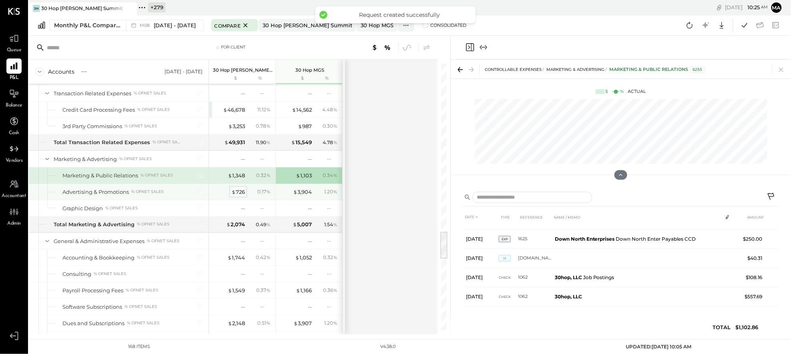
click at [237, 195] on div "$ 726" at bounding box center [238, 192] width 14 height 8
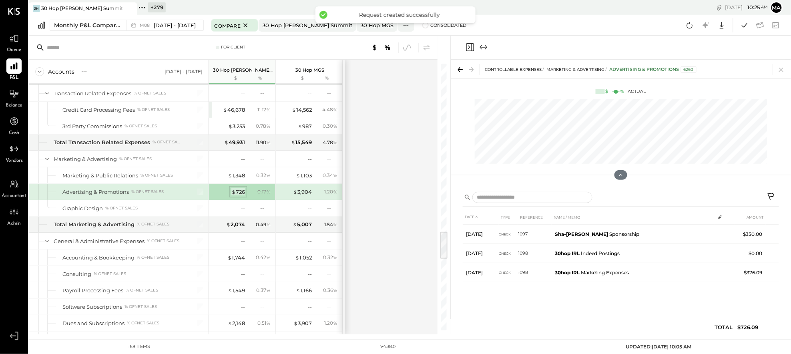
scroll to position [0, 0]
click at [308, 194] on div "$ 3,904" at bounding box center [302, 192] width 19 height 8
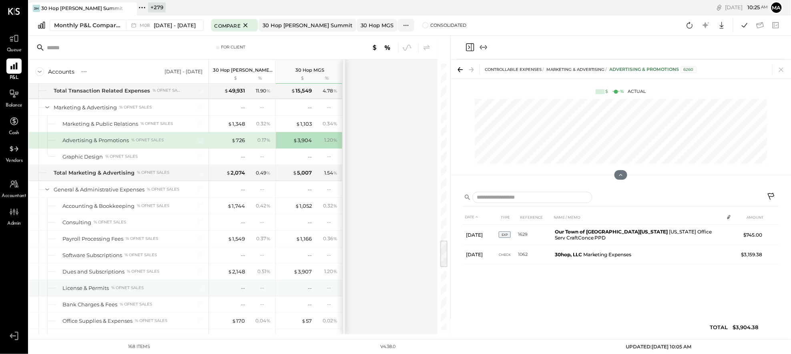
scroll to position [1679, 0]
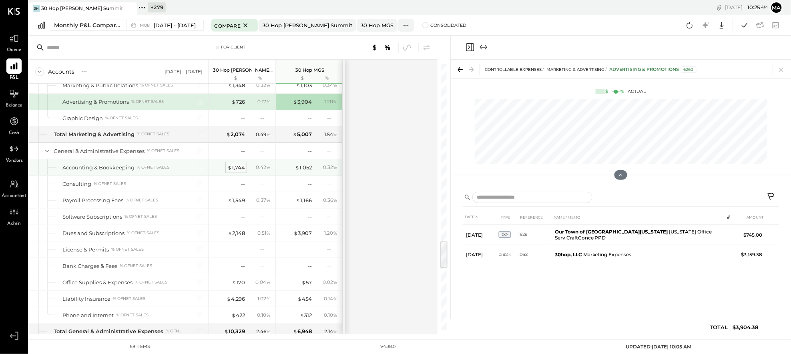
click at [235, 169] on div "$ 1,744" at bounding box center [236, 168] width 18 height 8
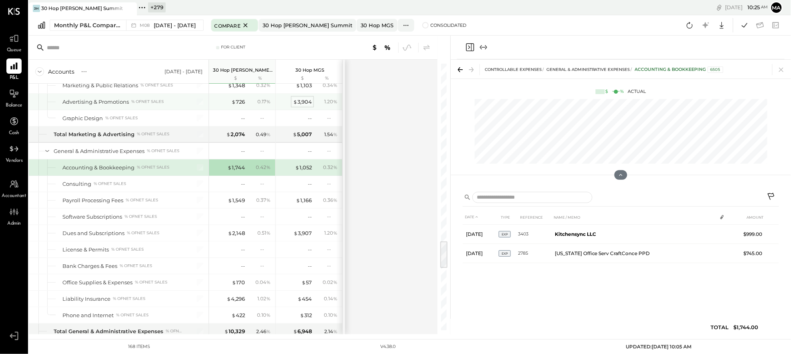
click at [304, 105] on div "$ 3,904" at bounding box center [302, 102] width 19 height 8
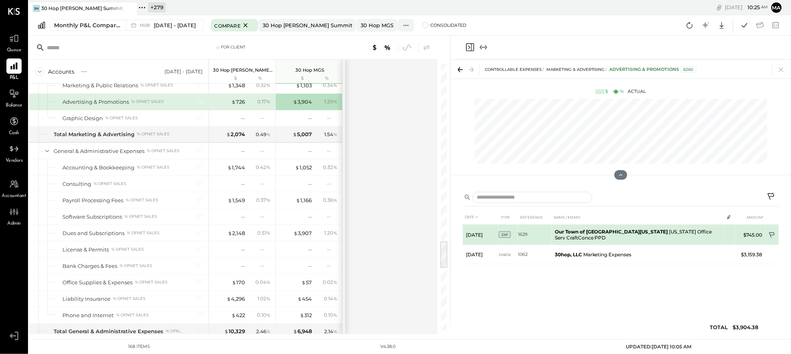
click at [773, 231] on td at bounding box center [772, 235] width 13 height 15
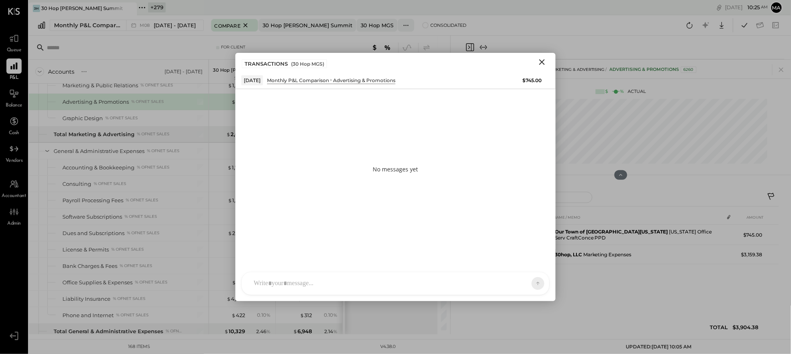
click at [493, 279] on div at bounding box center [388, 284] width 277 height 18
type input "*****"
click at [541, 60] on icon "Close" at bounding box center [542, 62] width 10 height 10
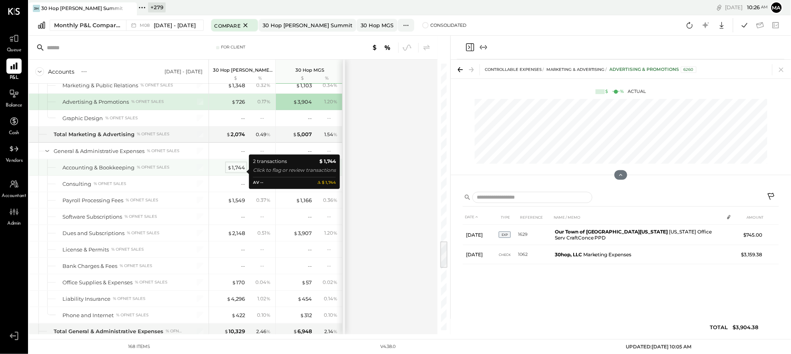
click at [237, 171] on div "$ 1,744" at bounding box center [236, 168] width 18 height 8
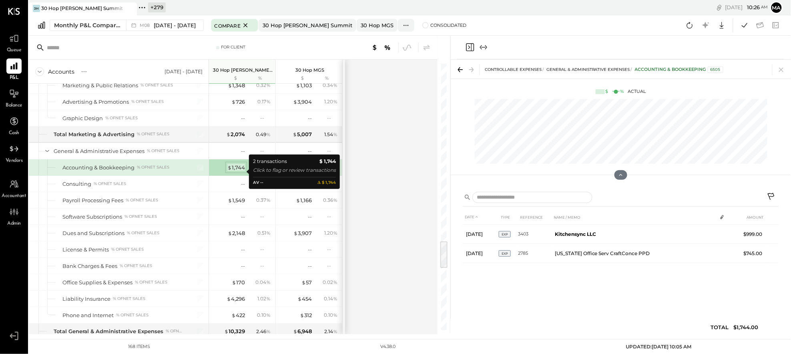
scroll to position [1679, 0]
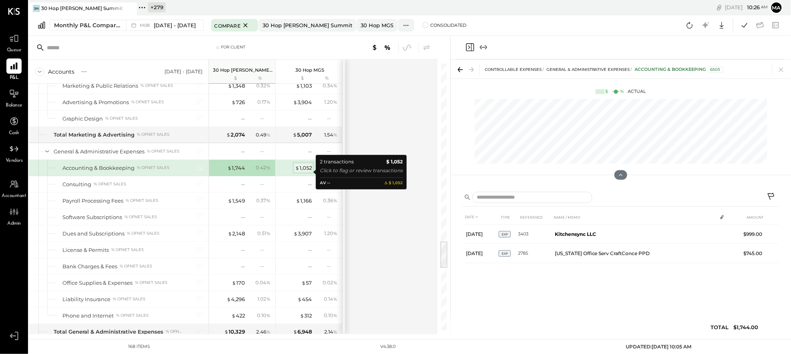
click at [303, 171] on div "$ 1,052" at bounding box center [303, 168] width 17 height 8
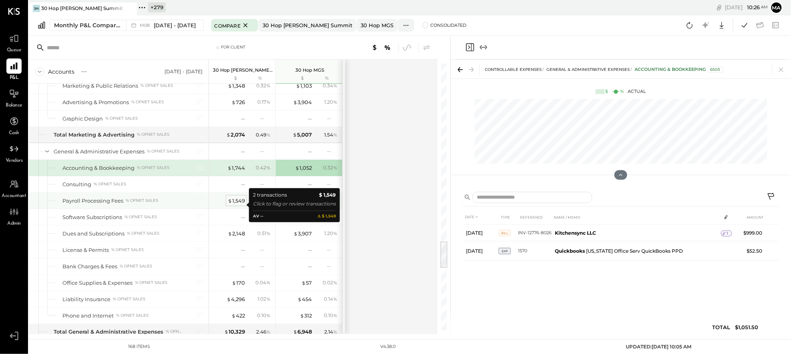
click at [235, 204] on div "$ 1,549" at bounding box center [236, 201] width 17 height 8
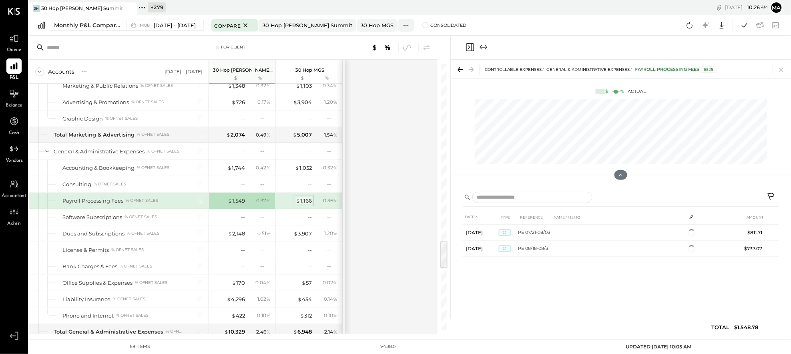
click at [306, 205] on div "$ 1,166" at bounding box center [304, 201] width 16 height 8
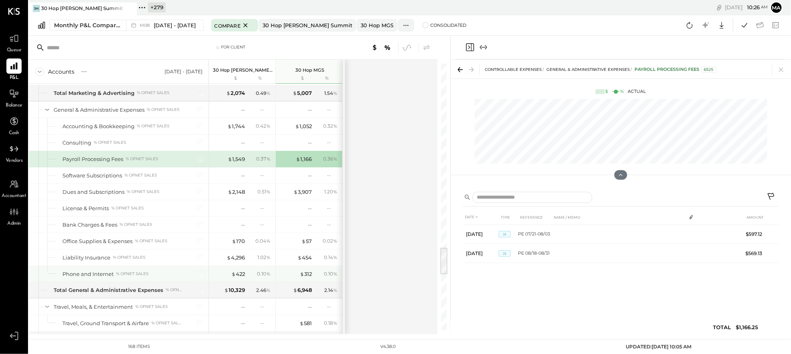
scroll to position [1740, 0]
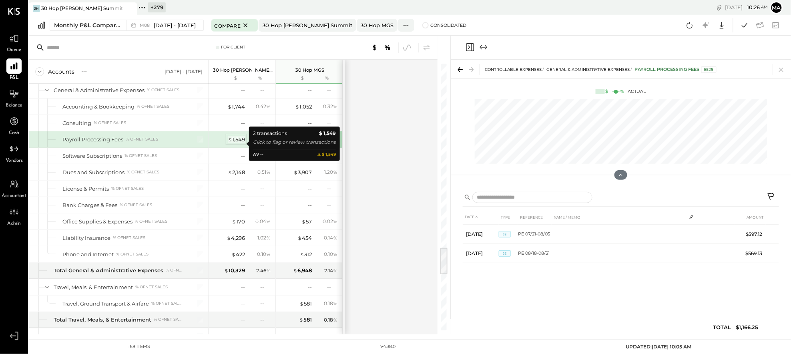
click at [236, 143] on div "$ 1,549" at bounding box center [236, 140] width 17 height 8
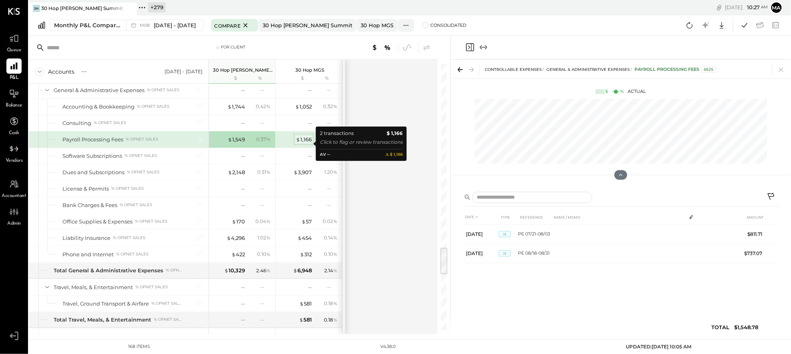
click at [306, 143] on div "$ 1,166" at bounding box center [304, 140] width 16 height 8
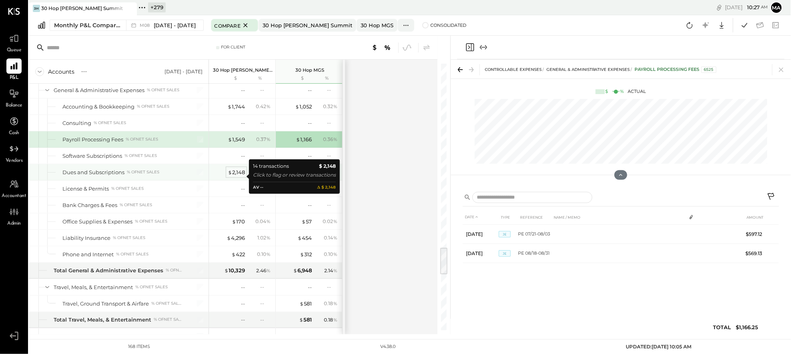
click at [239, 176] on div "$ 2,148" at bounding box center [236, 173] width 17 height 8
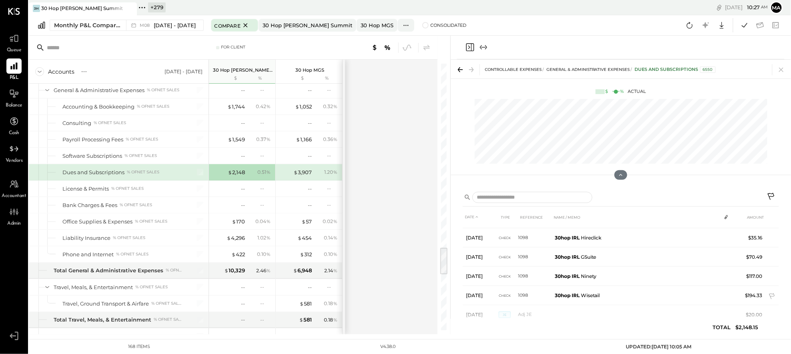
scroll to position [187, 0]
click at [306, 176] on div "$ 3,907" at bounding box center [303, 173] width 18 height 8
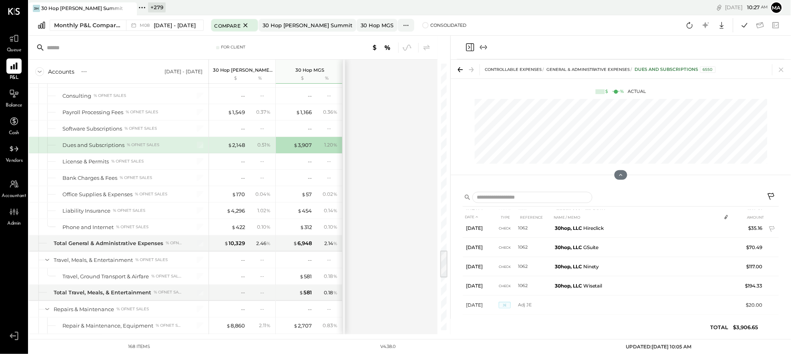
scroll to position [226, 0]
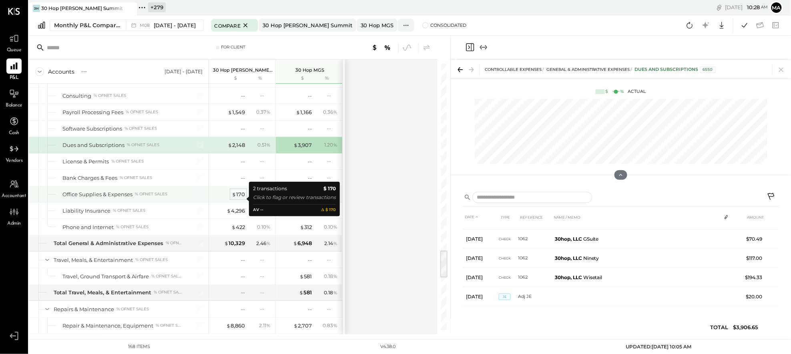
click at [238, 197] on div "$ 170" at bounding box center [238, 195] width 13 height 8
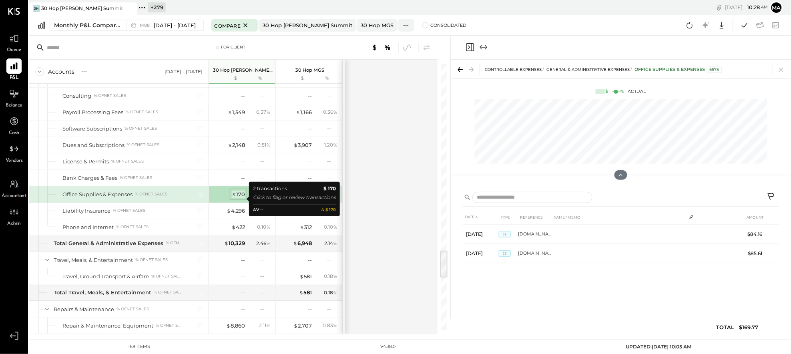
scroll to position [0, 0]
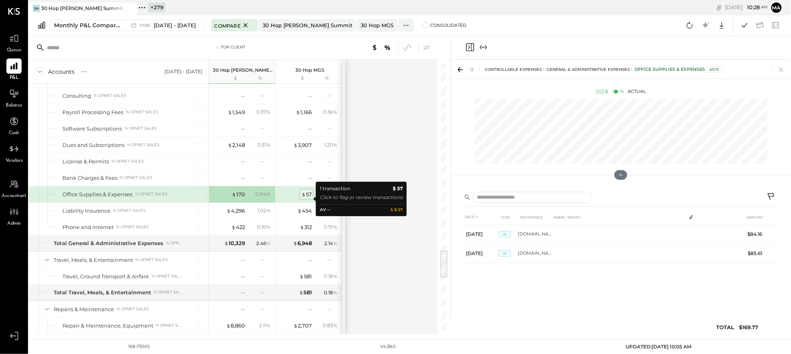
click at [307, 198] on div "$ 57" at bounding box center [307, 195] width 10 height 8
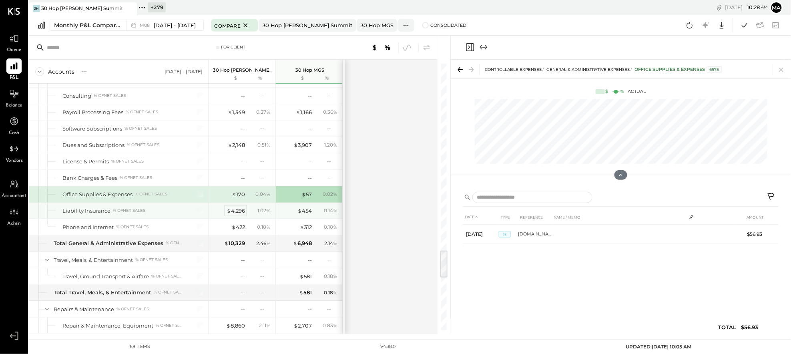
click at [232, 214] on div "$ 4,296" at bounding box center [236, 211] width 18 height 8
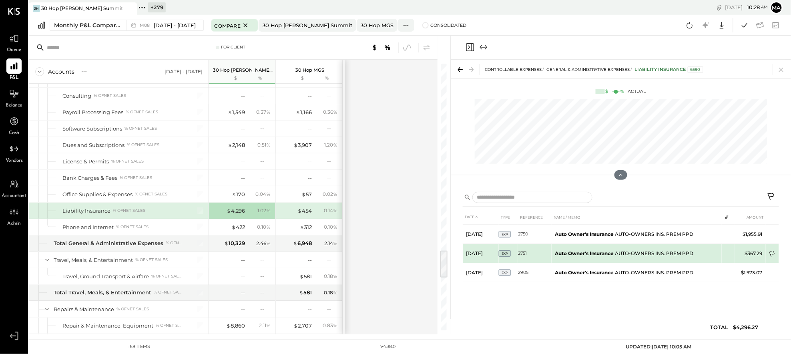
click at [774, 253] on icon at bounding box center [773, 255] width 8 height 8
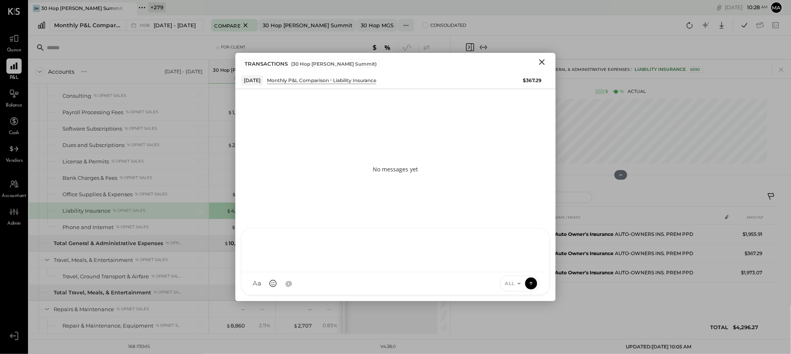
click at [498, 284] on div "AM Ali Mehdi MS Matt Swift DB Darin Blum C christopher ES Erik Shewmaker BF Bri…" at bounding box center [395, 261] width 308 height 67
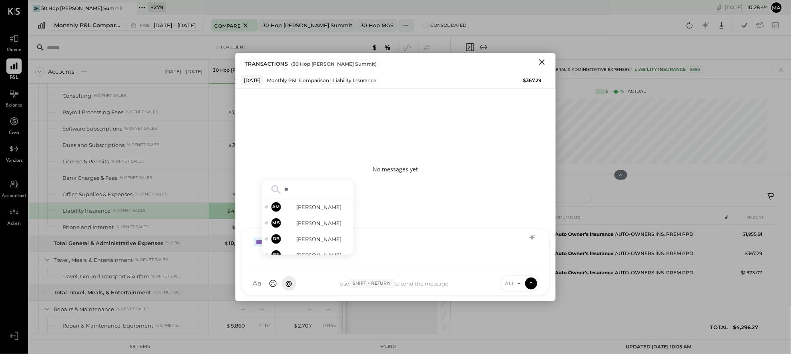
type input "***"
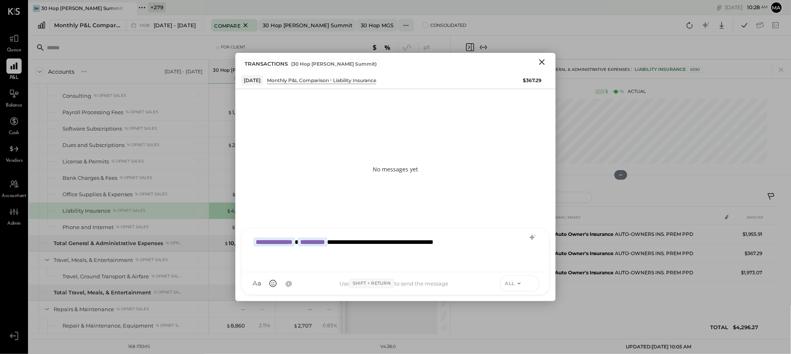
click at [531, 283] on icon at bounding box center [531, 283] width 0 height 3
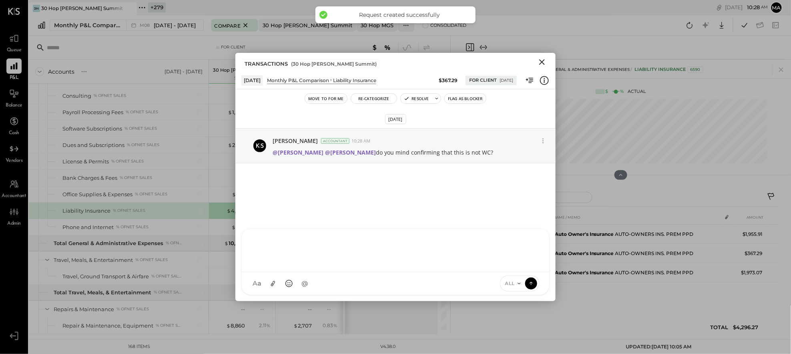
click at [541, 61] on icon "Close" at bounding box center [542, 62] width 6 height 6
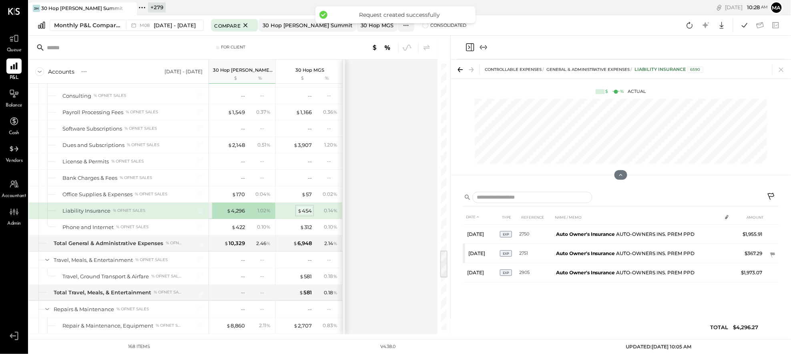
click at [308, 214] on div "$ 454" at bounding box center [305, 211] width 14 height 8
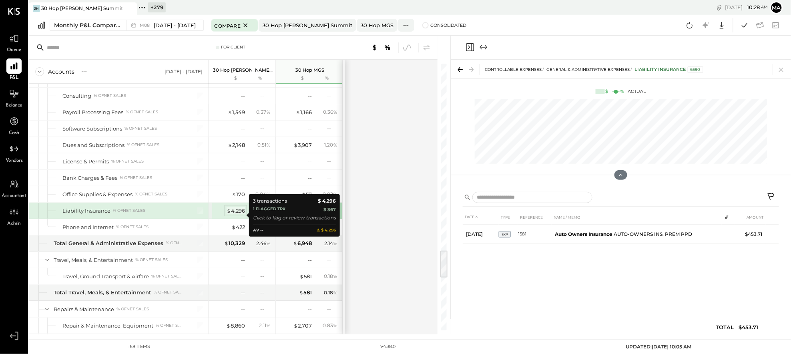
click at [235, 215] on div "$ 4,296" at bounding box center [236, 211] width 18 height 8
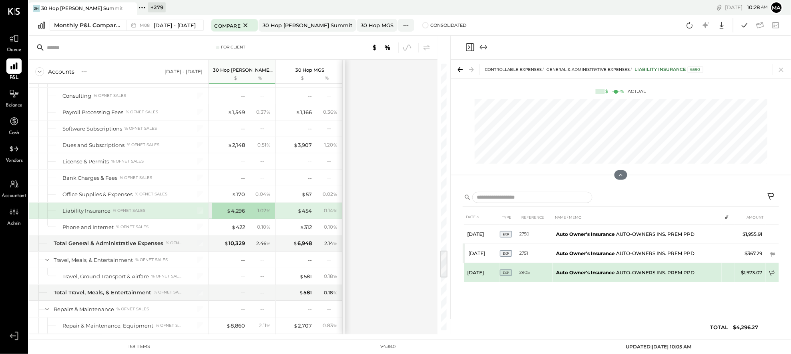
click at [774, 271] on icon at bounding box center [773, 274] width 8 height 8
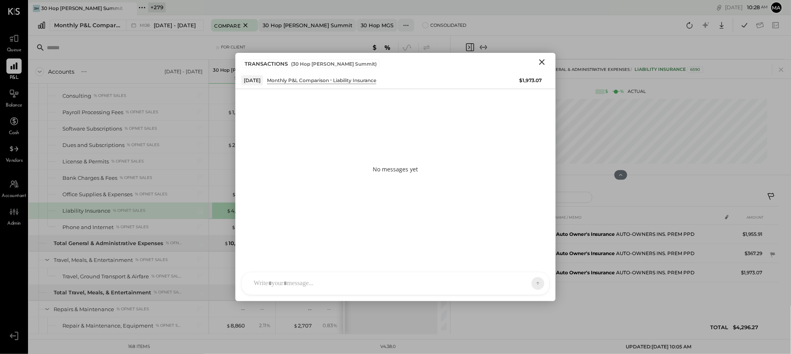
click at [493, 285] on div "AM [PERSON_NAME] [PERSON_NAME] DB [PERSON_NAME] C [PERSON_NAME] ES [PERSON_NAME…" at bounding box center [395, 283] width 308 height 23
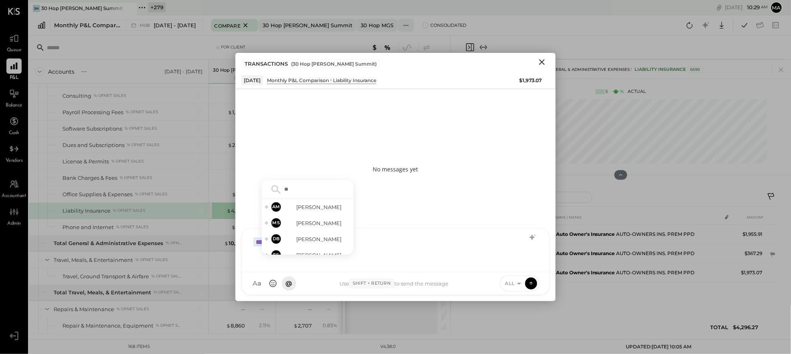
type input "***"
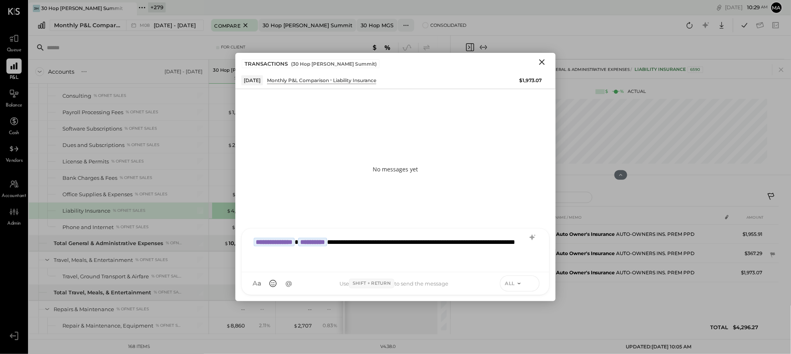
click at [535, 283] on icon at bounding box center [531, 283] width 7 height 8
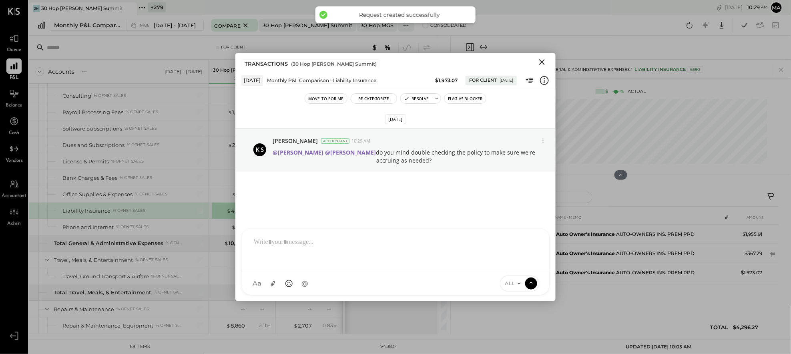
click at [543, 61] on icon "Close" at bounding box center [542, 62] width 6 height 6
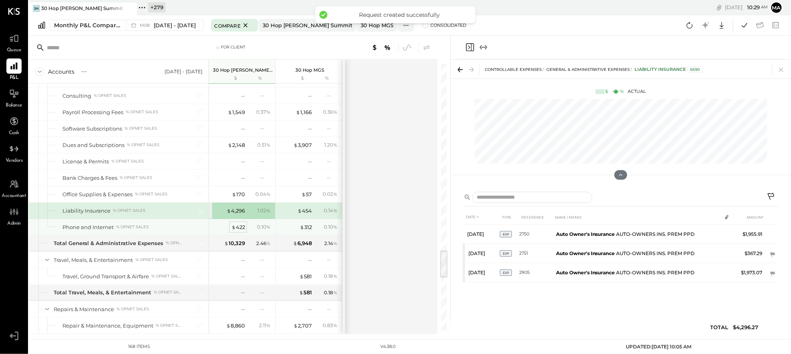
click at [240, 231] on div "$ 422" at bounding box center [238, 227] width 14 height 8
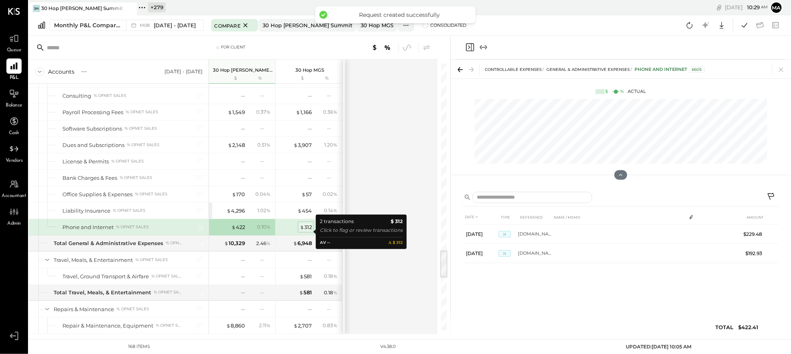
click at [303, 229] on div "$ 312" at bounding box center [306, 227] width 12 height 8
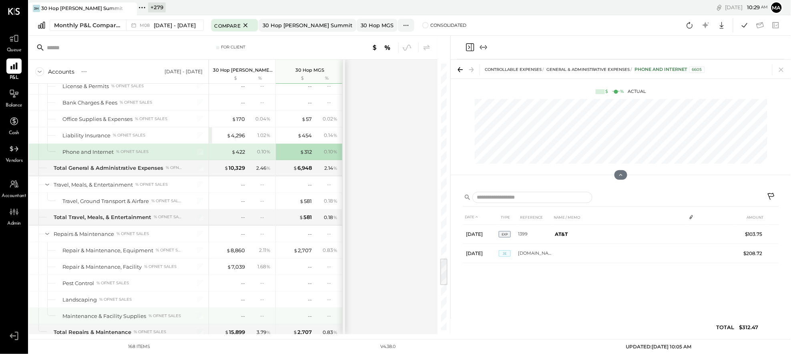
scroll to position [1876, 0]
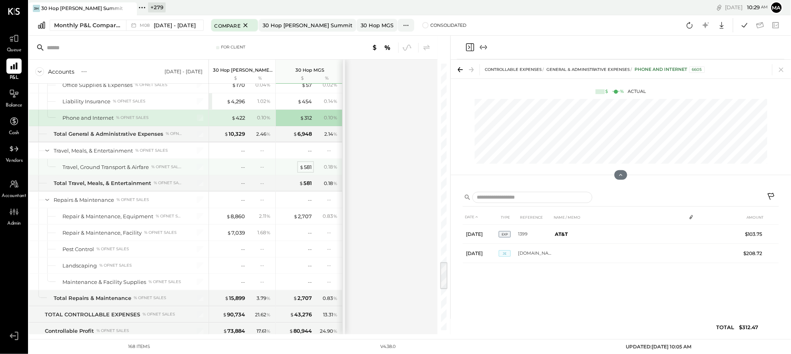
click at [306, 171] on div "$ 581" at bounding box center [306, 167] width 12 height 8
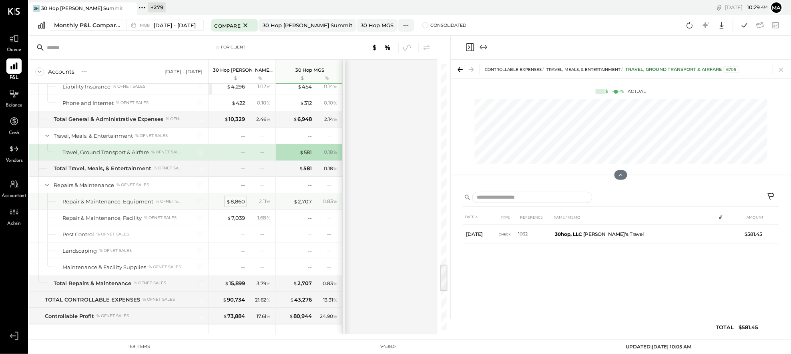
scroll to position [1901, 0]
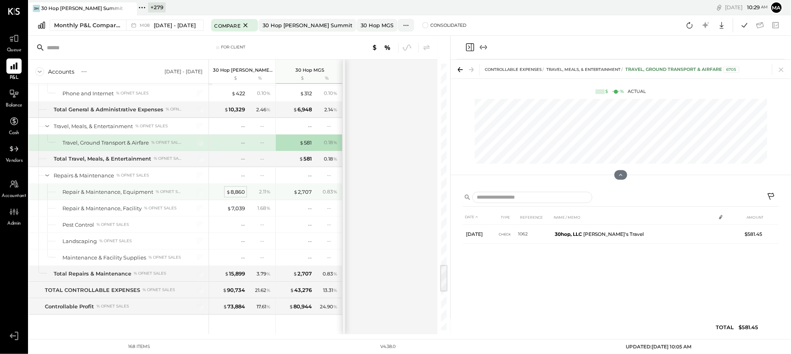
click at [237, 196] on div "$ 8,860" at bounding box center [235, 192] width 19 height 8
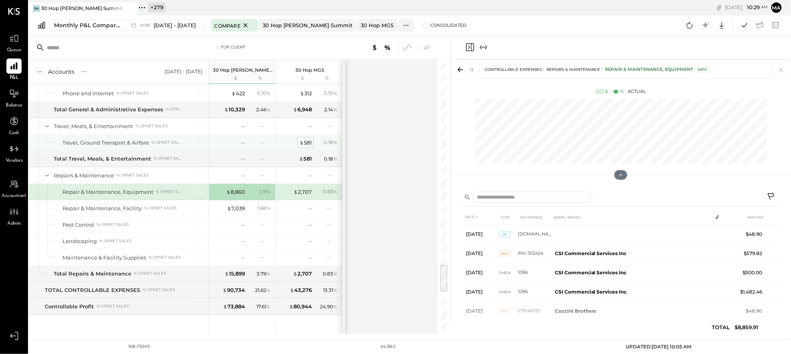
click at [306, 145] on div "$ 581" at bounding box center [306, 143] width 12 height 8
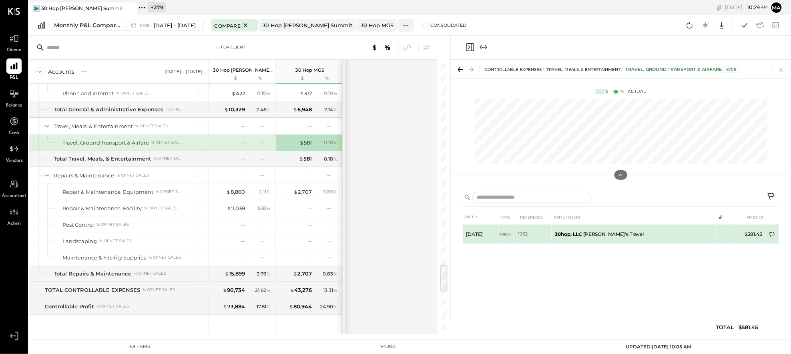
click at [775, 233] on icon at bounding box center [773, 236] width 8 height 8
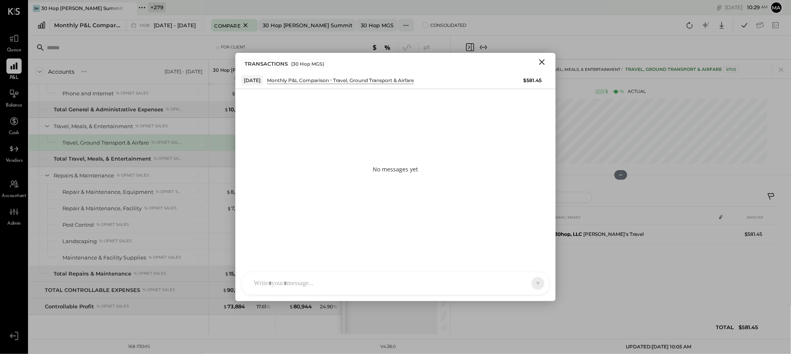
click at [478, 281] on div "AM [PERSON_NAME] [PERSON_NAME] DB [PERSON_NAME] C [PERSON_NAME] ES [PERSON_NAME…" at bounding box center [395, 283] width 308 height 23
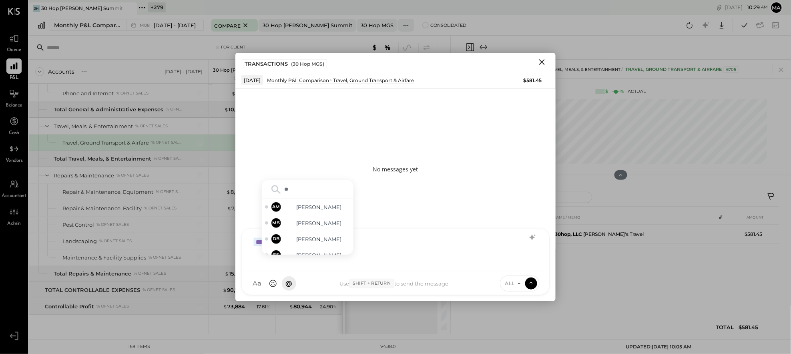
type input "***"
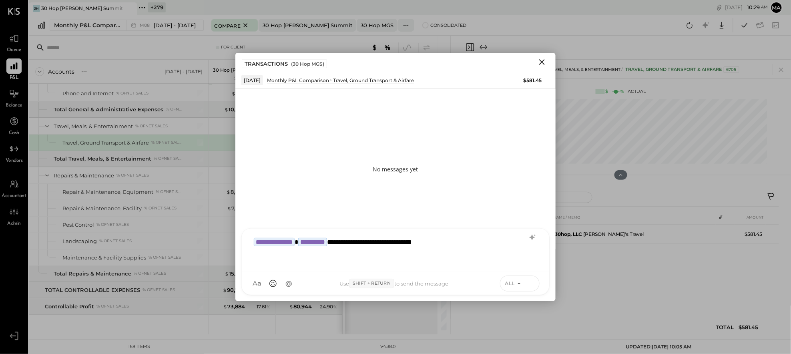
click at [531, 284] on icon at bounding box center [531, 283] width 7 height 8
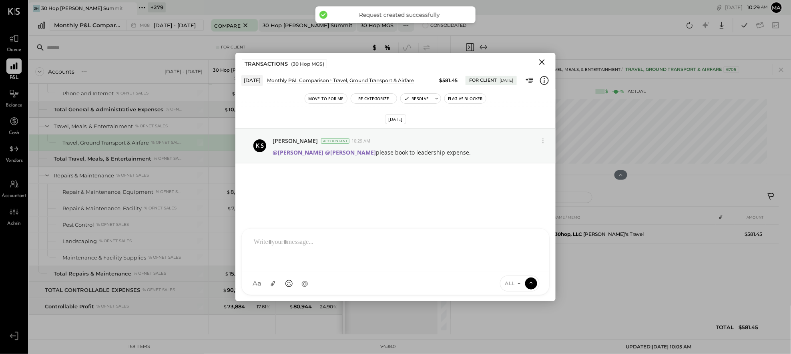
click at [542, 60] on icon "Close" at bounding box center [542, 62] width 10 height 10
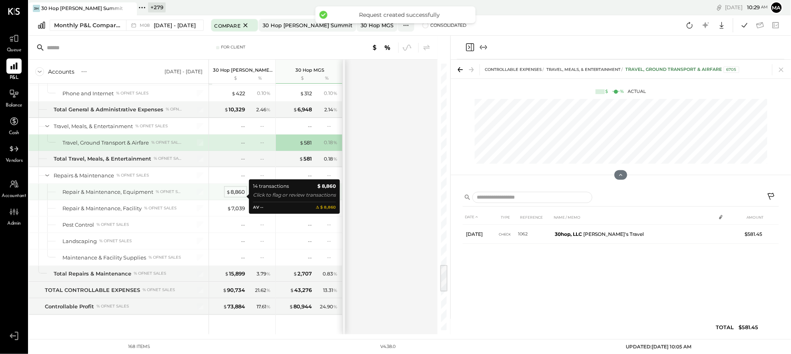
click at [235, 196] on div "$ 8,860" at bounding box center [235, 192] width 19 height 8
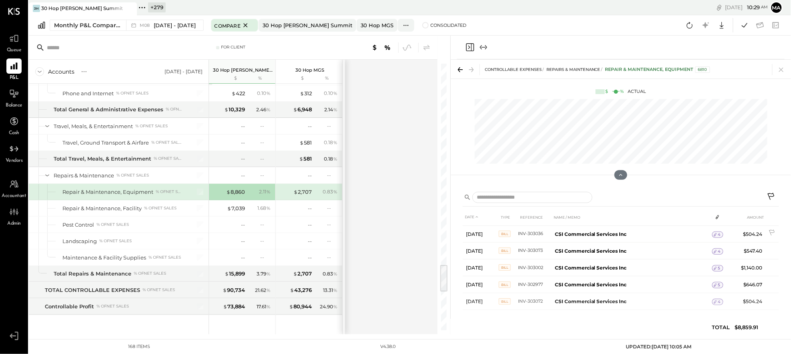
scroll to position [167, 0]
click at [303, 196] on div "$ 2,707" at bounding box center [303, 192] width 18 height 8
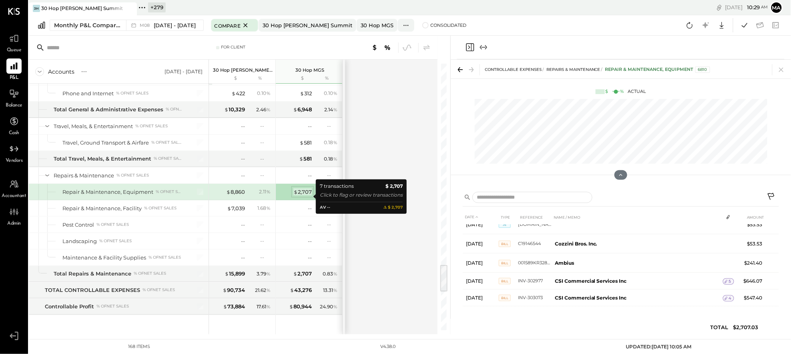
scroll to position [48, 0]
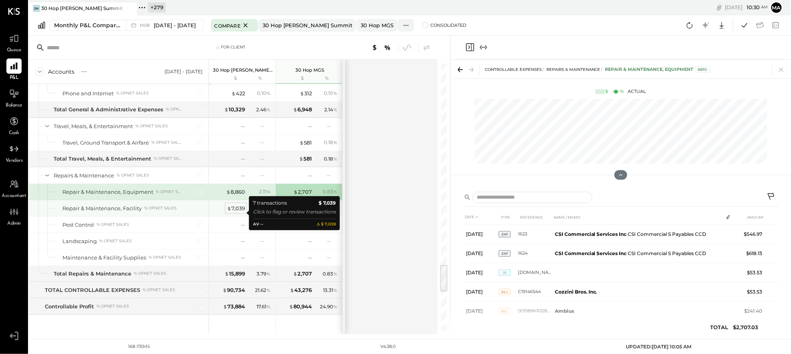
click at [236, 212] on div "$ 7,039" at bounding box center [236, 209] width 18 height 8
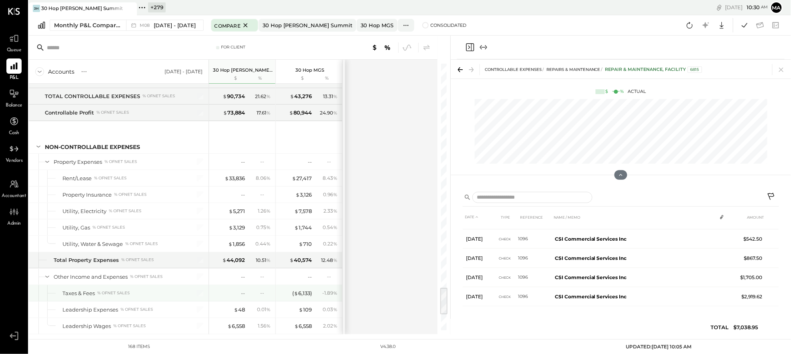
scroll to position [2125, 0]
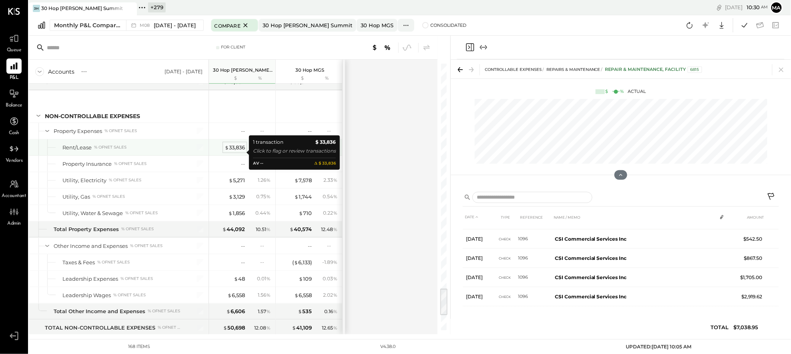
click at [236, 151] on div "$ 33,836" at bounding box center [235, 148] width 20 height 8
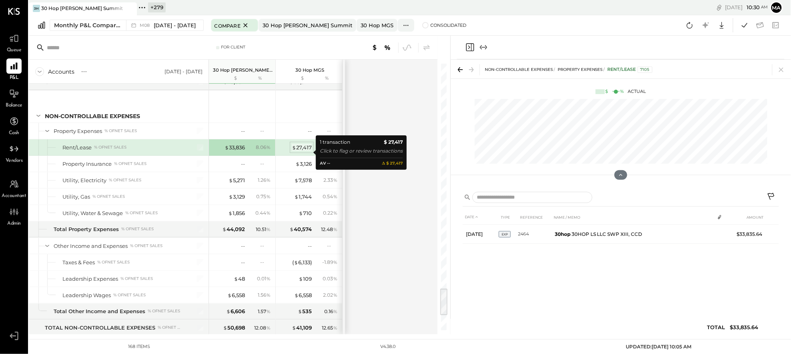
click at [303, 151] on div "$ 27,417" at bounding box center [302, 148] width 20 height 8
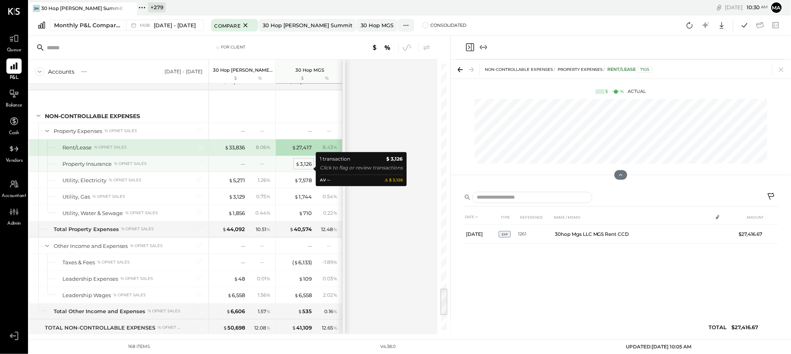
click at [304, 168] on div "$ 3,126" at bounding box center [304, 164] width 16 height 8
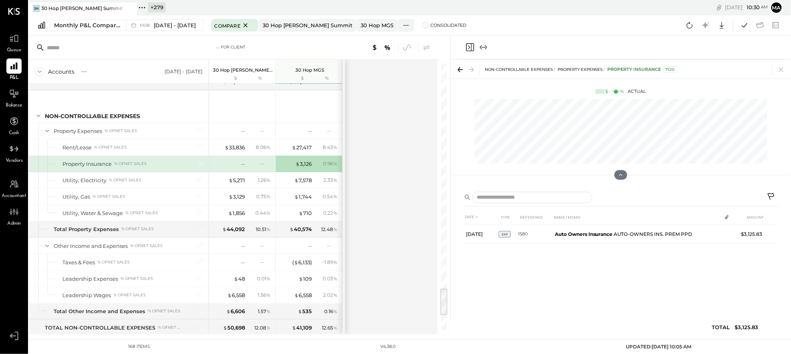
click at [261, 167] on div "--" at bounding box center [265, 163] width 10 height 7
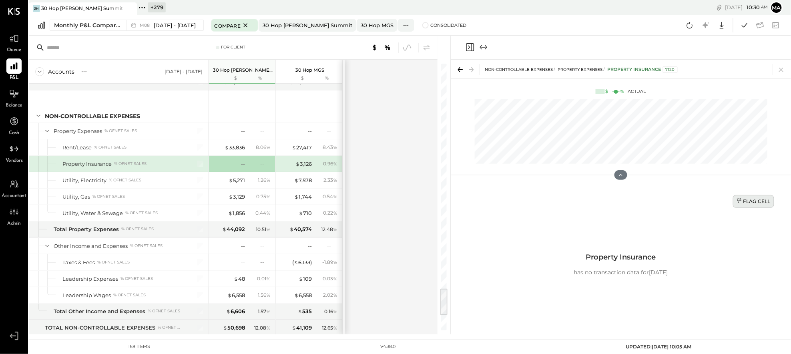
drag, startPoint x: 762, startPoint y: 201, endPoint x: 752, endPoint y: 202, distance: 10.1
click at [762, 201] on div "Flag Cell" at bounding box center [754, 201] width 34 height 7
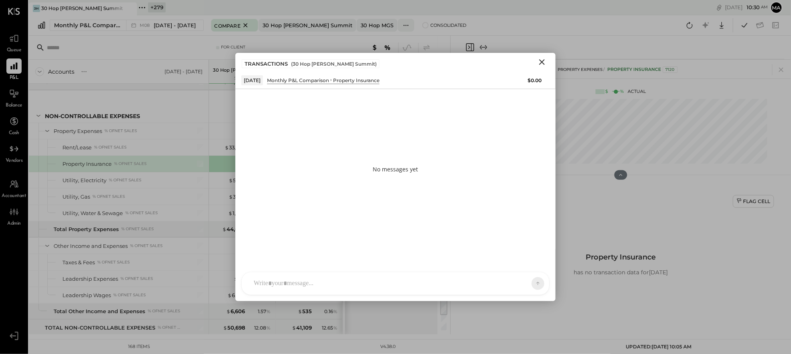
click at [438, 285] on div at bounding box center [396, 283] width 308 height 22
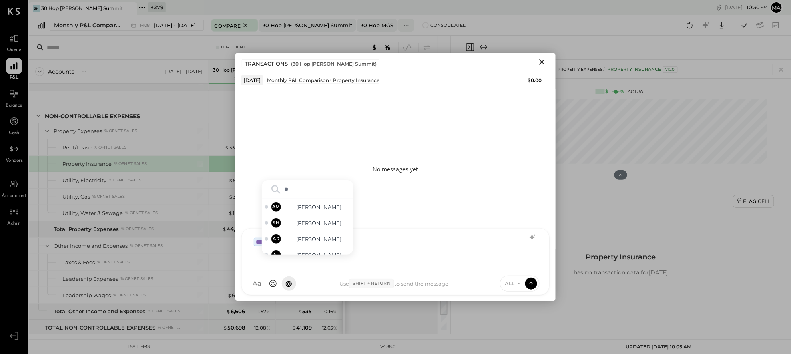
type input "***"
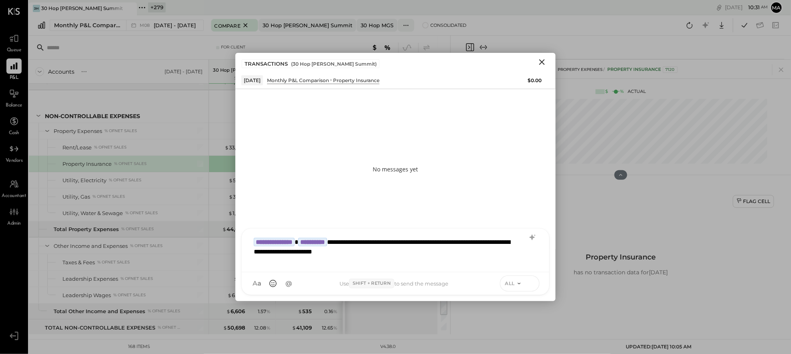
click at [534, 281] on icon at bounding box center [531, 283] width 7 height 8
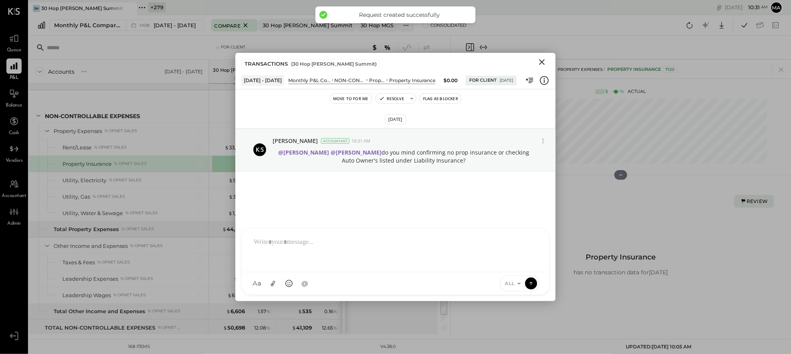
click at [541, 63] on icon "Close" at bounding box center [542, 62] width 6 height 6
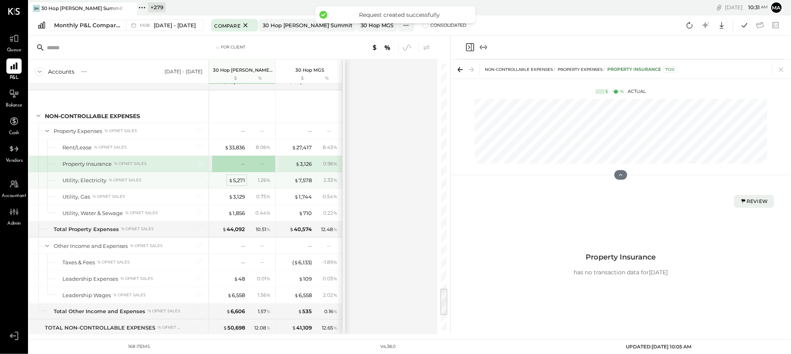
click at [232, 184] on div "$ 5,271" at bounding box center [237, 181] width 16 height 8
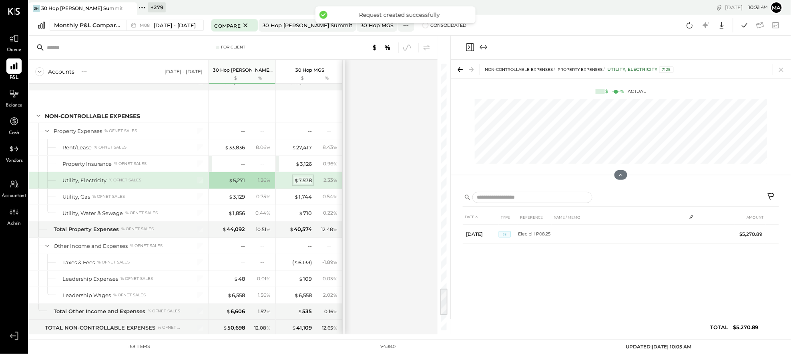
click at [302, 184] on div "$ 7,578" at bounding box center [303, 181] width 18 height 8
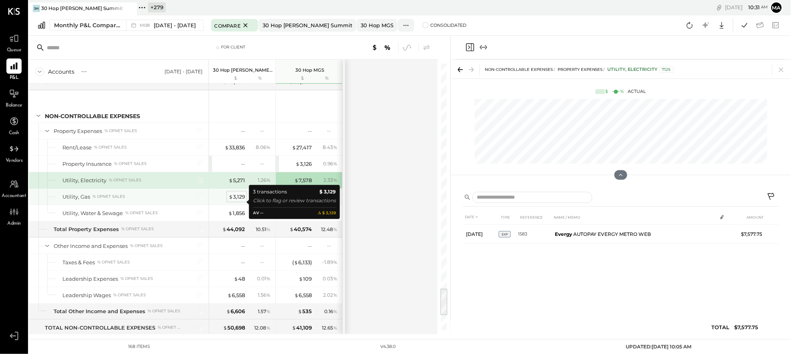
click at [235, 200] on div "$ 3,129" at bounding box center [237, 197] width 16 height 8
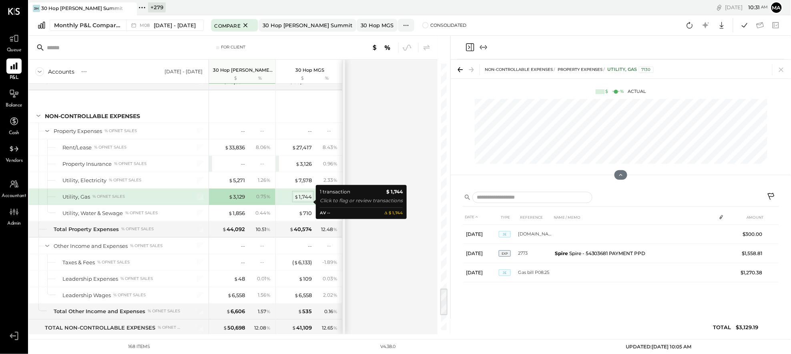
click at [305, 200] on div "$ 1,744" at bounding box center [303, 197] width 18 height 8
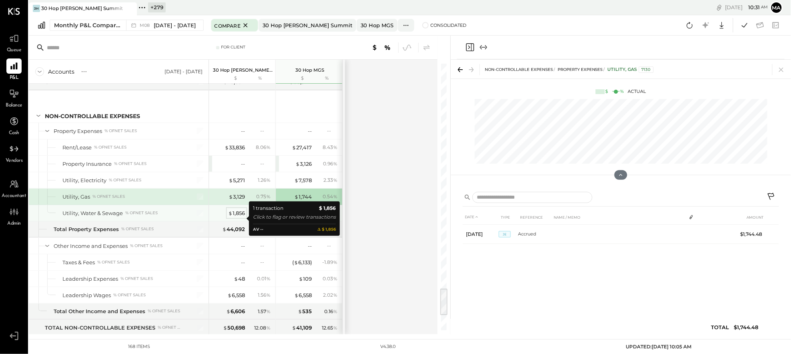
click at [237, 217] on div "$ 1,856" at bounding box center [236, 213] width 17 height 8
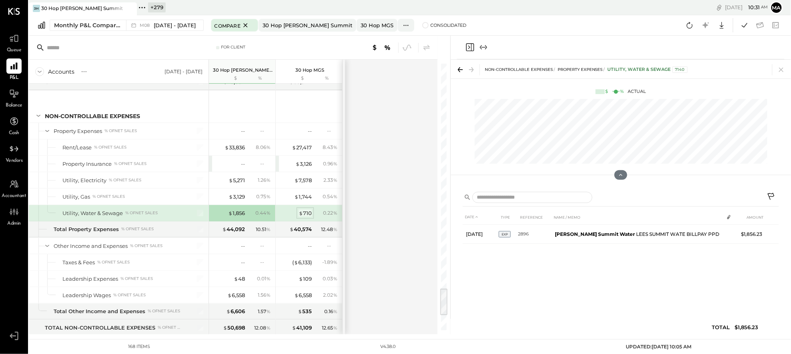
click at [304, 217] on div "$ 710" at bounding box center [305, 213] width 13 height 8
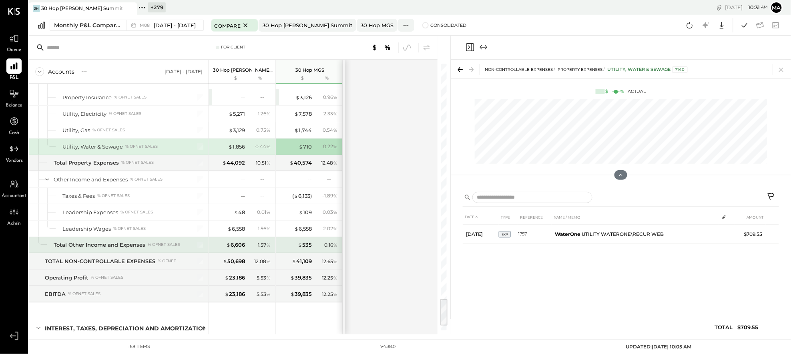
scroll to position [2224, 0]
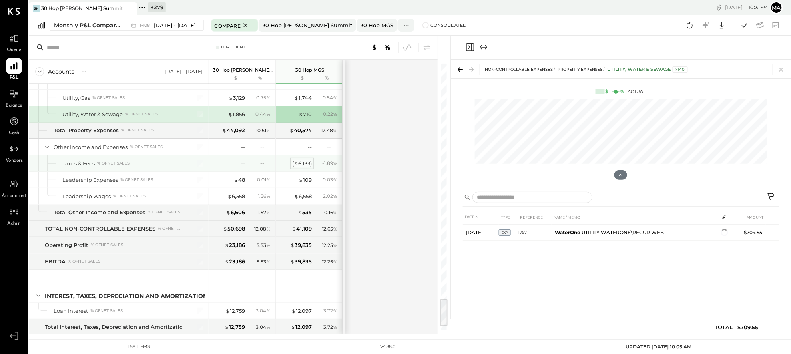
click at [304, 167] on div "( $ 6,133 )" at bounding box center [302, 164] width 20 height 8
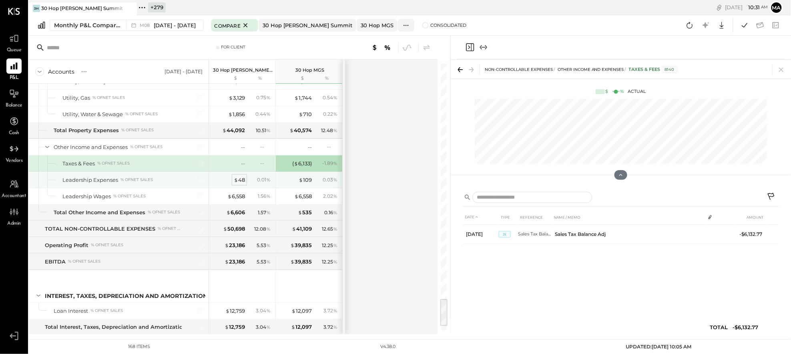
click at [240, 184] on div "$ 48" at bounding box center [239, 180] width 11 height 8
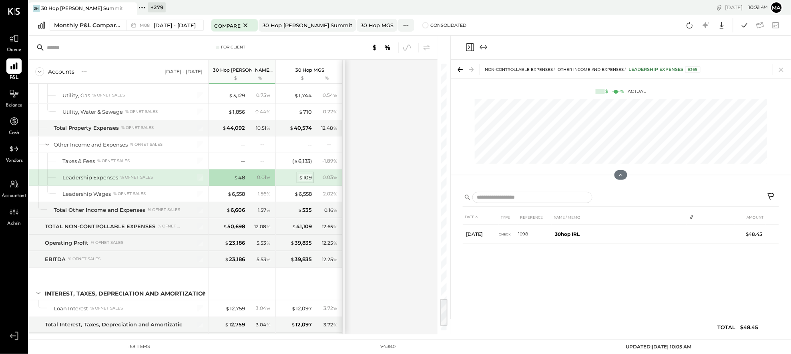
scroll to position [2225, 0]
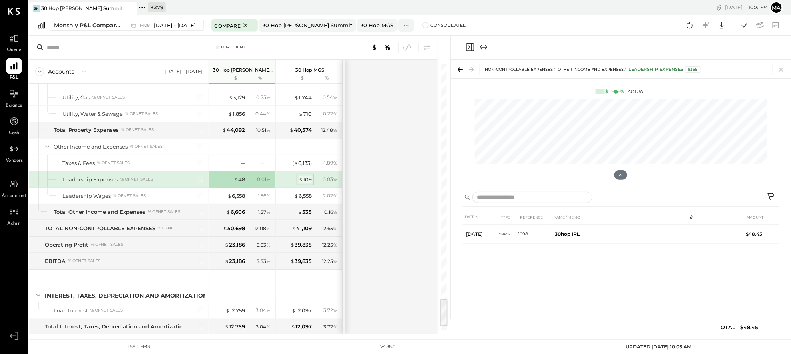
click at [304, 183] on div "$ 109" at bounding box center [305, 180] width 13 height 8
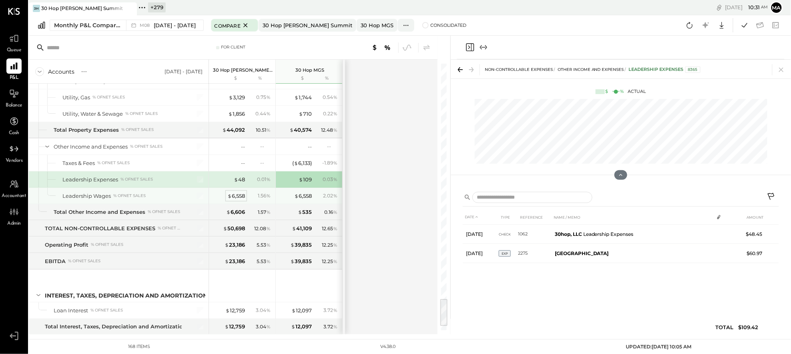
click at [235, 200] on div "$ 6,558" at bounding box center [236, 196] width 18 height 8
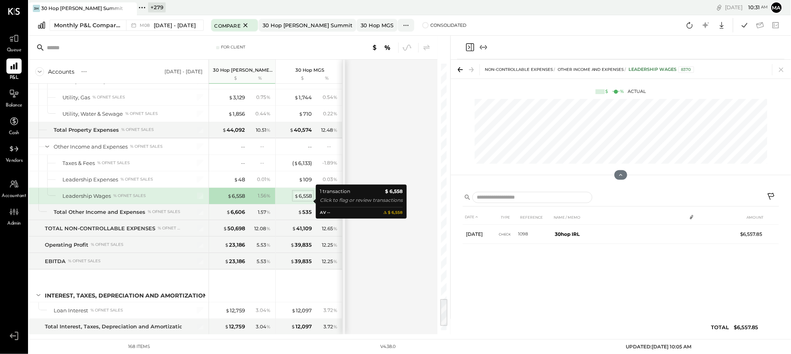
click at [308, 200] on div "$ 6,558" at bounding box center [303, 196] width 18 height 8
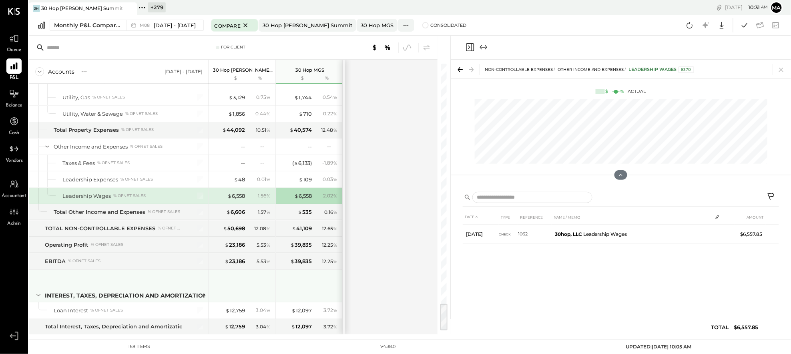
scroll to position [2268, 0]
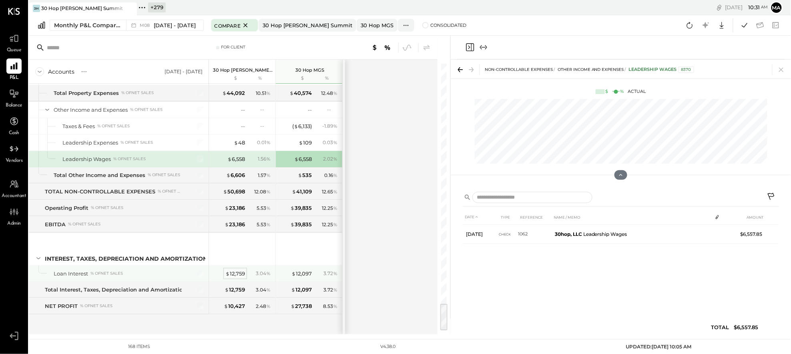
click at [237, 271] on div "$ 12,759" at bounding box center [235, 274] width 20 height 8
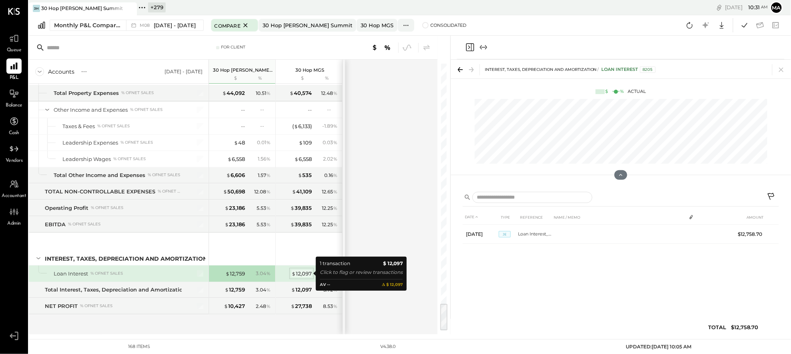
click at [303, 273] on div "$ 12,097" at bounding box center [302, 274] width 20 height 8
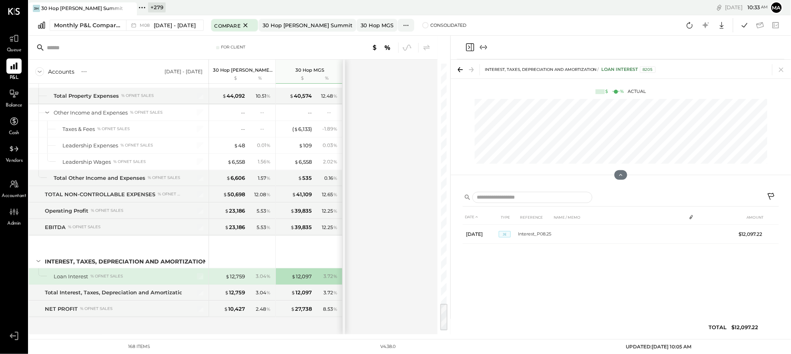
scroll to position [2268, 0]
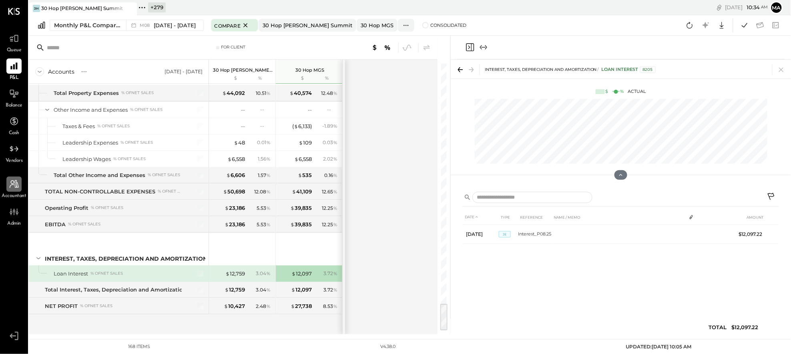
click at [13, 184] on icon at bounding box center [14, 184] width 10 height 10
select select "**"
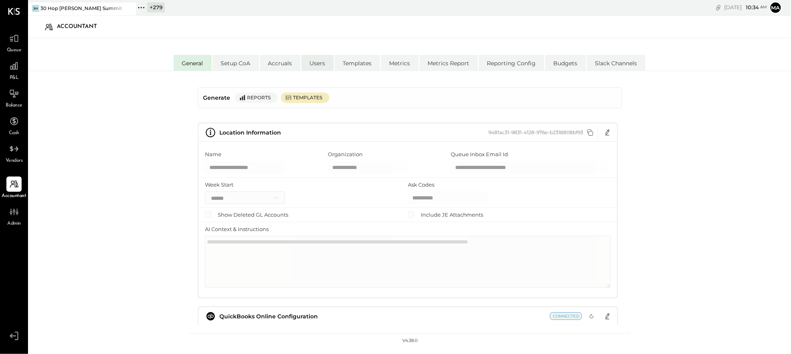
click at [319, 62] on li "Users" at bounding box center [318, 63] width 32 height 16
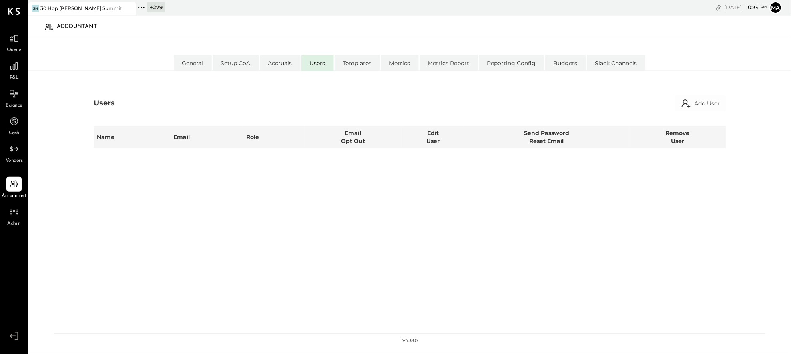
select select "**********"
select select "*****"
select select "********"
select select "*****"
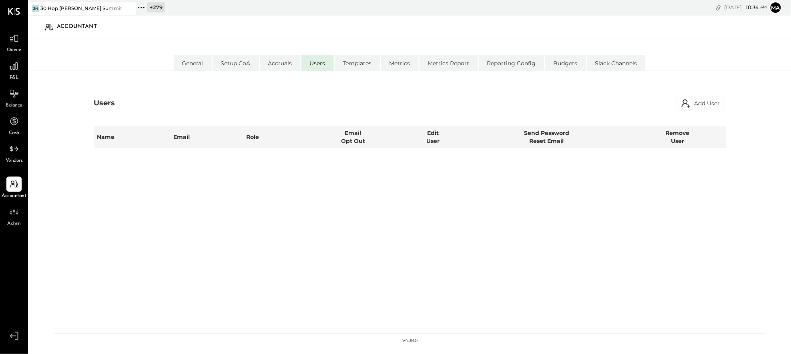
select select "*****"
select select "**********"
select select "********"
select select "*****"
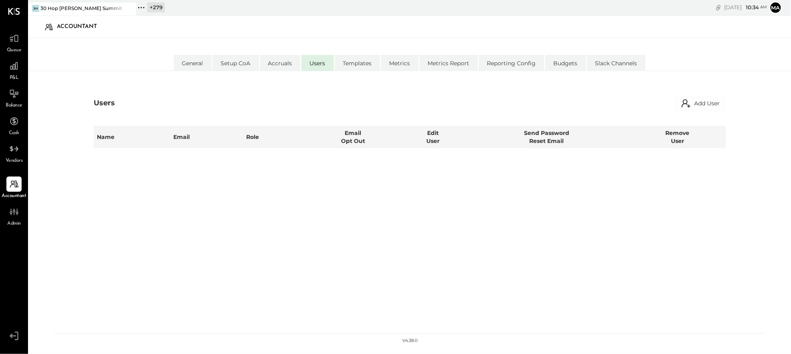
select select "********"
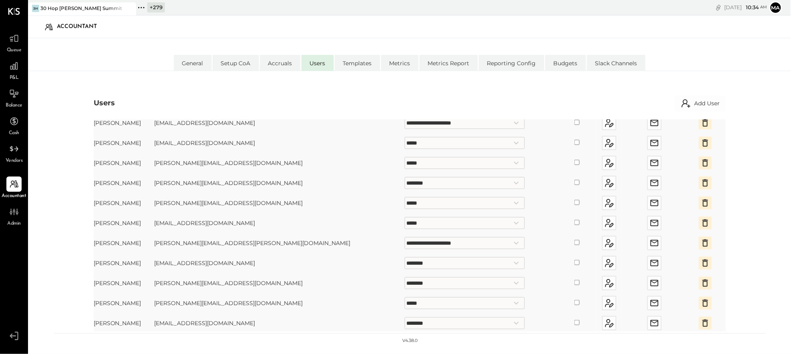
scroll to position [36, 0]
click at [355, 62] on li "Templates" at bounding box center [358, 63] width 46 height 16
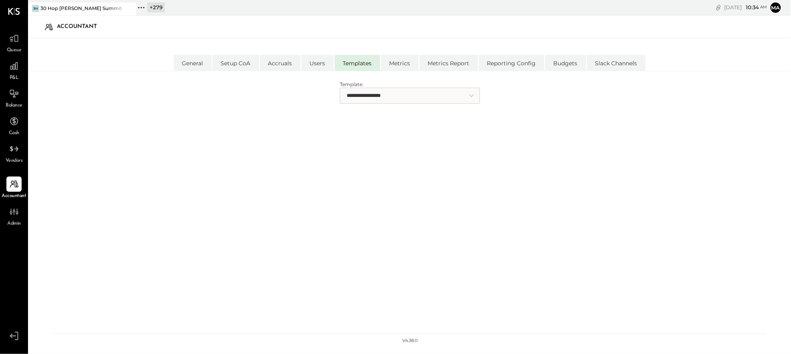
click at [387, 97] on select "**********" at bounding box center [410, 96] width 140 height 16
click at [340, 88] on select "**********" at bounding box center [410, 96] width 140 height 16
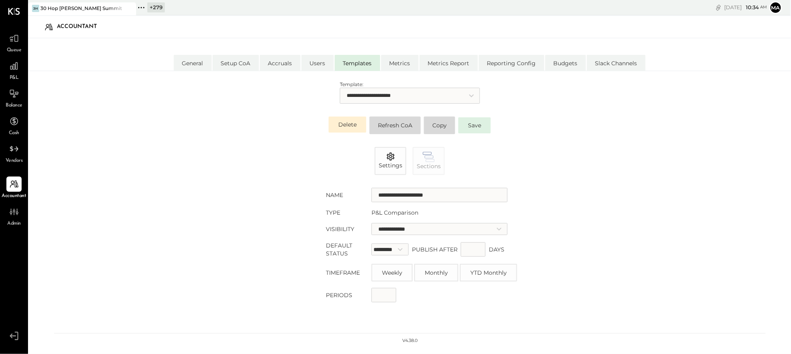
click at [391, 92] on select "**********" at bounding box center [410, 96] width 140 height 16
select select "**********"
click at [340, 88] on select "**********" at bounding box center [410, 96] width 140 height 16
type input "**********"
click at [12, 68] on icon at bounding box center [14, 66] width 8 height 8
